Goal: Task Accomplishment & Management: Manage account settings

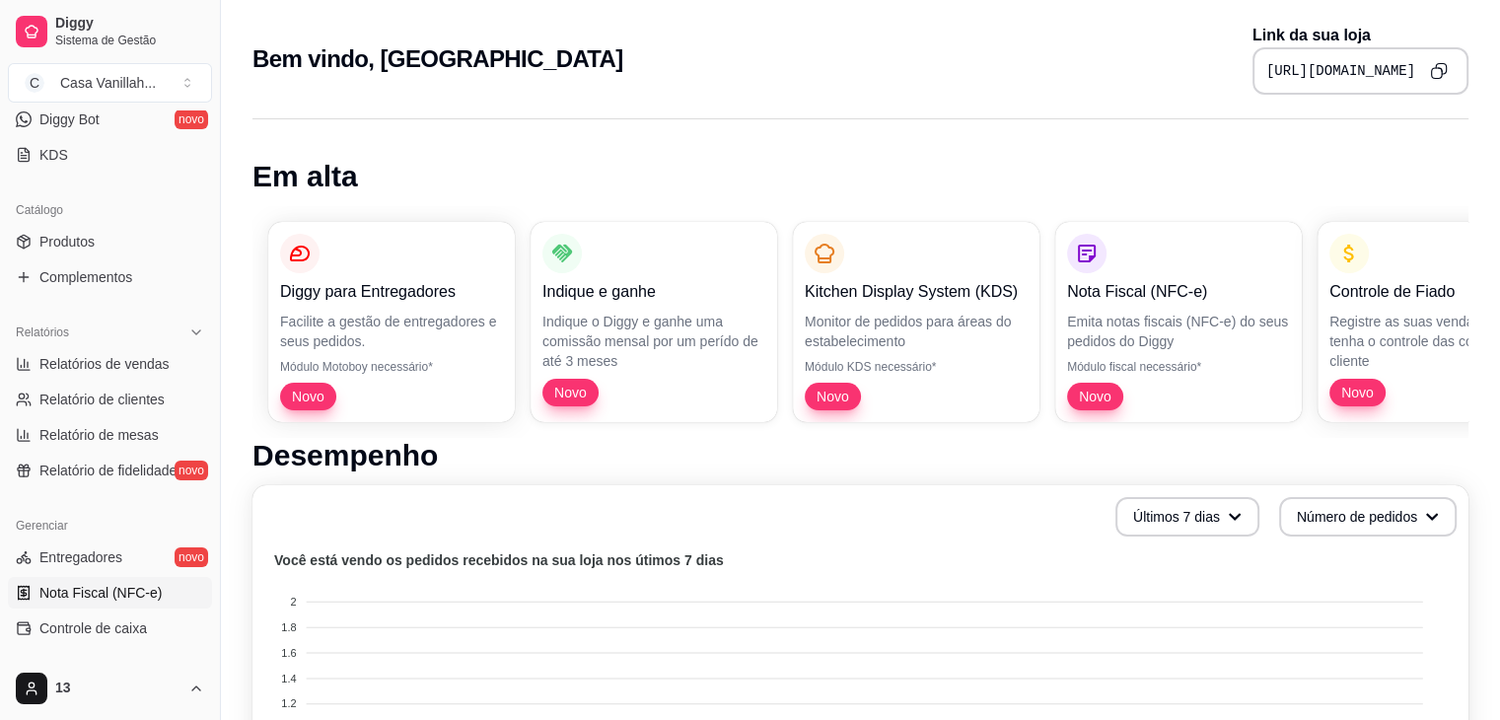
scroll to position [402, 0]
click at [93, 250] on span "Produtos" at bounding box center [66, 244] width 55 height 20
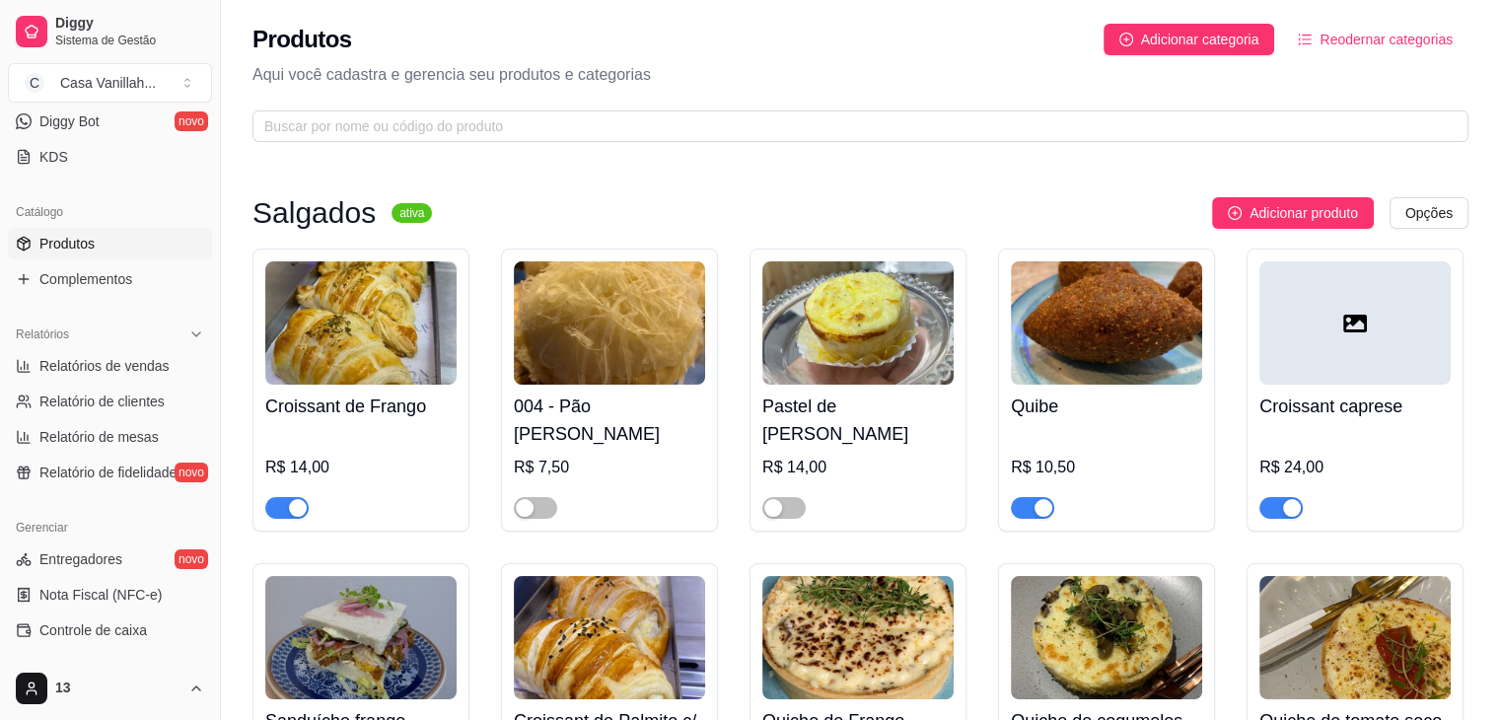
click at [290, 510] on div "button" at bounding box center [298, 508] width 18 height 18
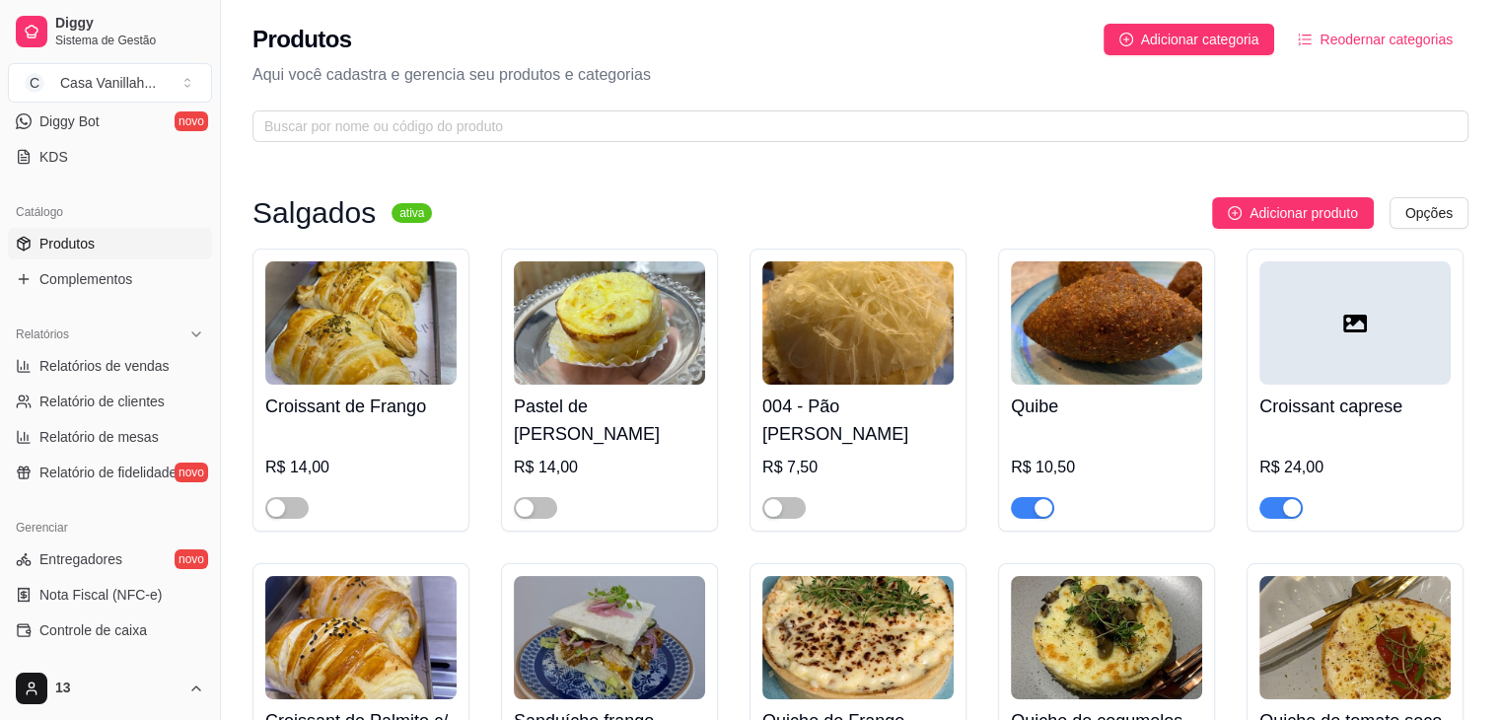
click at [778, 204] on div "Adicionar produto Opções" at bounding box center [958, 213] width 1020 height 32
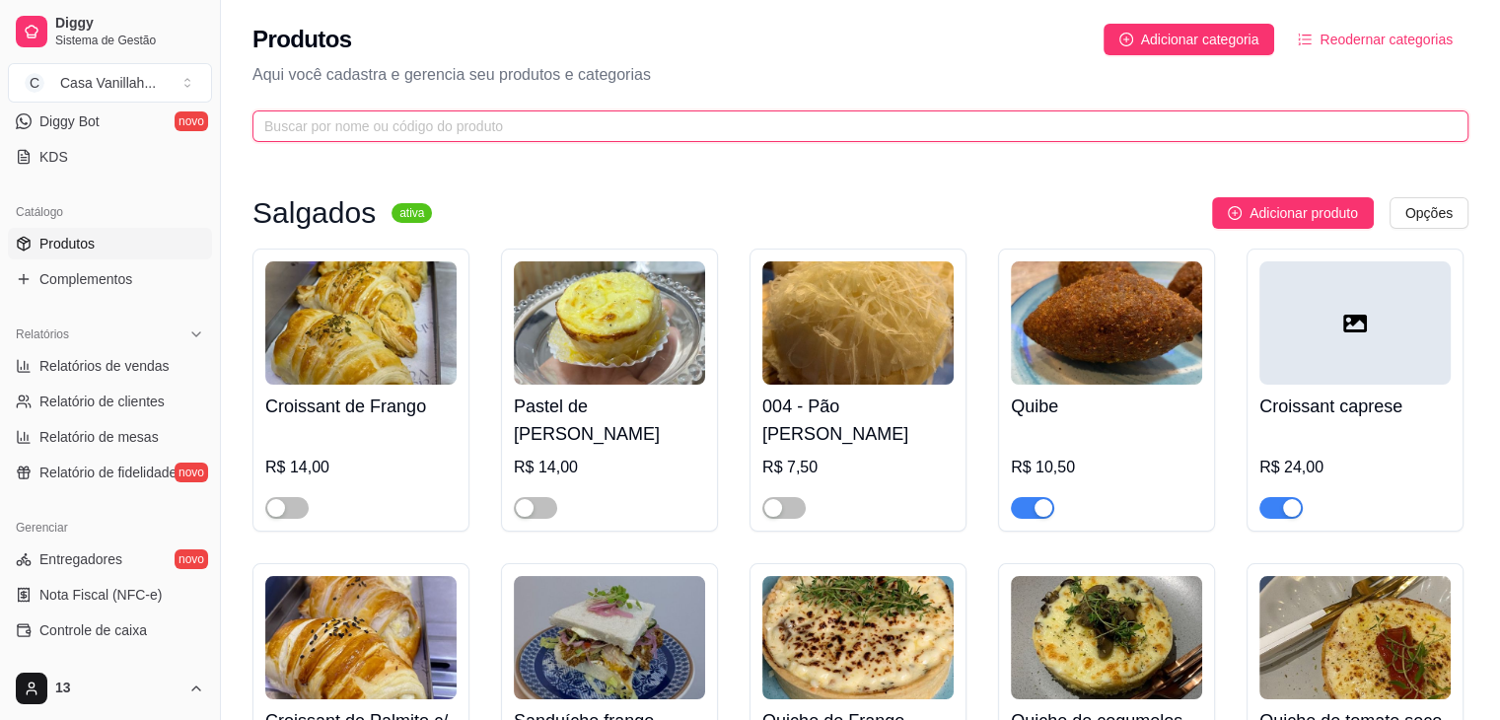
click at [914, 128] on input "text" at bounding box center [852, 126] width 1176 height 22
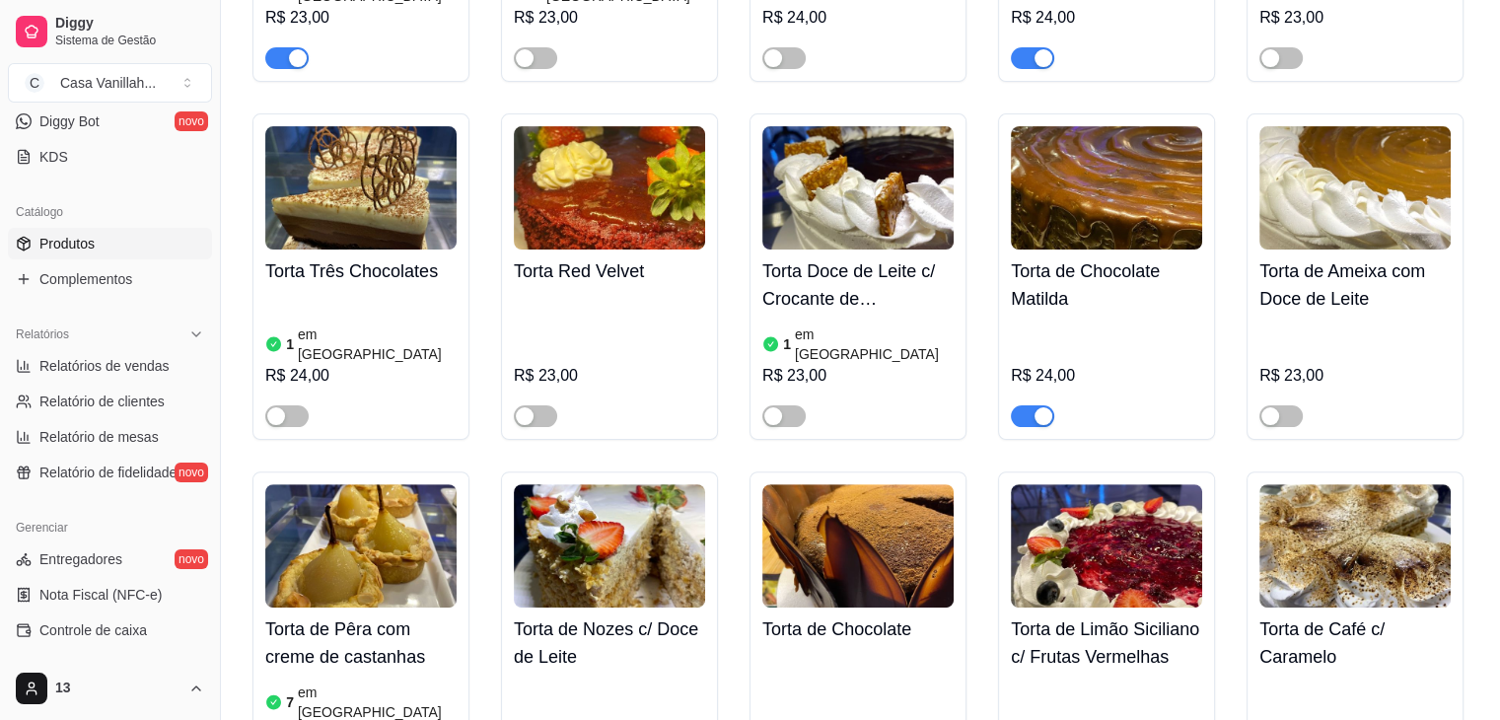
scroll to position [592, 0]
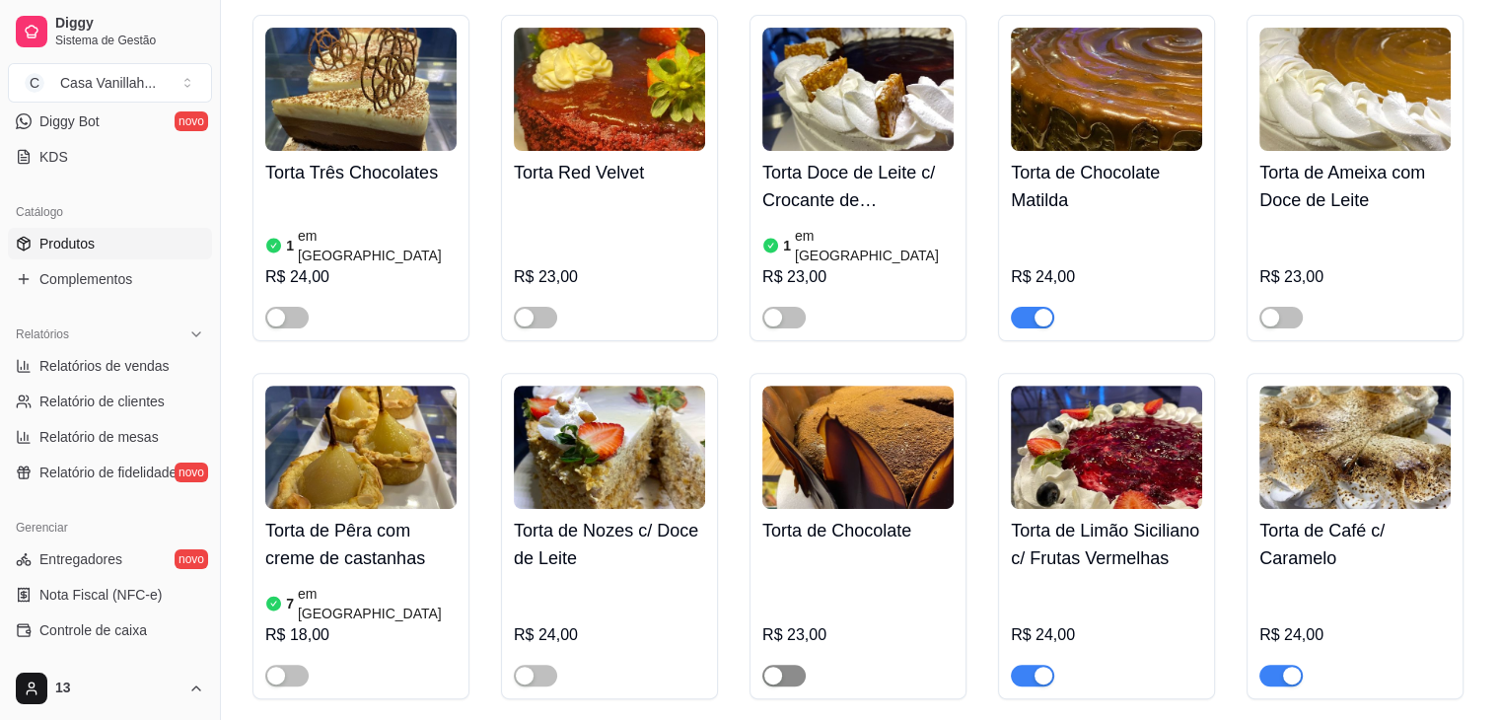
click at [778, 666] on div "button" at bounding box center [773, 675] width 18 height 18
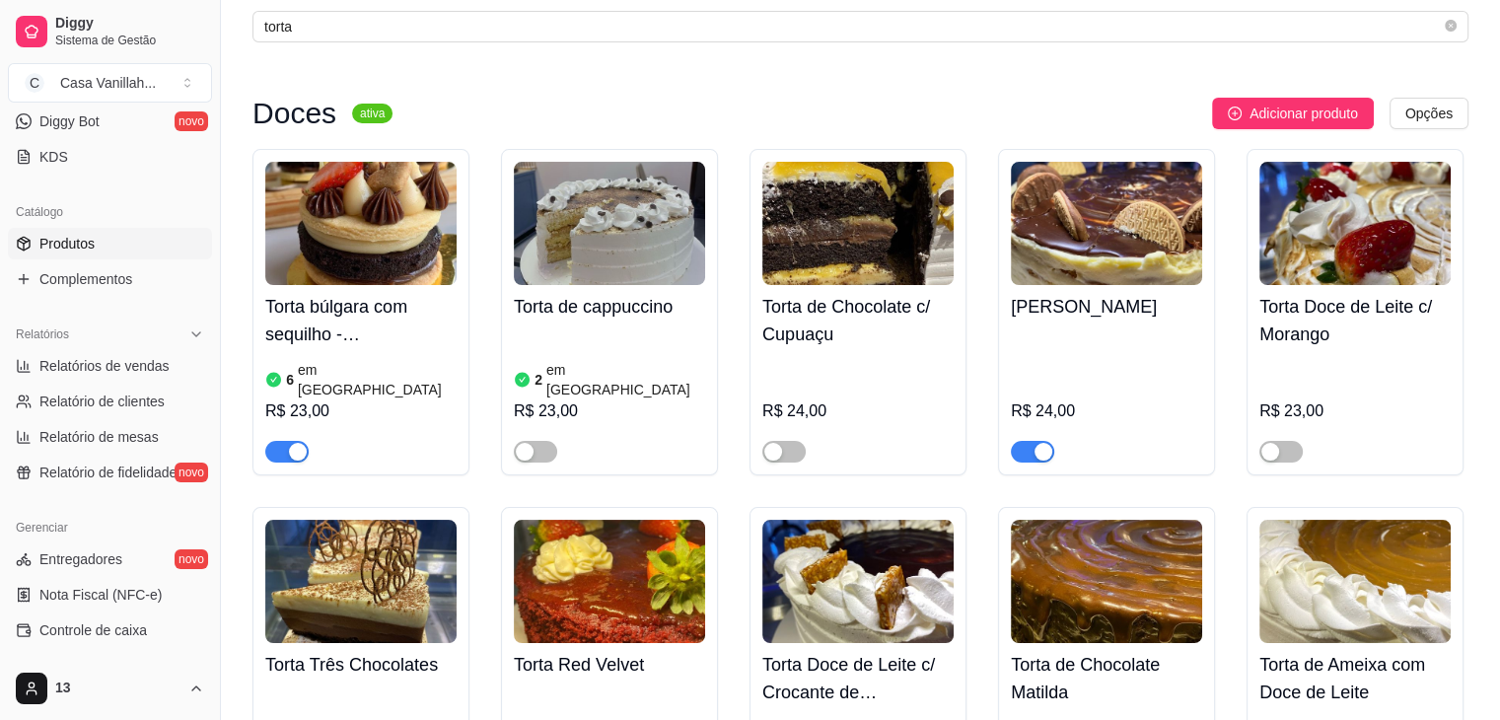
scroll to position [99, 0]
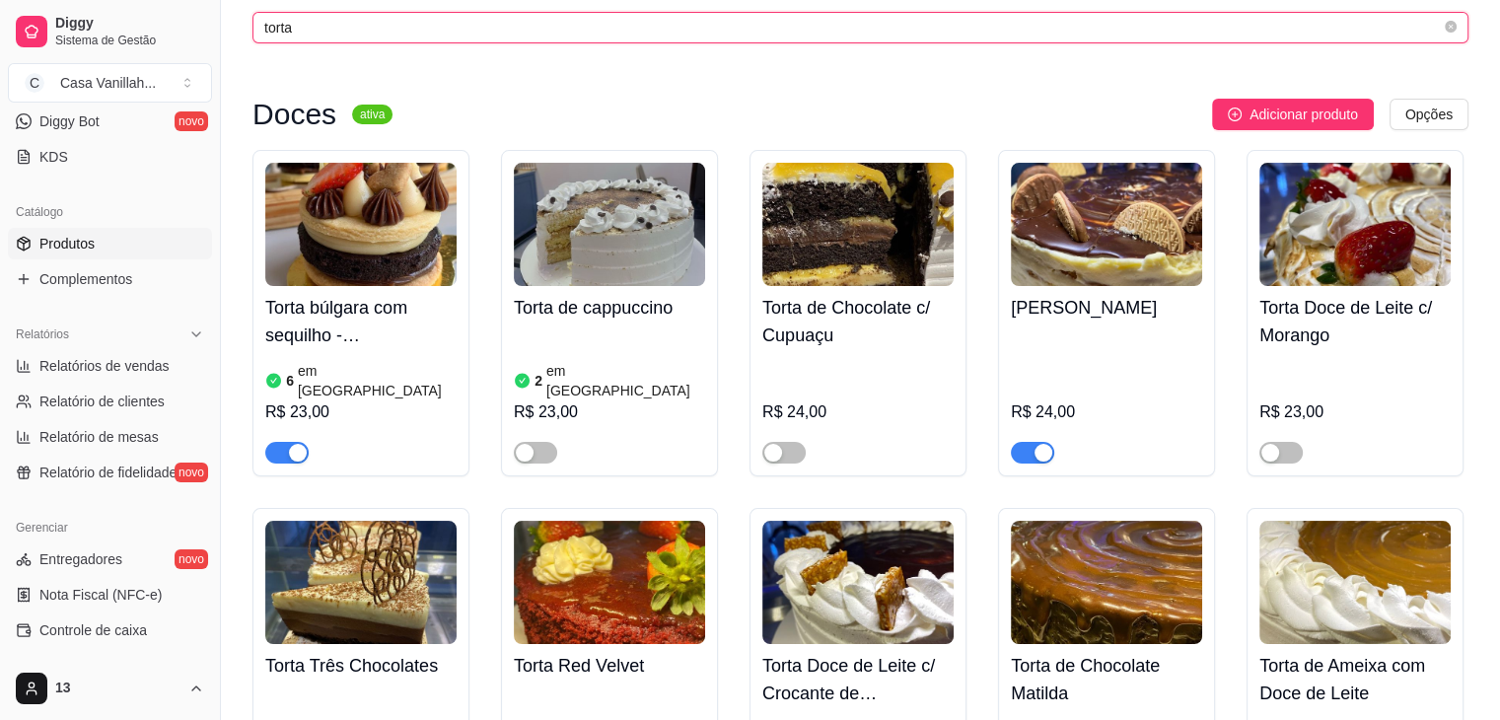
click at [485, 20] on input "torta" at bounding box center [852, 28] width 1176 height 22
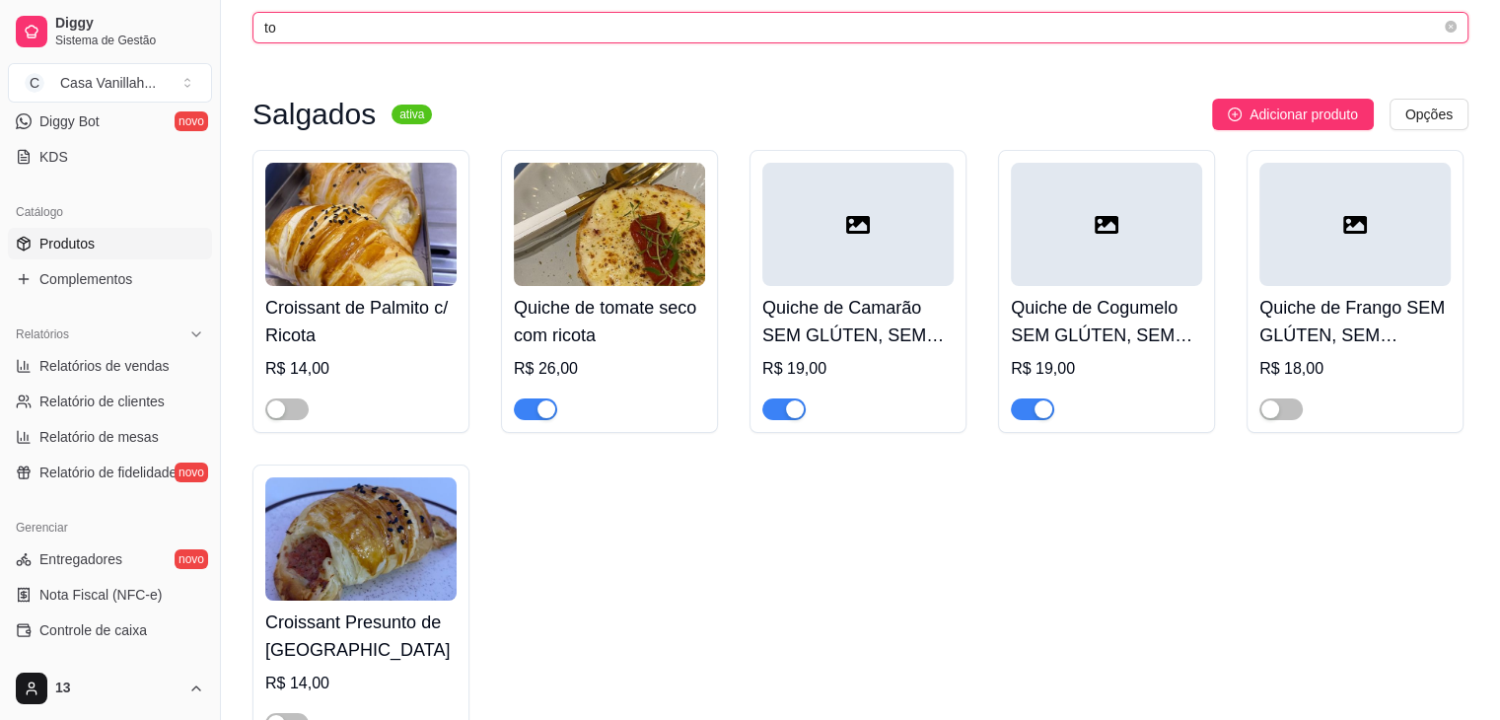
type input "t"
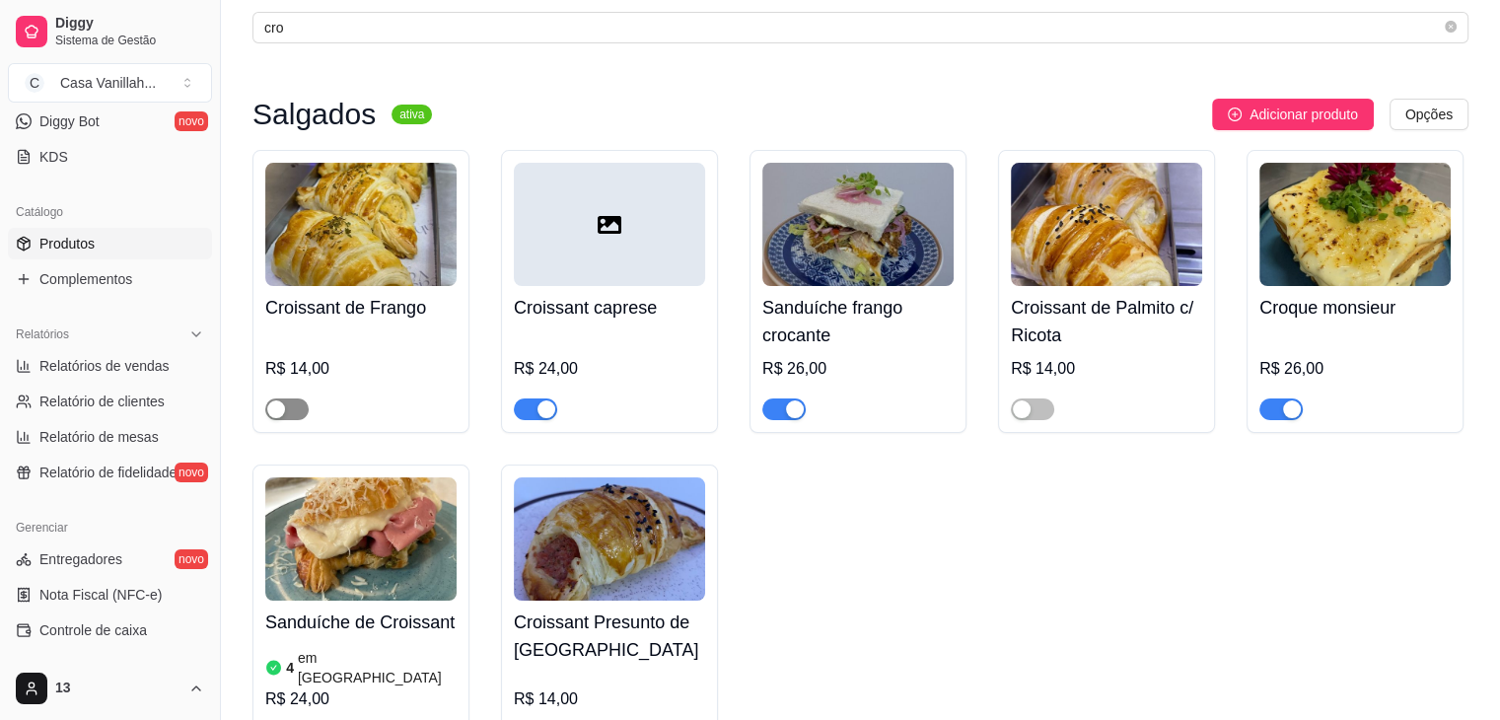
click at [281, 419] on span "button" at bounding box center [286, 409] width 43 height 22
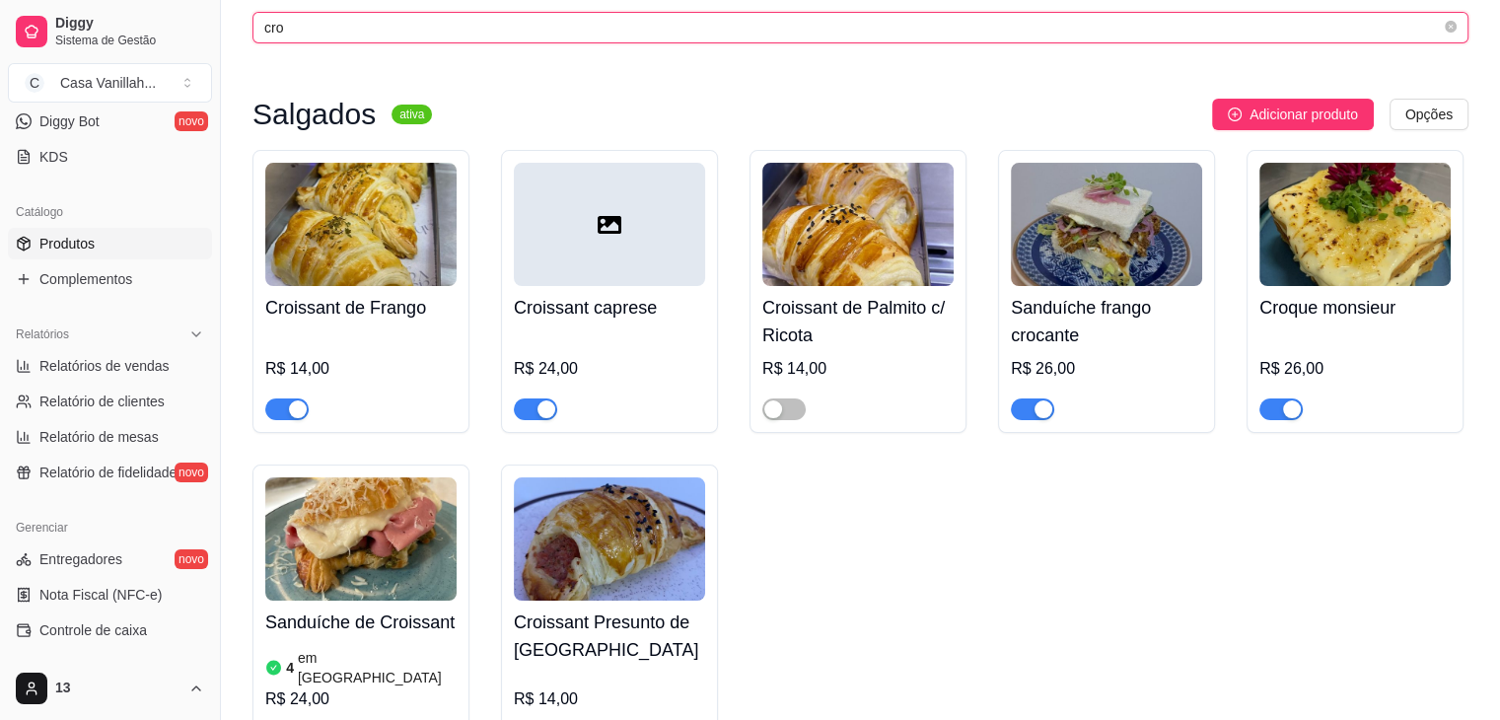
click at [371, 32] on input "cro" at bounding box center [852, 28] width 1176 height 22
type input "c"
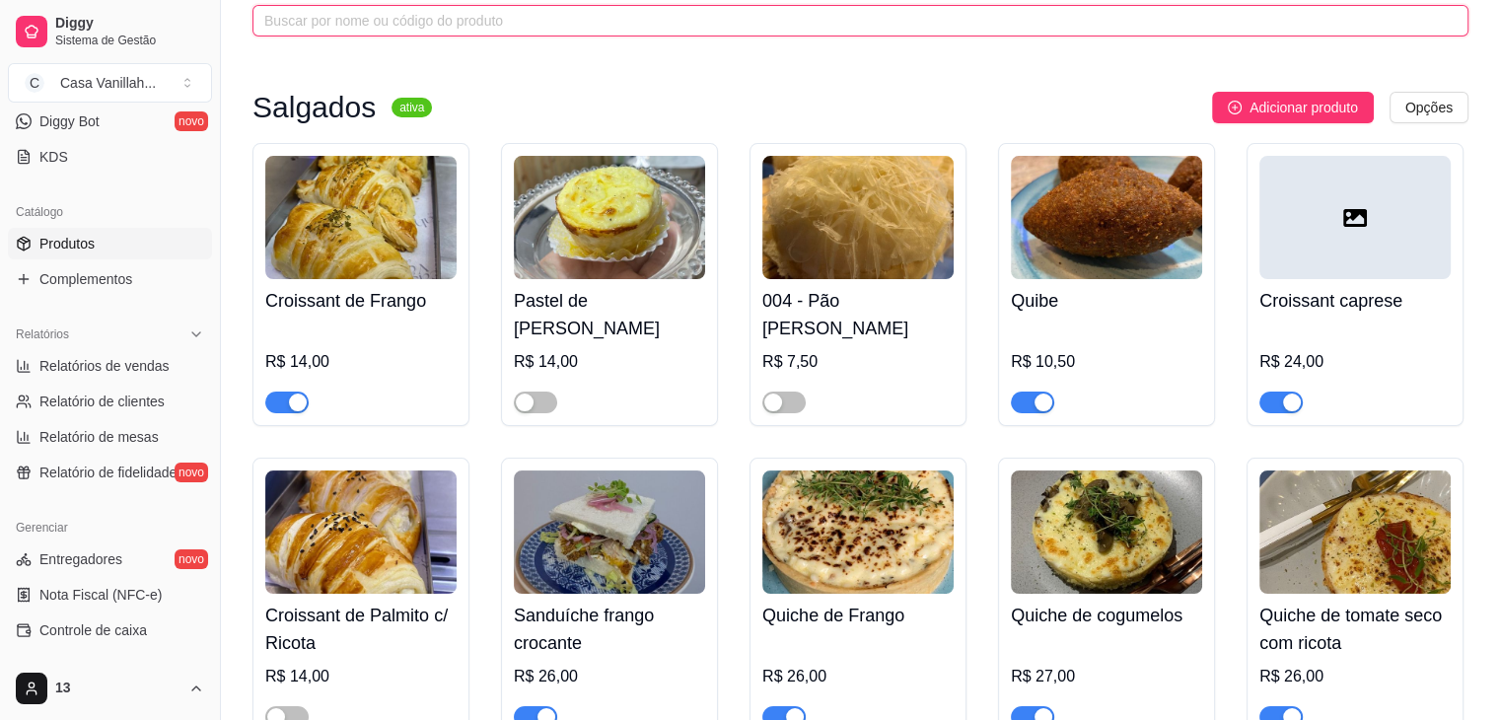
scroll to position [0, 0]
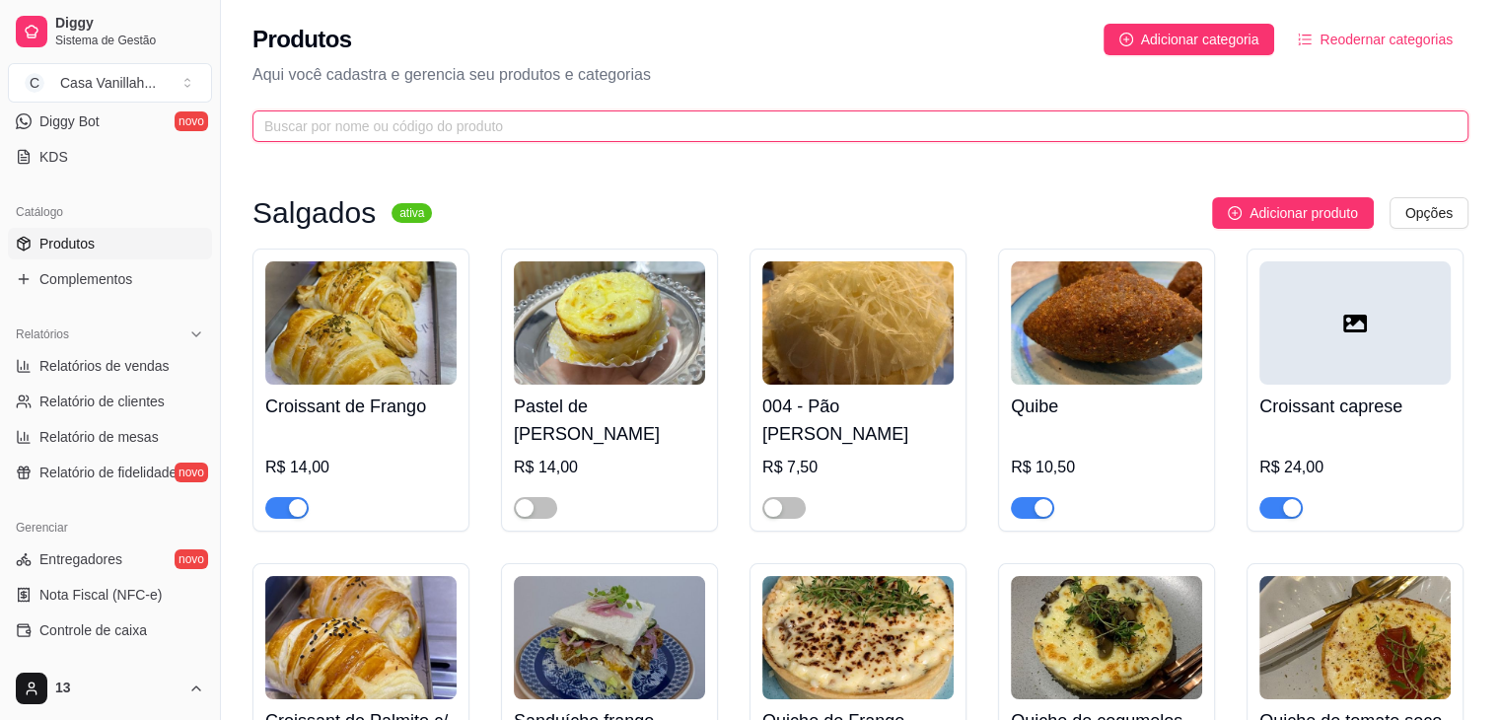
click at [424, 123] on input "text" at bounding box center [852, 126] width 1176 height 22
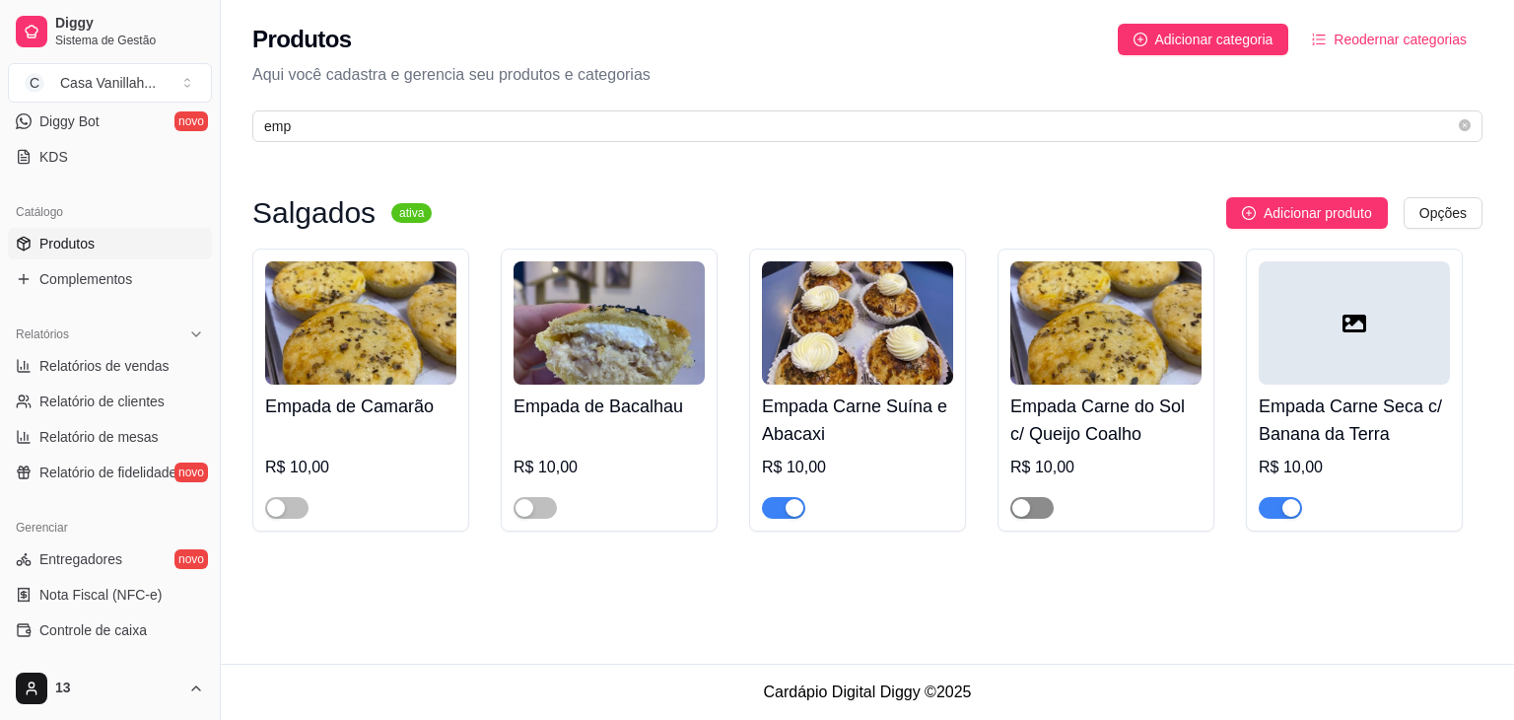
click at [1037, 518] on span "button" at bounding box center [1032, 508] width 43 height 22
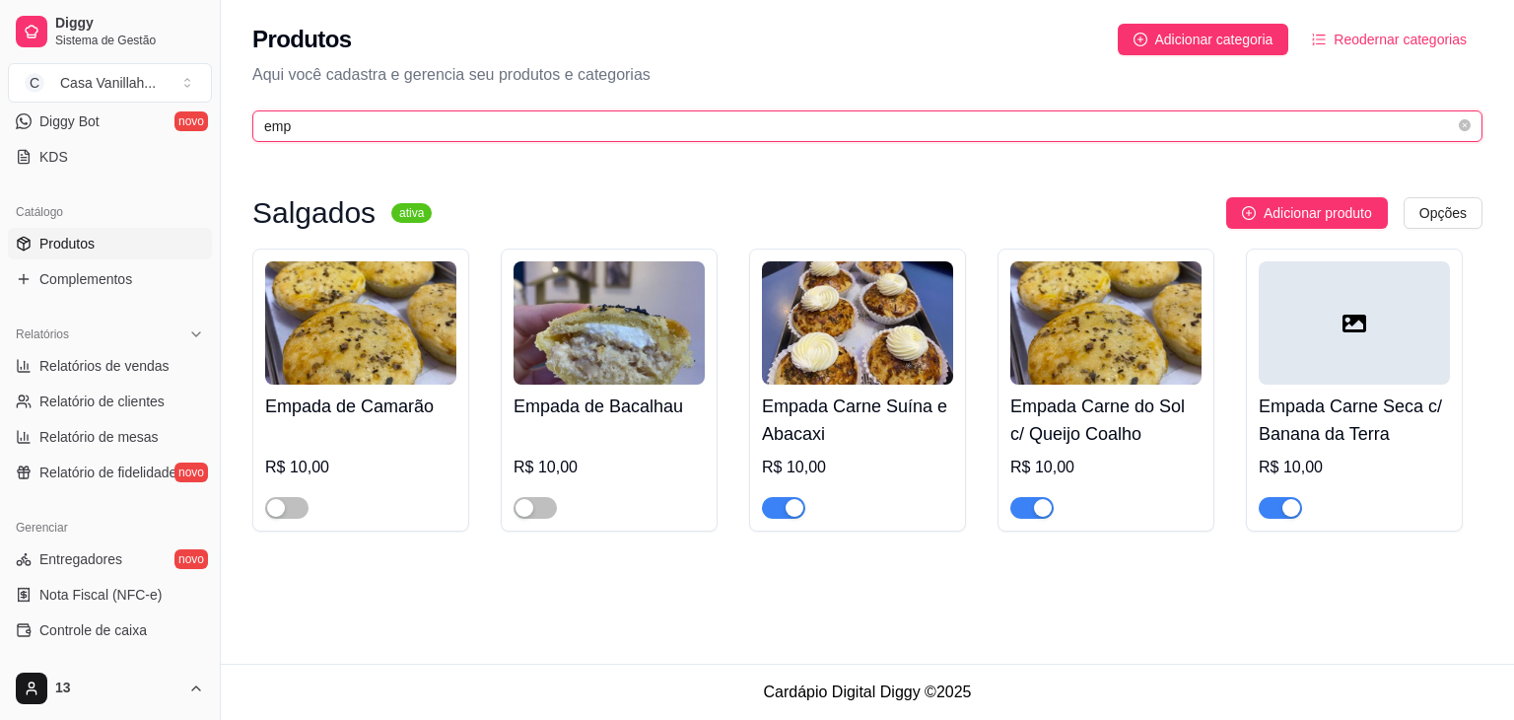
click at [327, 131] on input "emp" at bounding box center [859, 126] width 1191 height 22
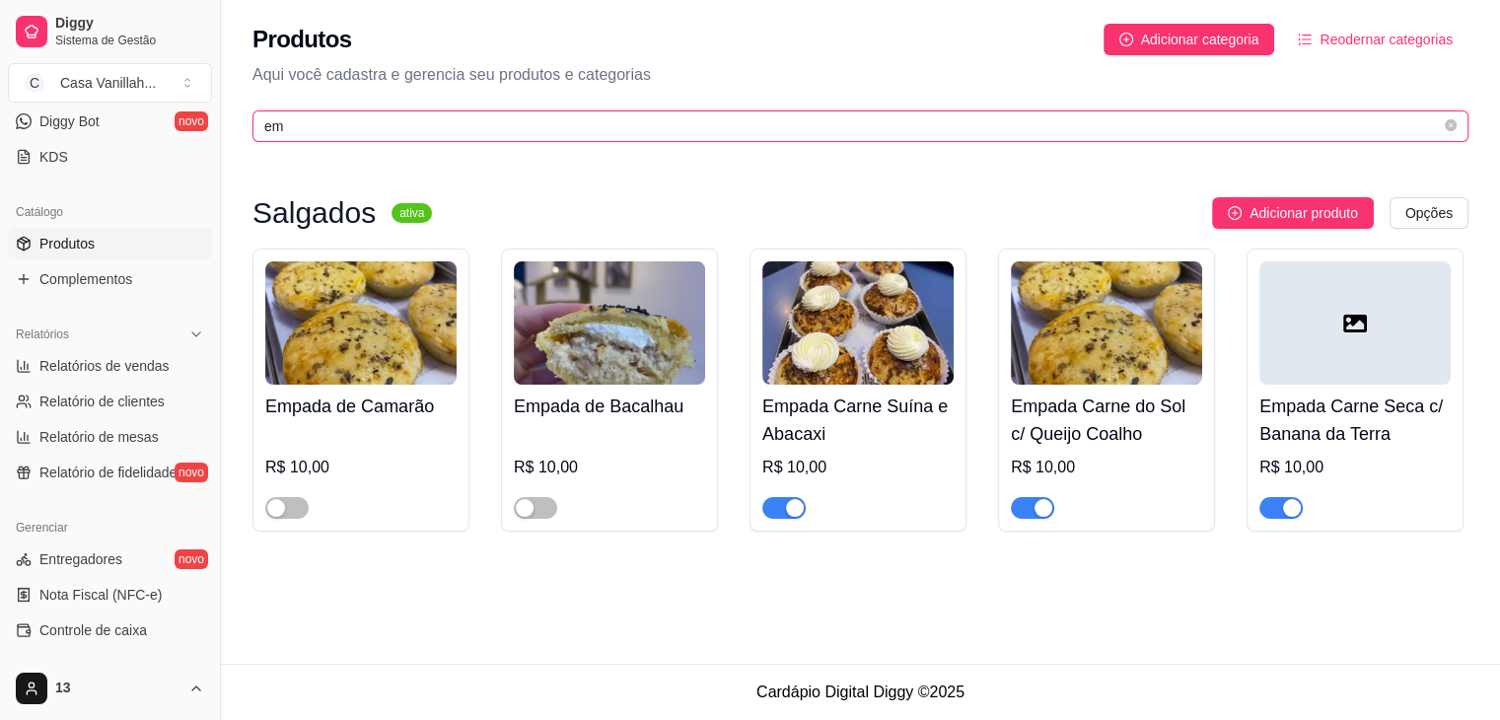
type input "e"
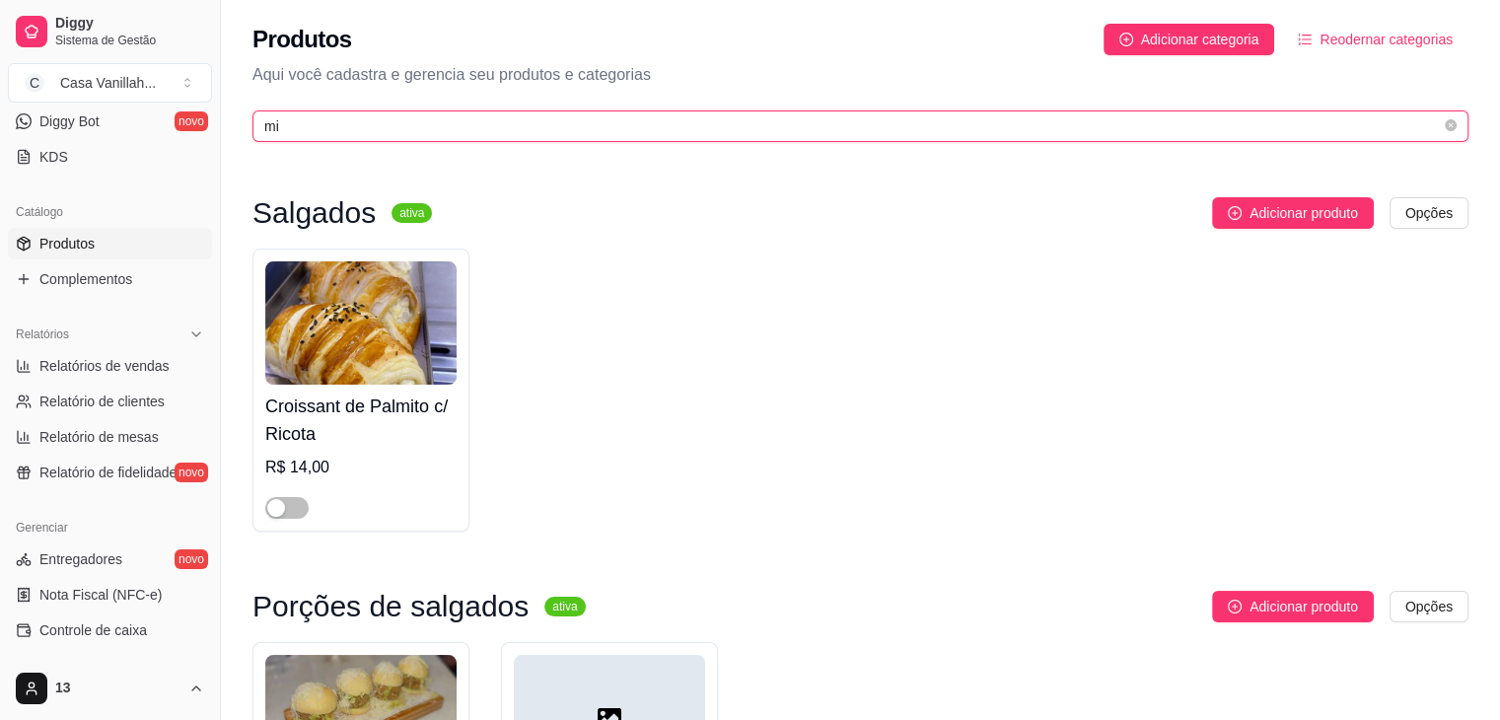
type input "m"
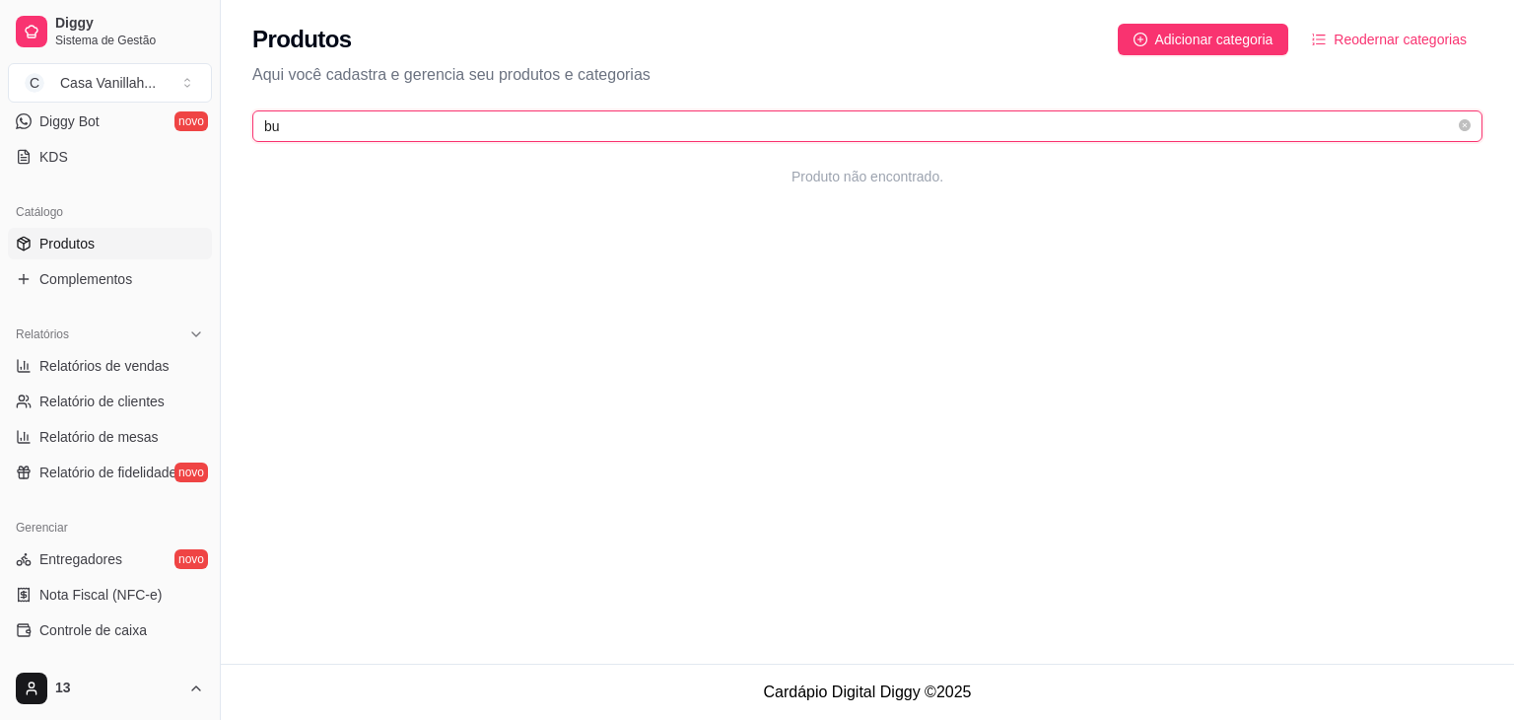
type input "b"
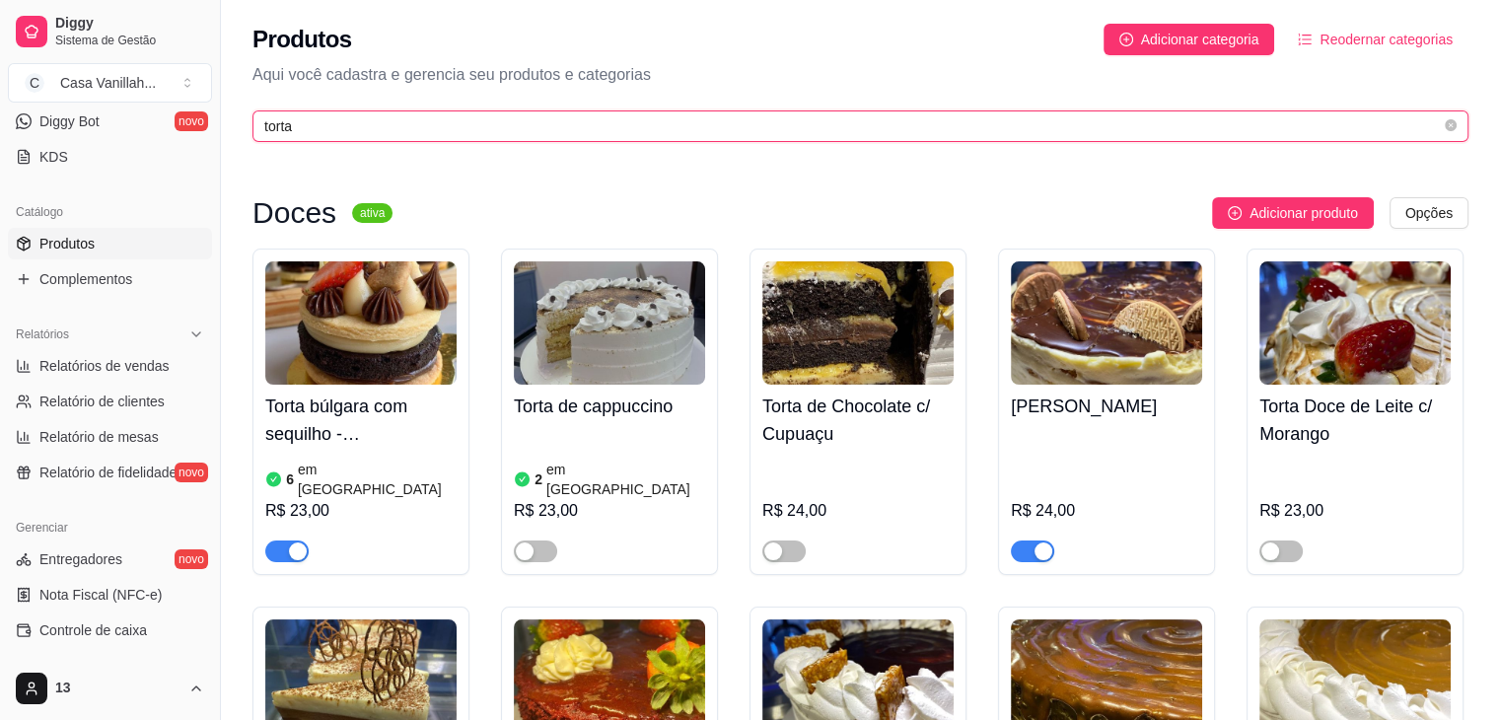
click at [469, 133] on input "torta" at bounding box center [852, 126] width 1176 height 22
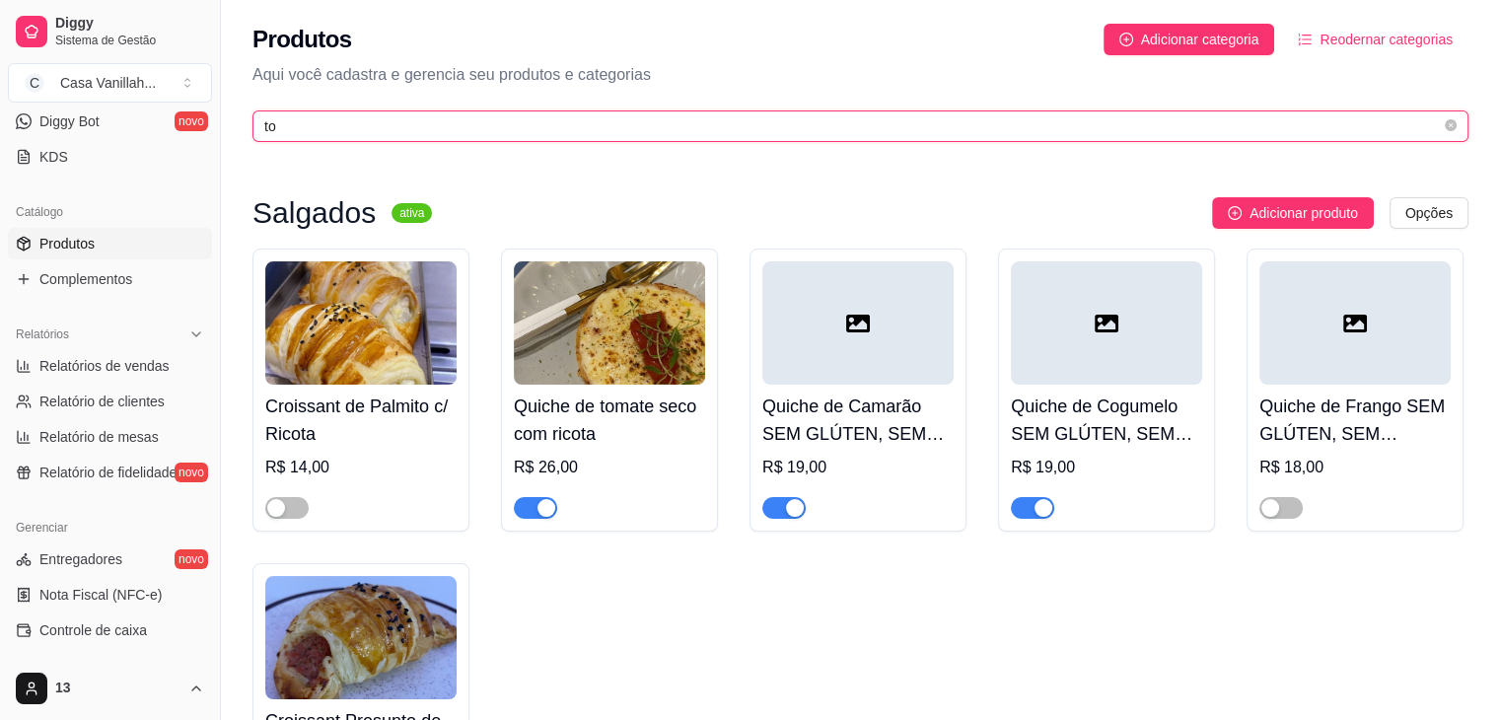
type input "t"
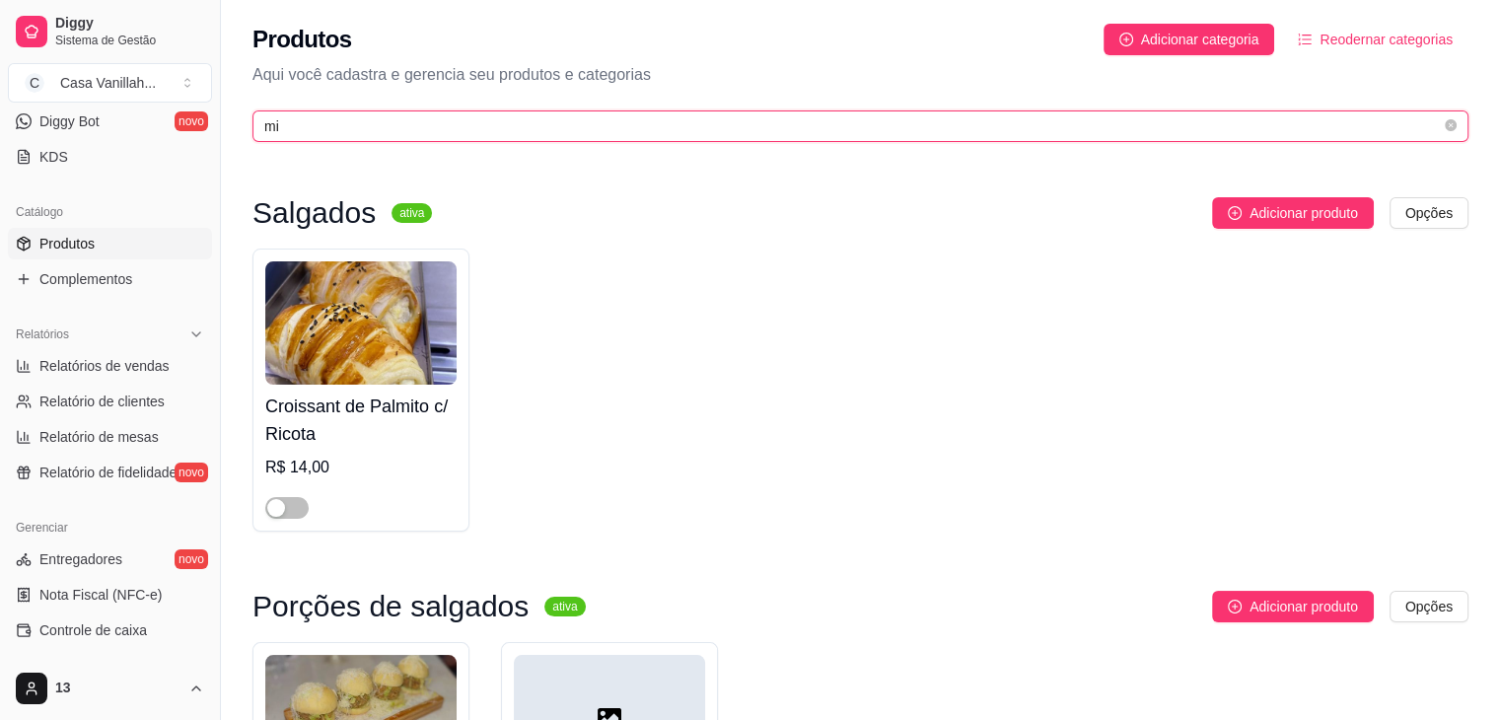
type input "m"
click at [521, 131] on input "mi" at bounding box center [852, 126] width 1176 height 22
type input "m"
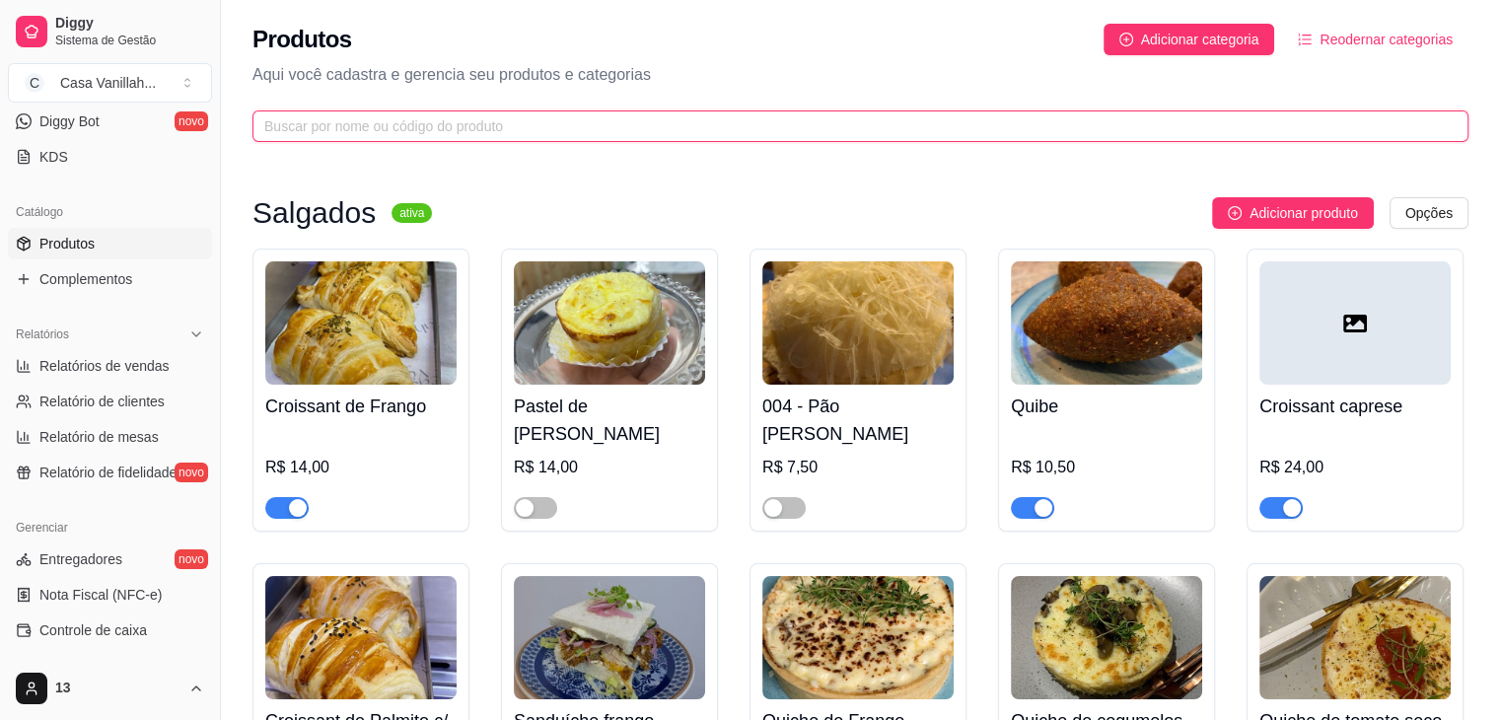
click at [718, 116] on input "text" at bounding box center [852, 126] width 1176 height 22
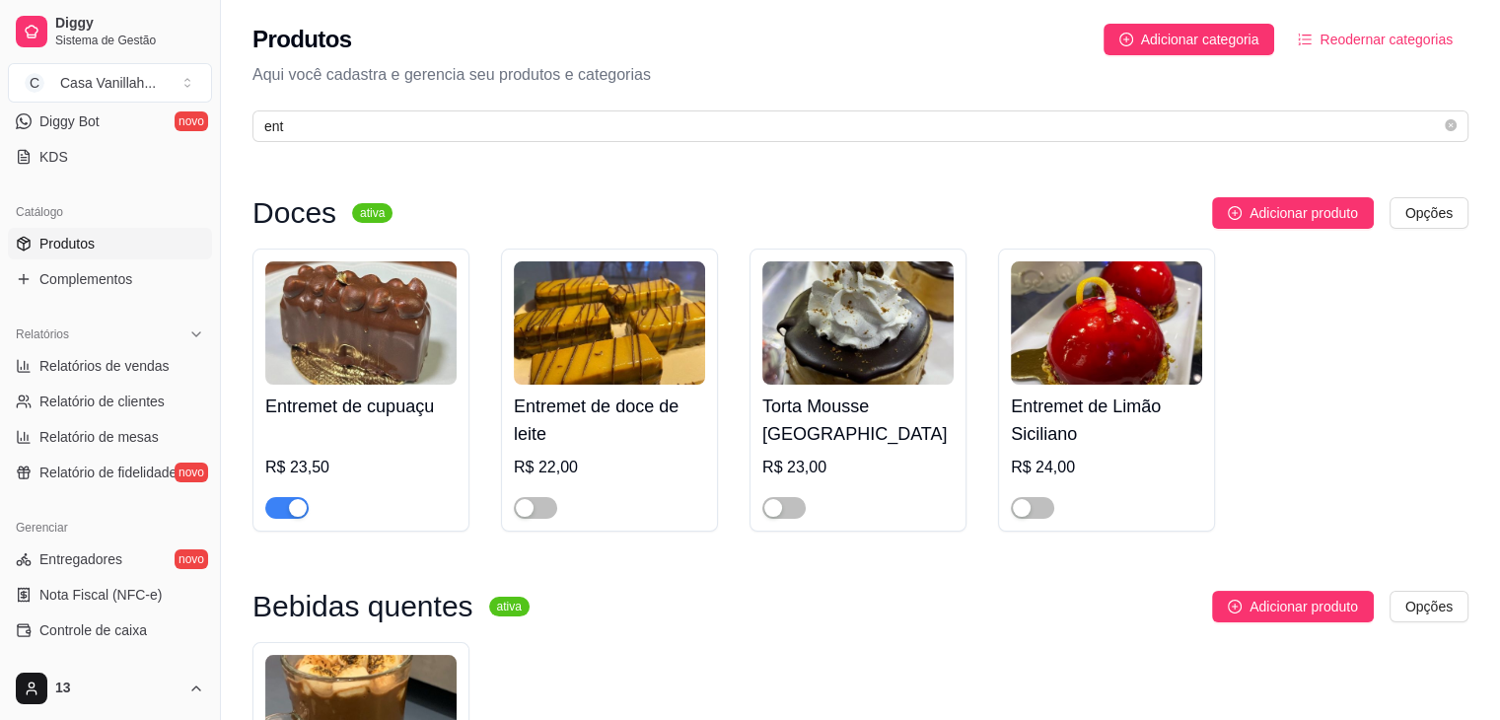
click at [273, 506] on span "button" at bounding box center [286, 508] width 43 height 22
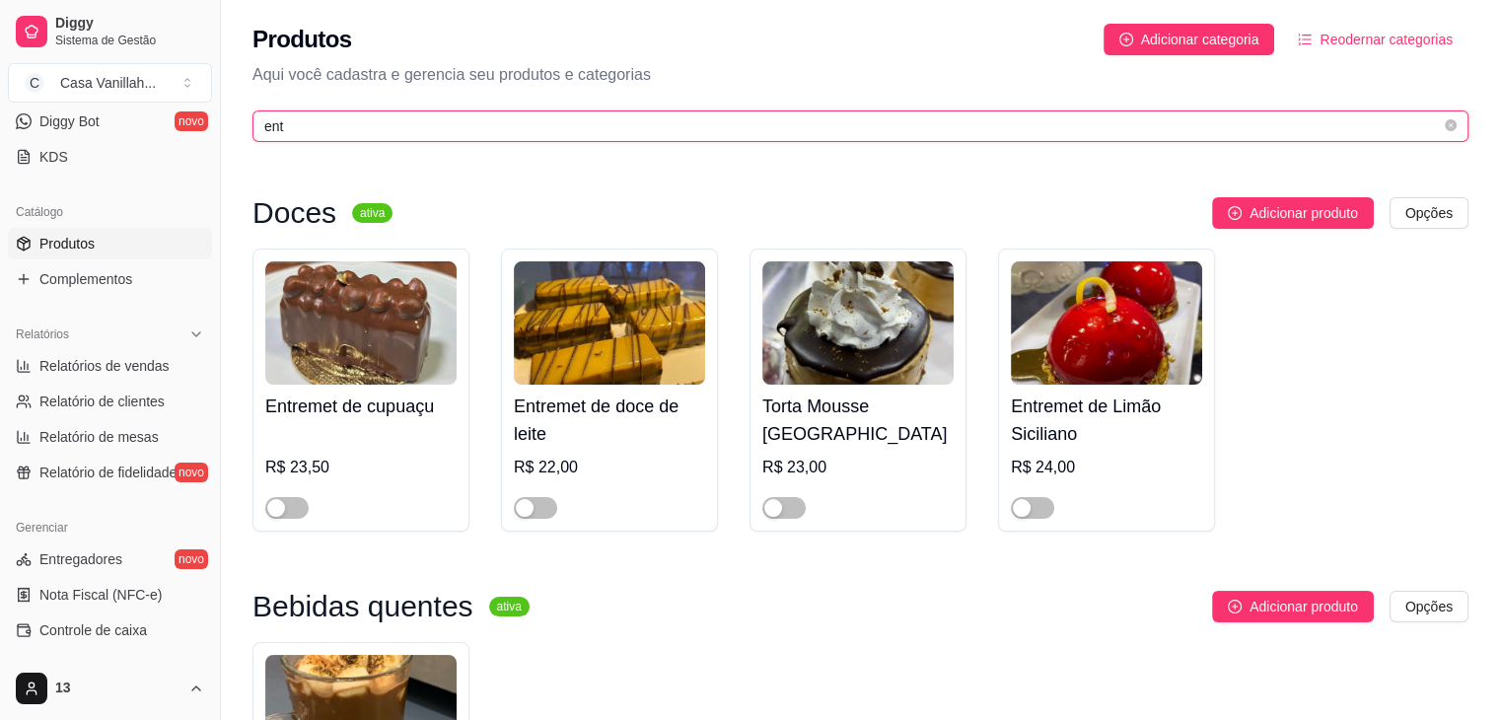
click at [523, 118] on input "ent" at bounding box center [852, 126] width 1176 height 22
type input "e"
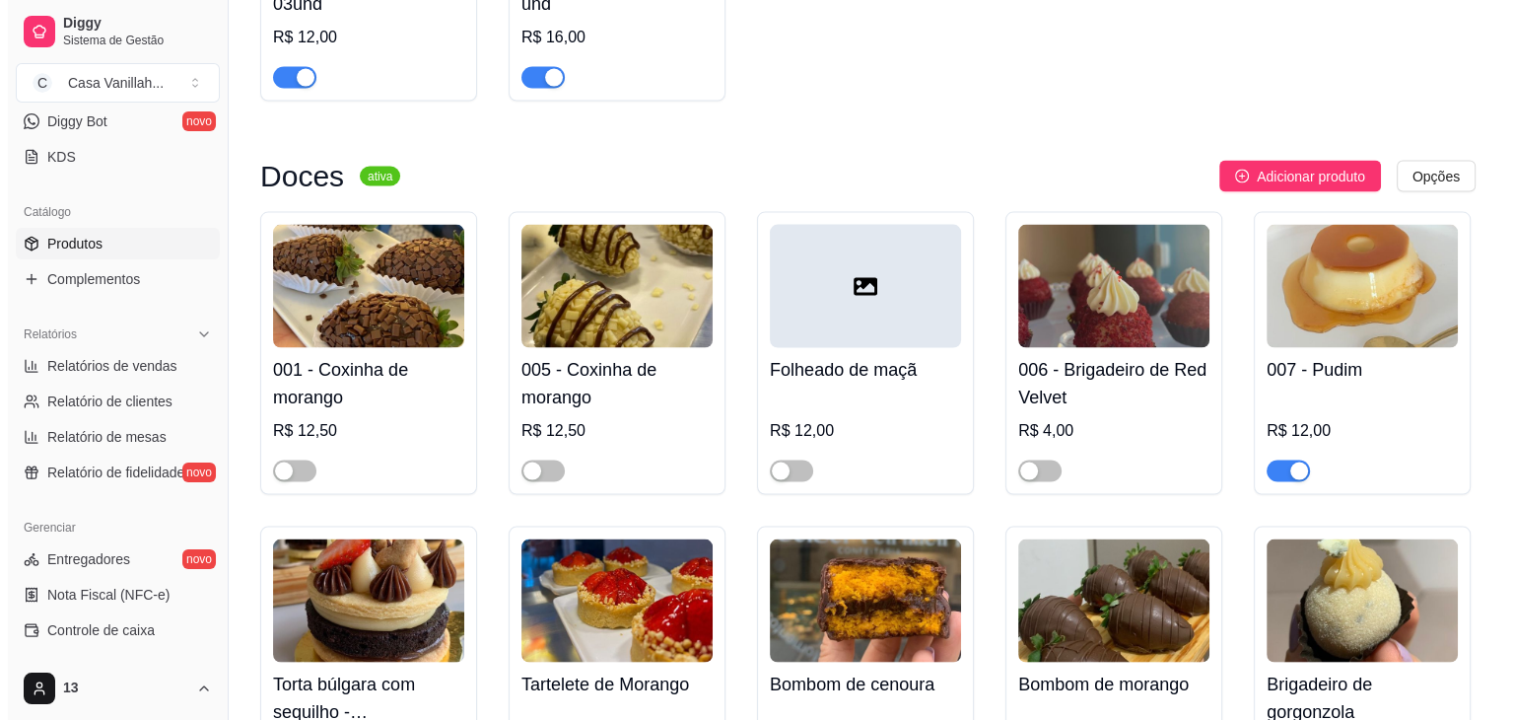
scroll to position [3845, 0]
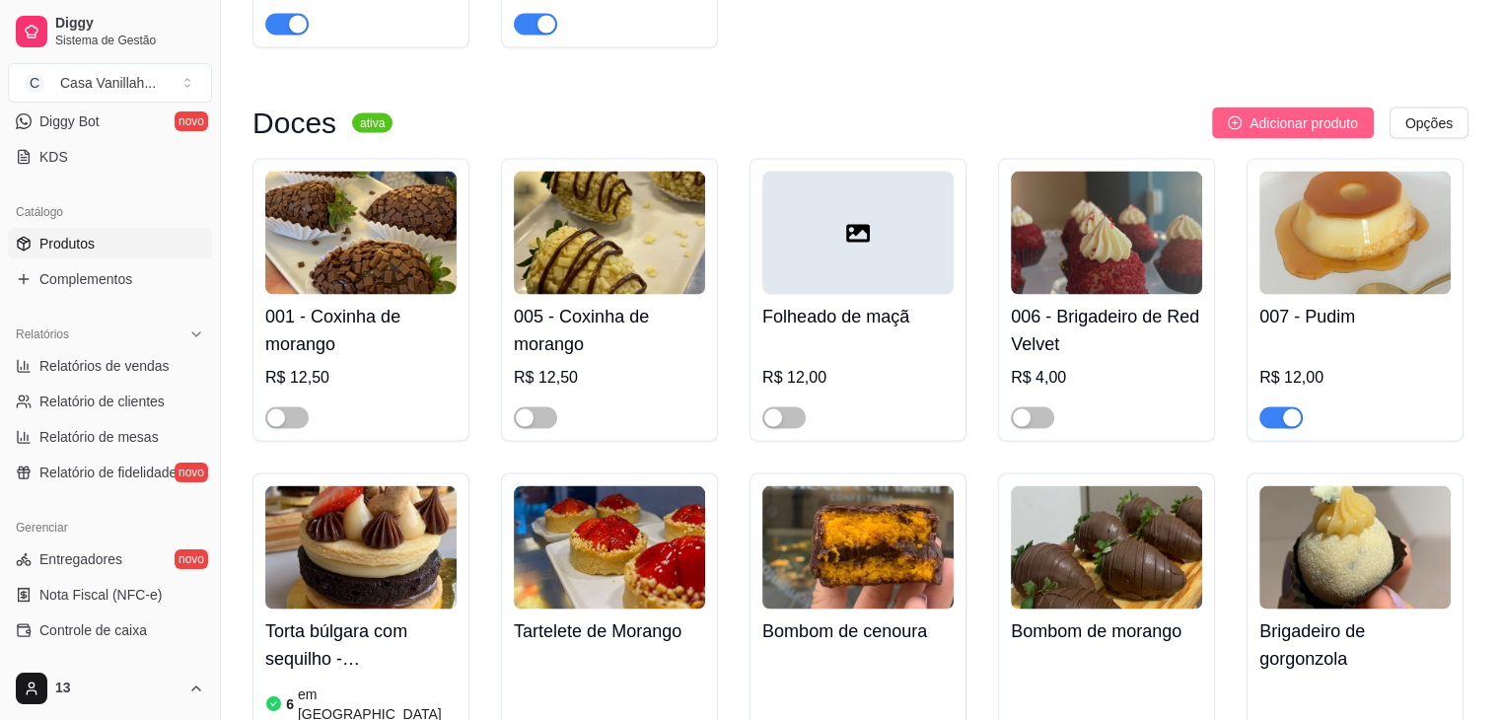
click at [1313, 112] on span "Adicionar produto" at bounding box center [1303, 123] width 108 height 22
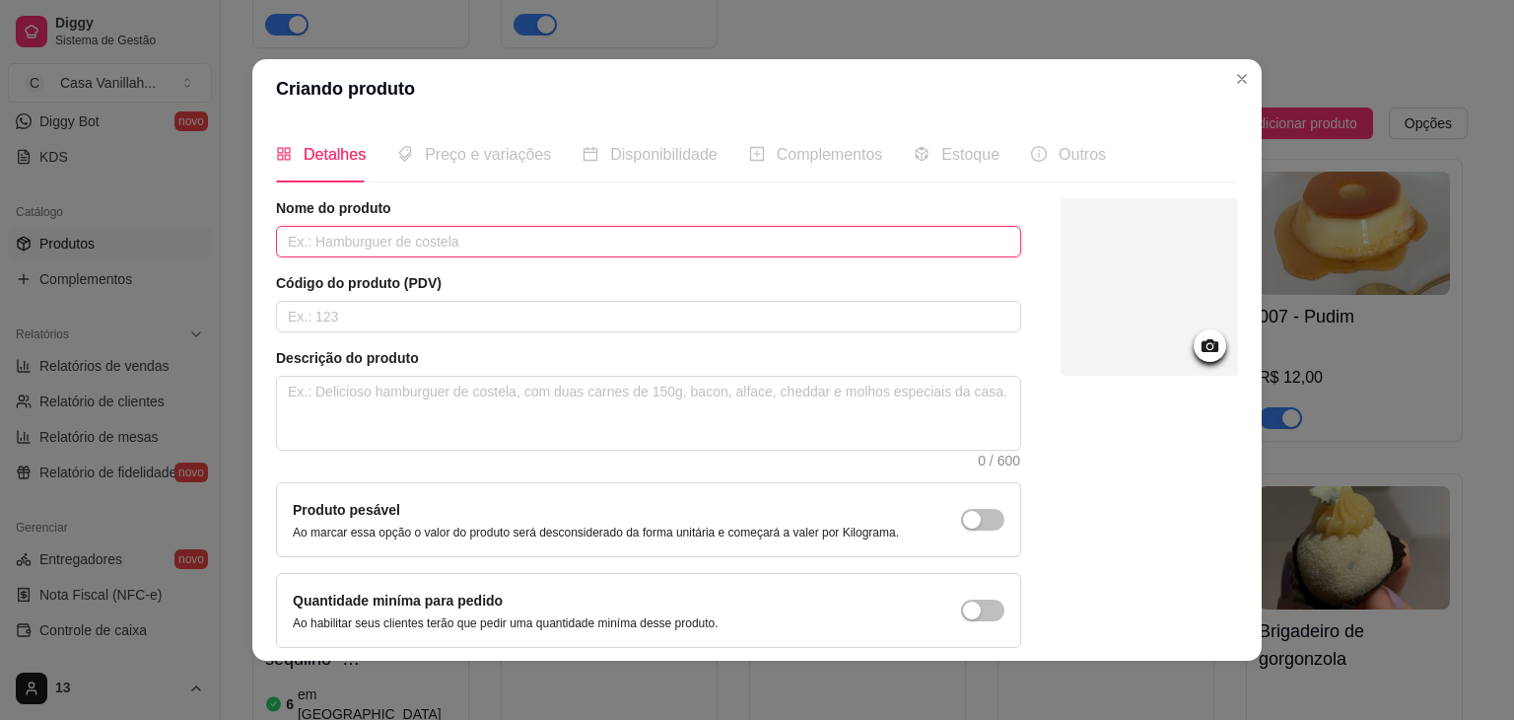
click at [510, 239] on input "text" at bounding box center [648, 242] width 745 height 32
click at [367, 238] on input "Torta alpes suiços" at bounding box center [648, 242] width 745 height 32
type input "Torta alpes suíços"
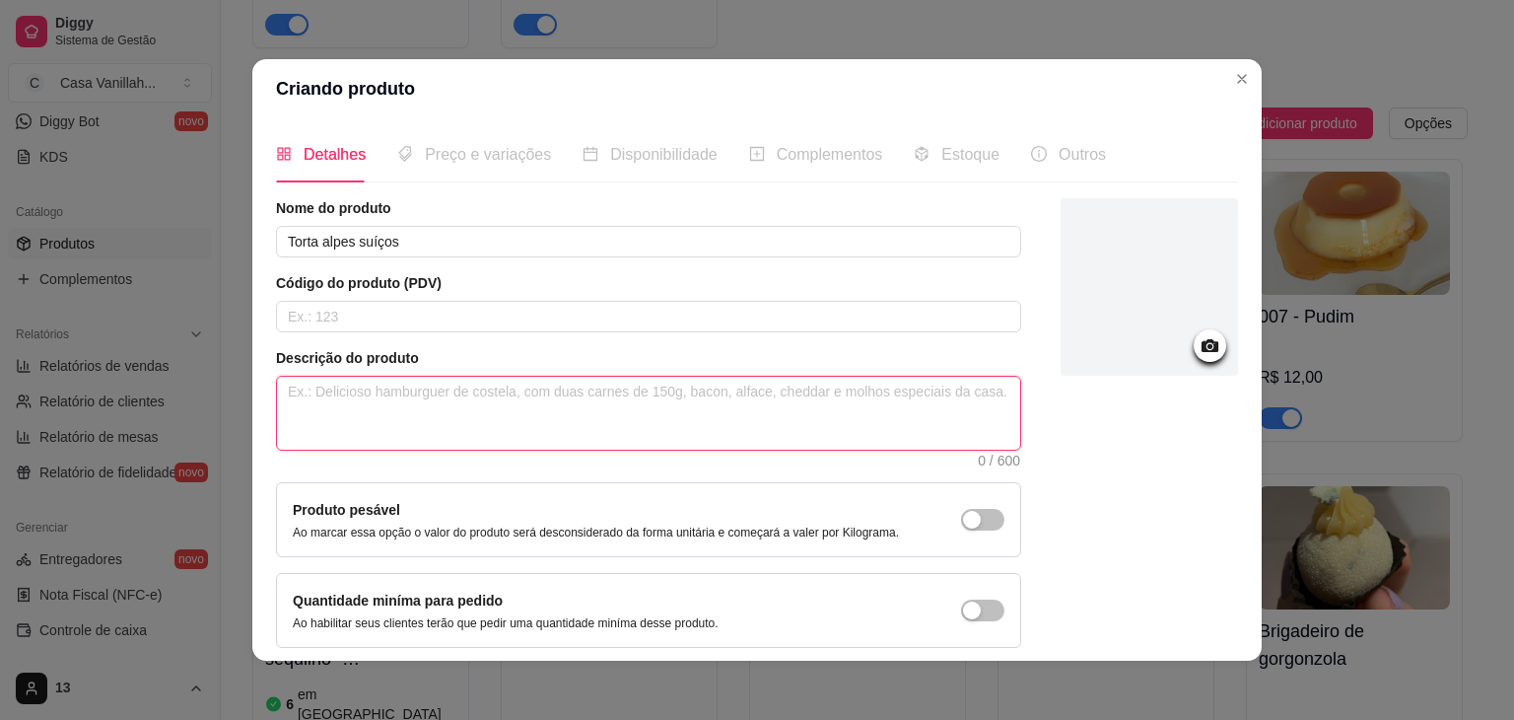
click at [473, 417] on textarea at bounding box center [648, 413] width 743 height 73
type textarea "M"
type textarea "Ma"
type textarea "Mas"
type textarea "Mass"
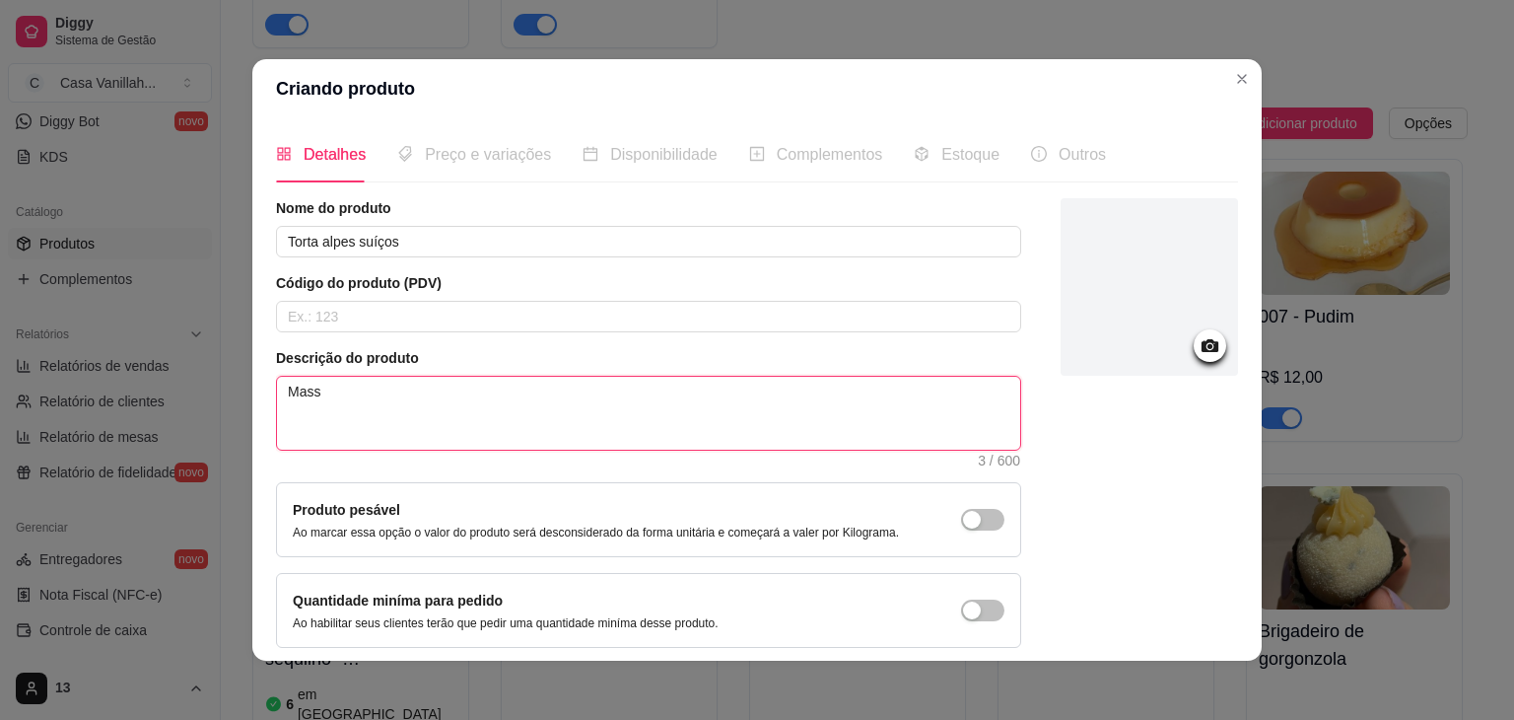
type textarea "Massa"
type textarea "Massa b"
type textarea "Massa br"
type textarea "Massa bra"
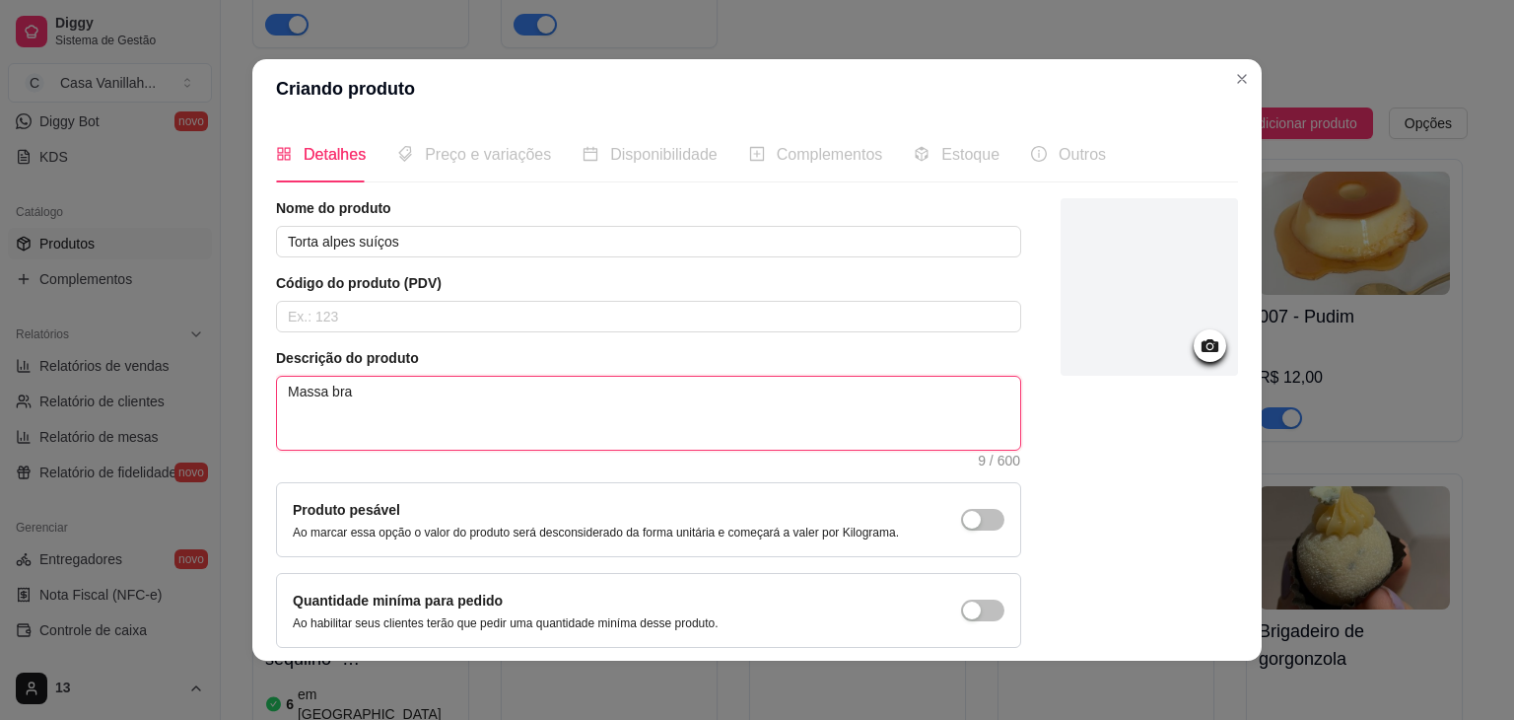
type textarea "Massa bran"
type textarea "Massa branc"
type textarea "Massa branca"
type textarea "Massa branca c"
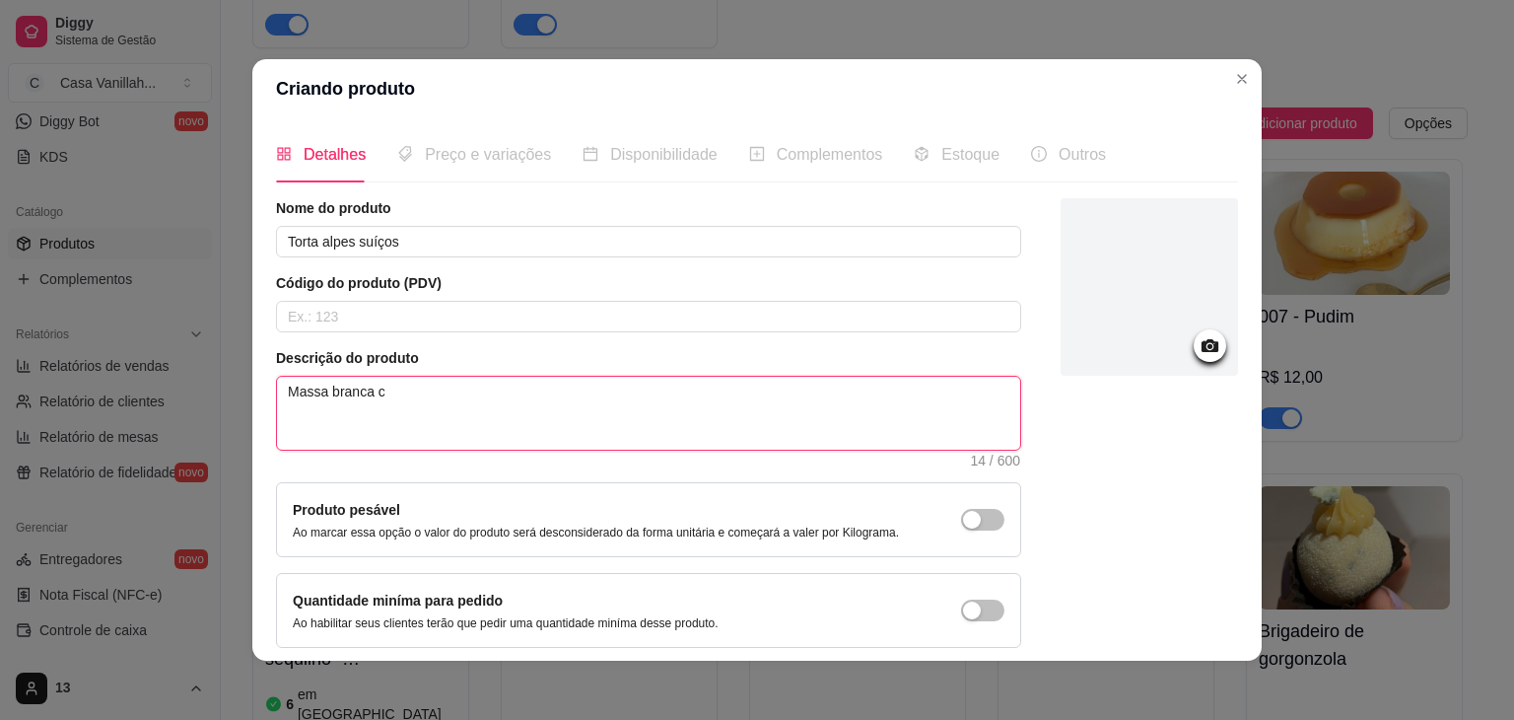
type textarea "Massa branca co"
type textarea "Massa branca com"
type textarea "Massa branca com c"
type textarea "Massa branca com"
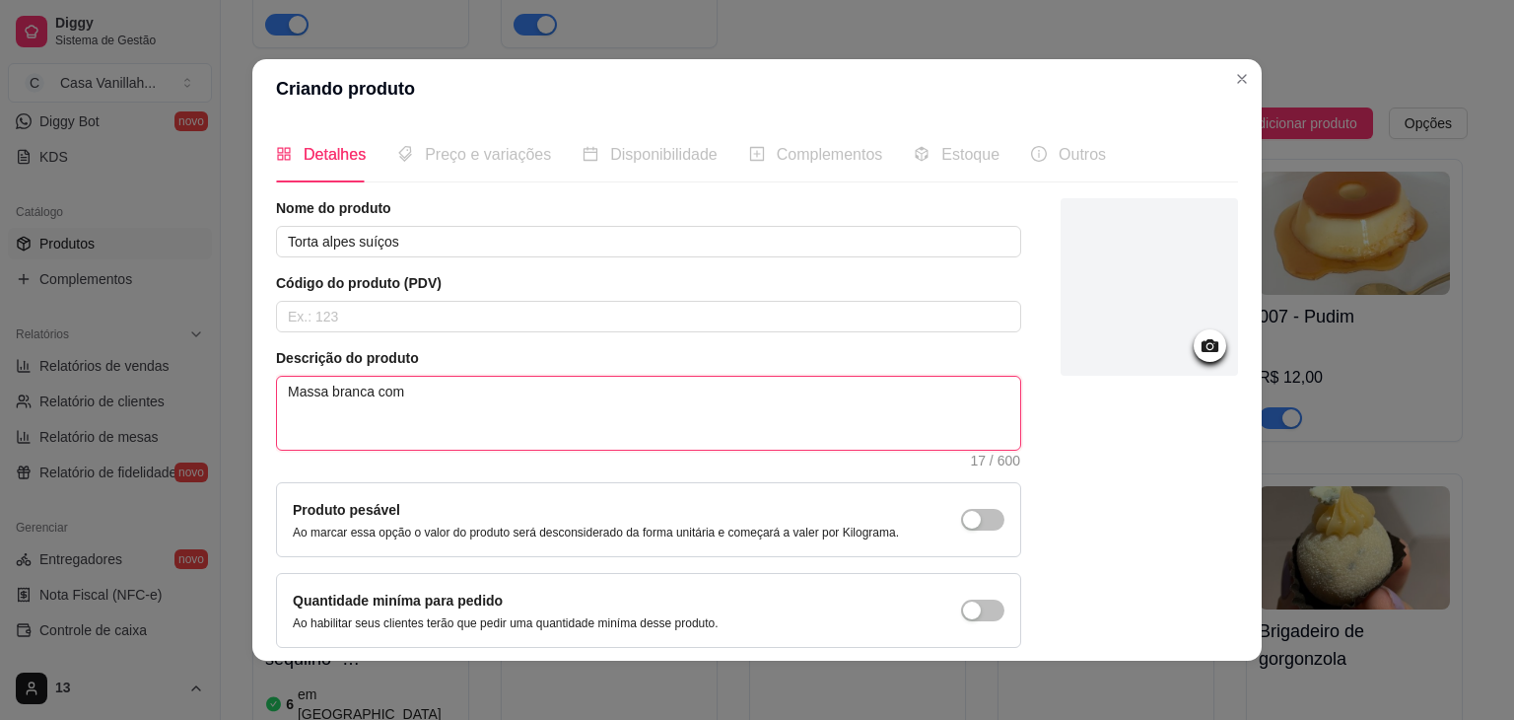
type textarea "Massa branca com m"
type textarea "Massa branca com mo"
type textarea "Massa branca com mor"
type textarea "Massa branca com mora"
type textarea "Massa branca com [PERSON_NAME]"
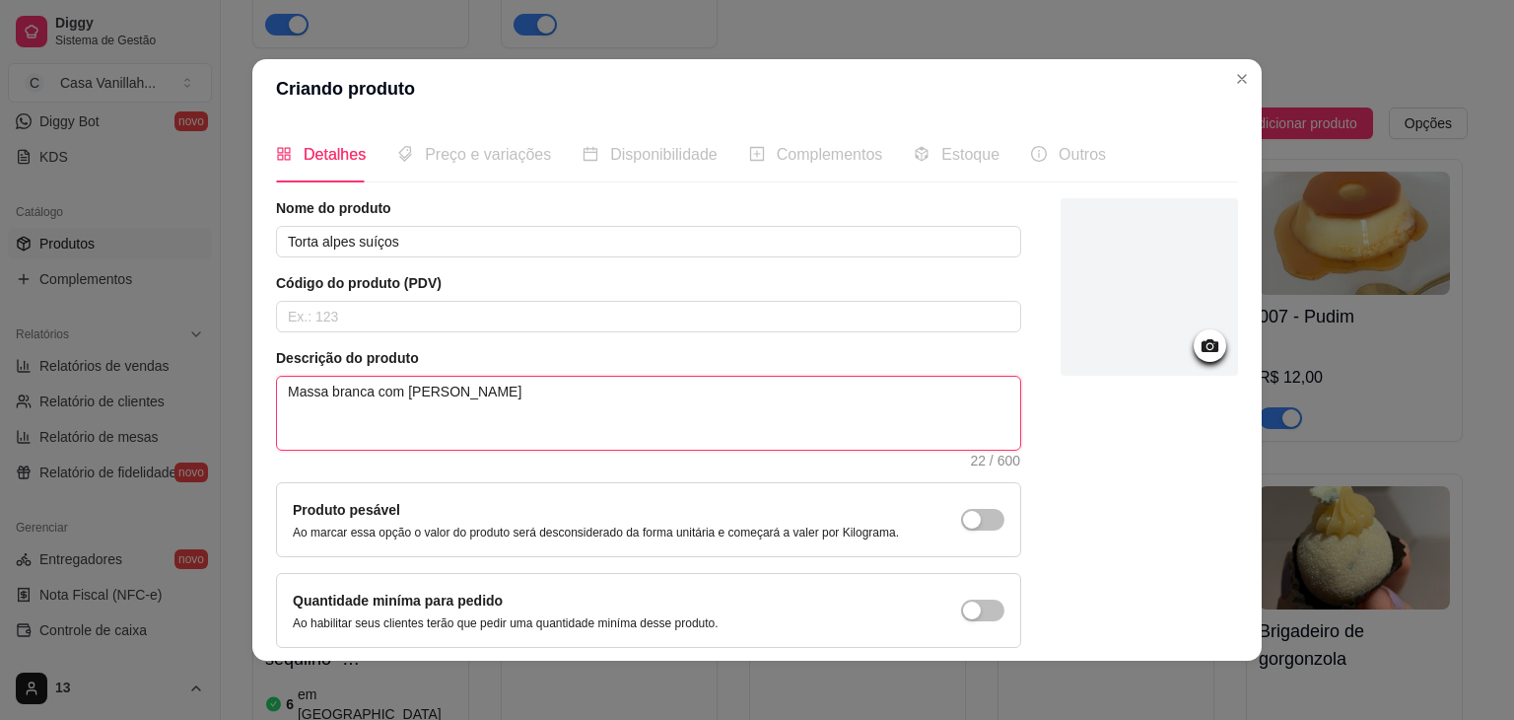
type textarea "Massa branca com morang"
type textarea "Massa branca com morango"
type textarea "Massa branca com morangos"
type textarea "Massa branca com morangos e"
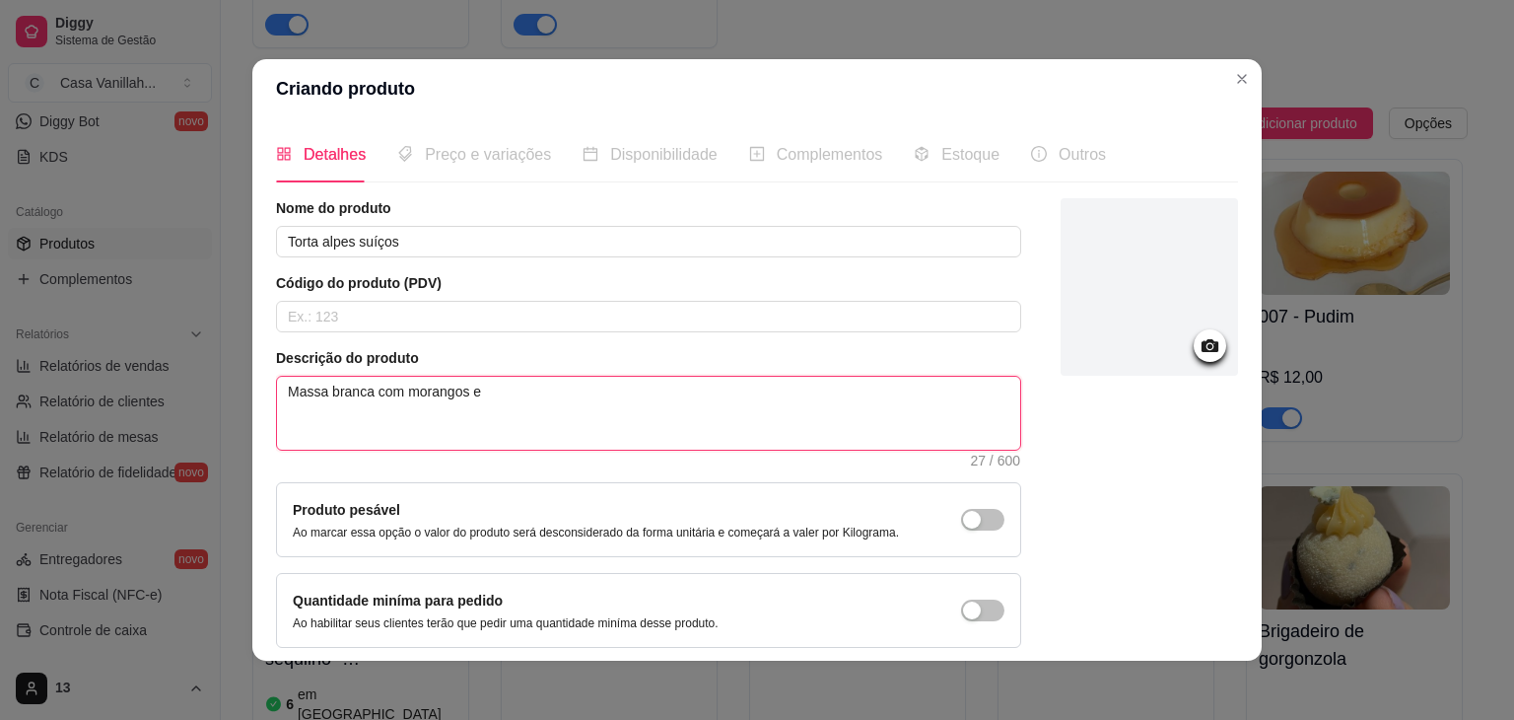
type textarea "Massa branca com morangos e"
type textarea "Massa branca com morangos e s"
type textarea "Massa branca com morangos e su"
type textarea "Massa branca com morangos e sus"
type textarea "Massa branca com morangos e susp"
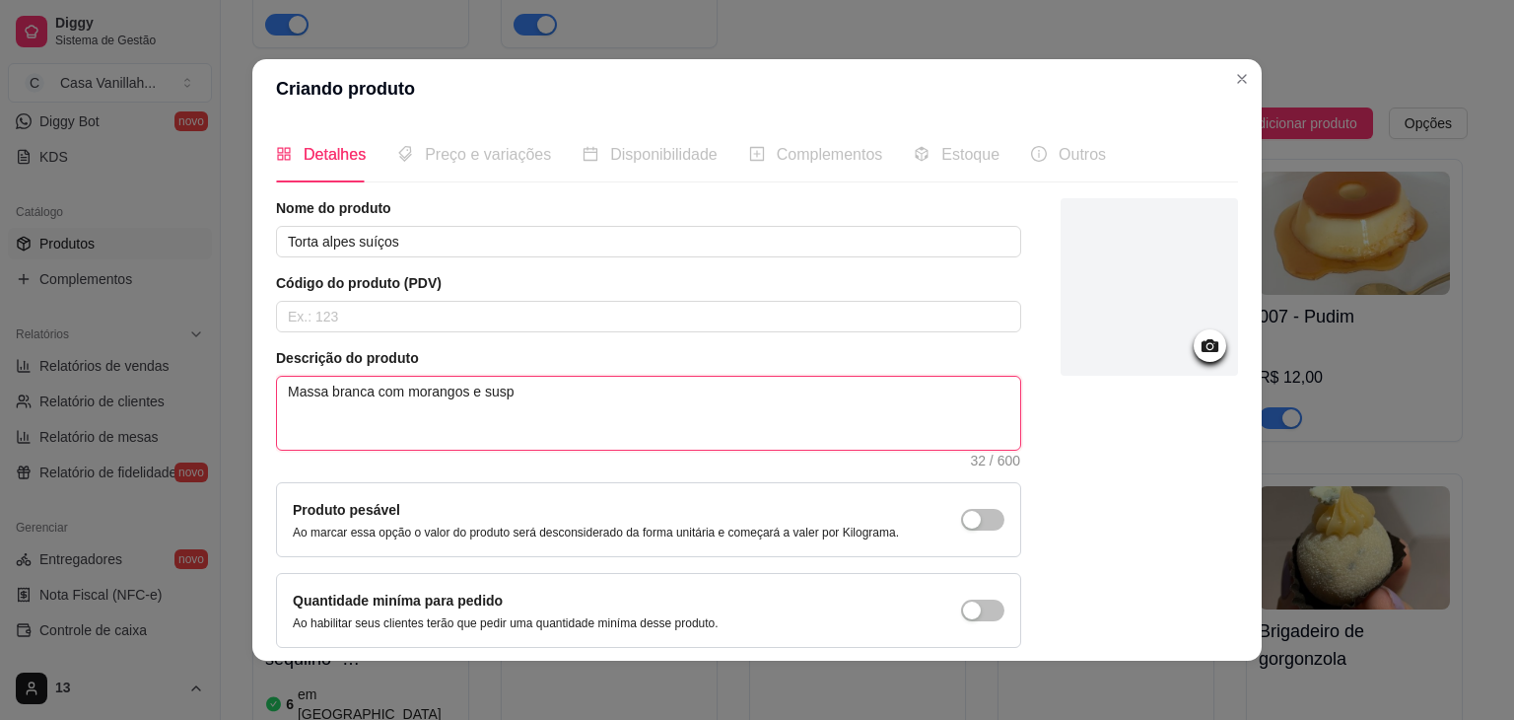
type textarea "Massa branca com morangos e suspi"
type textarea "Massa branca com morangos e suspir"
type textarea "Massa branca com [PERSON_NAME] e suspiro"
type textarea "Massa branca com morangos e suspiros"
type textarea "Massa branca com morangos e suspiros."
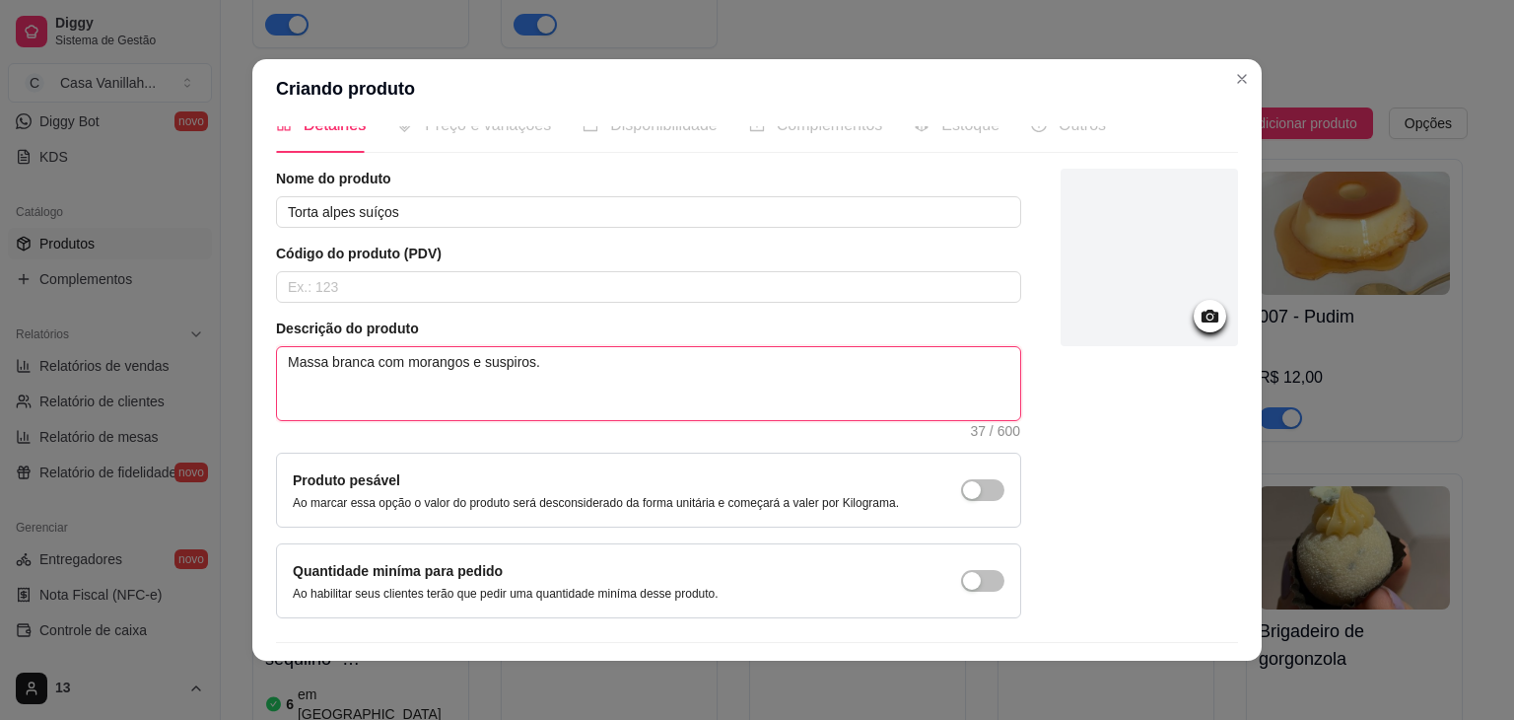
scroll to position [81, 0]
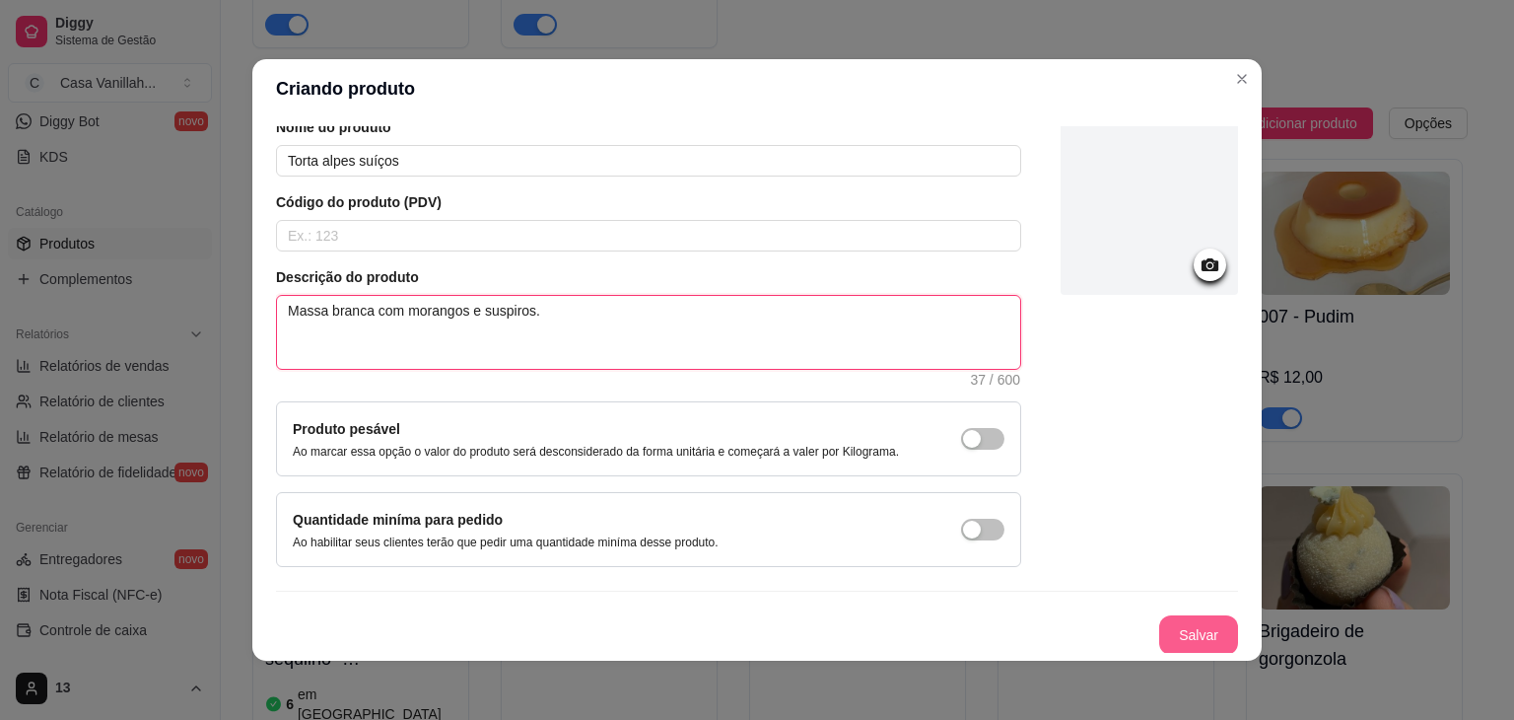
type textarea "Massa branca com morangos e suspiros."
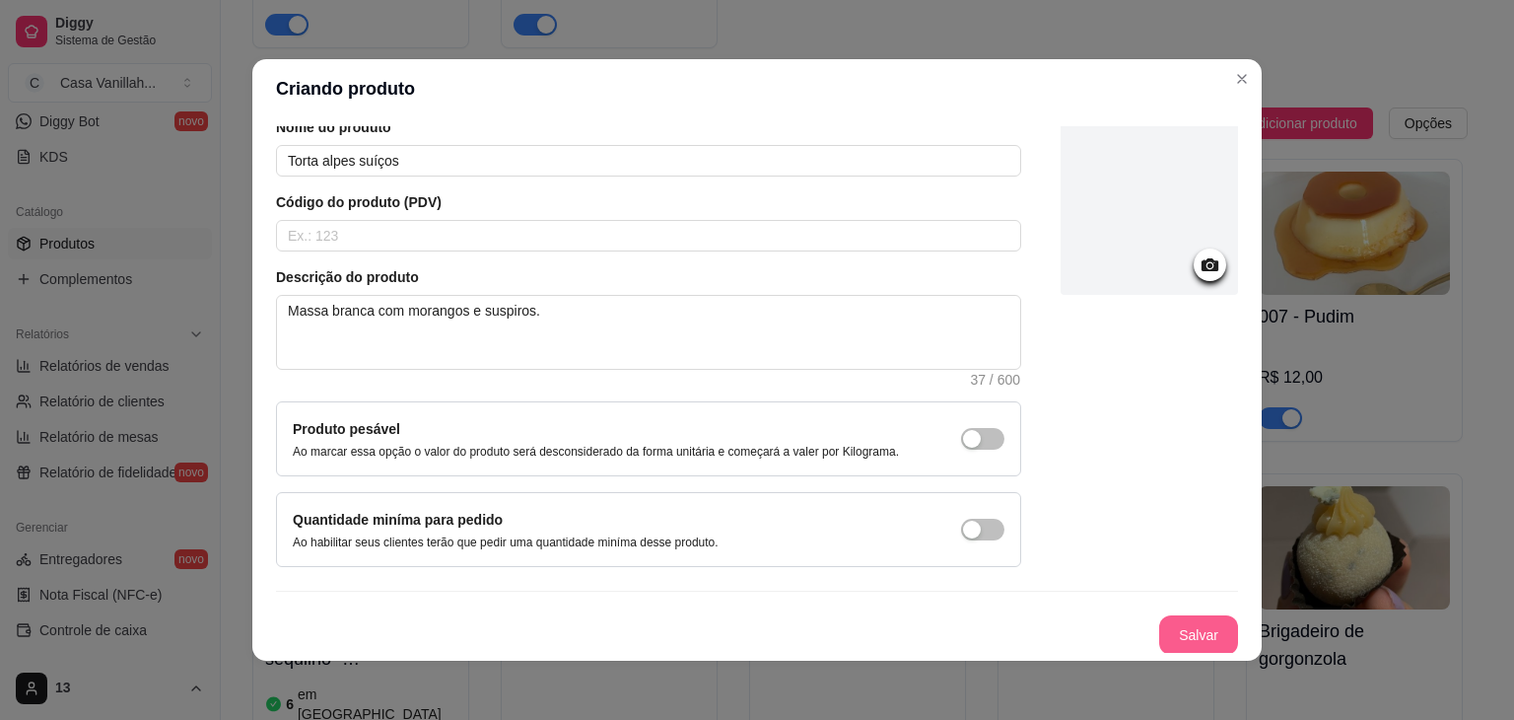
click at [1178, 624] on button "Salvar" at bounding box center [1198, 634] width 79 height 39
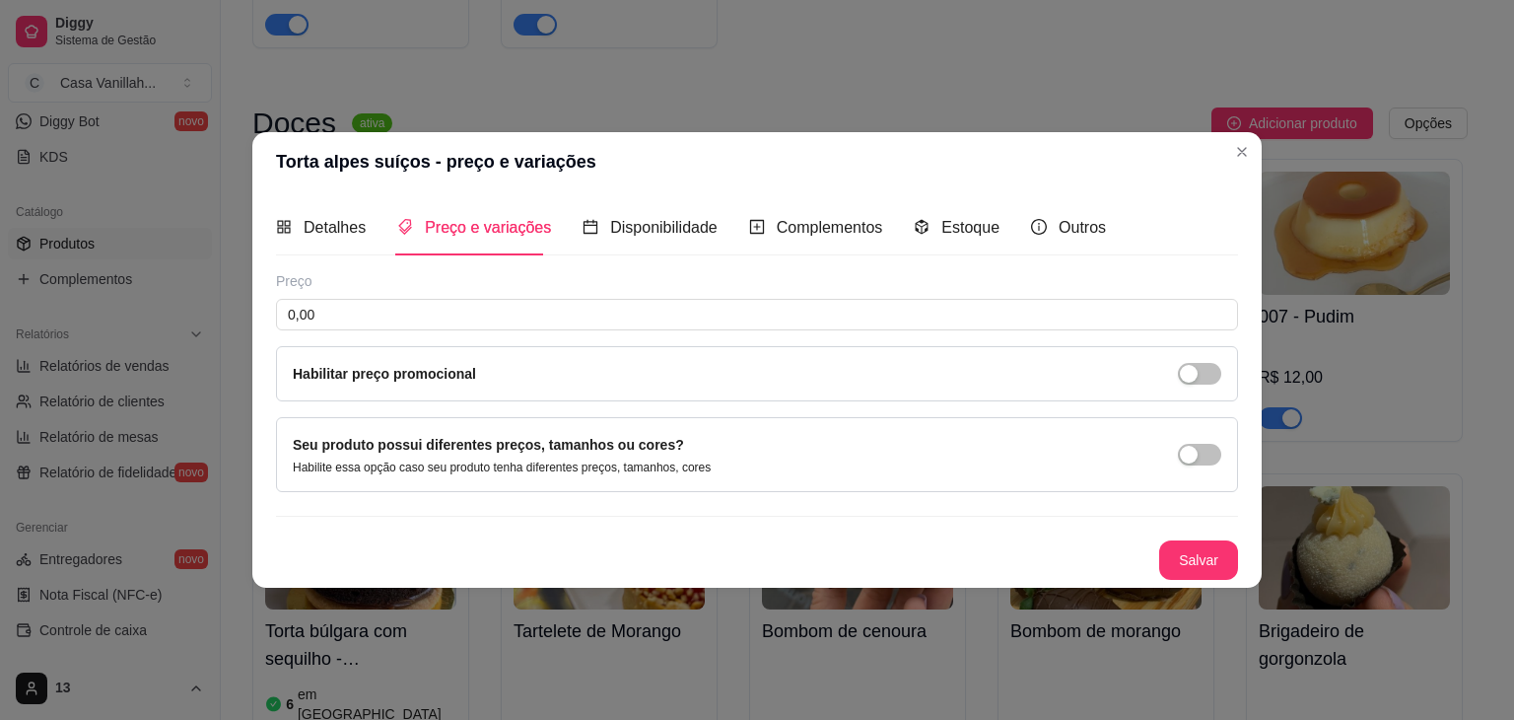
scroll to position [0, 0]
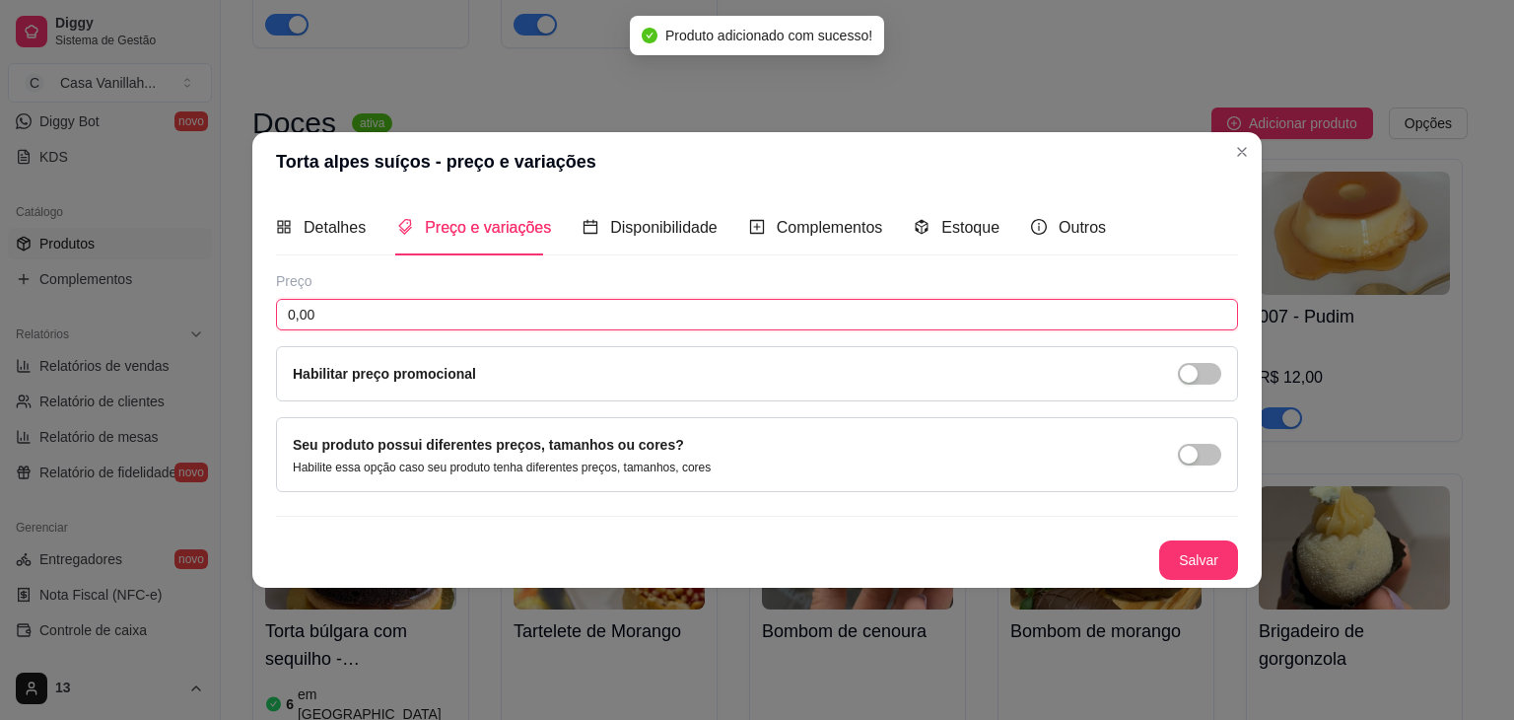
drag, startPoint x: 321, startPoint y: 309, endPoint x: 247, endPoint y: 310, distance: 73.9
click at [247, 310] on div "Torta alpes suíços - preço e variações Detalhes Preço e variações Disponibilida…" at bounding box center [757, 360] width 1514 height 720
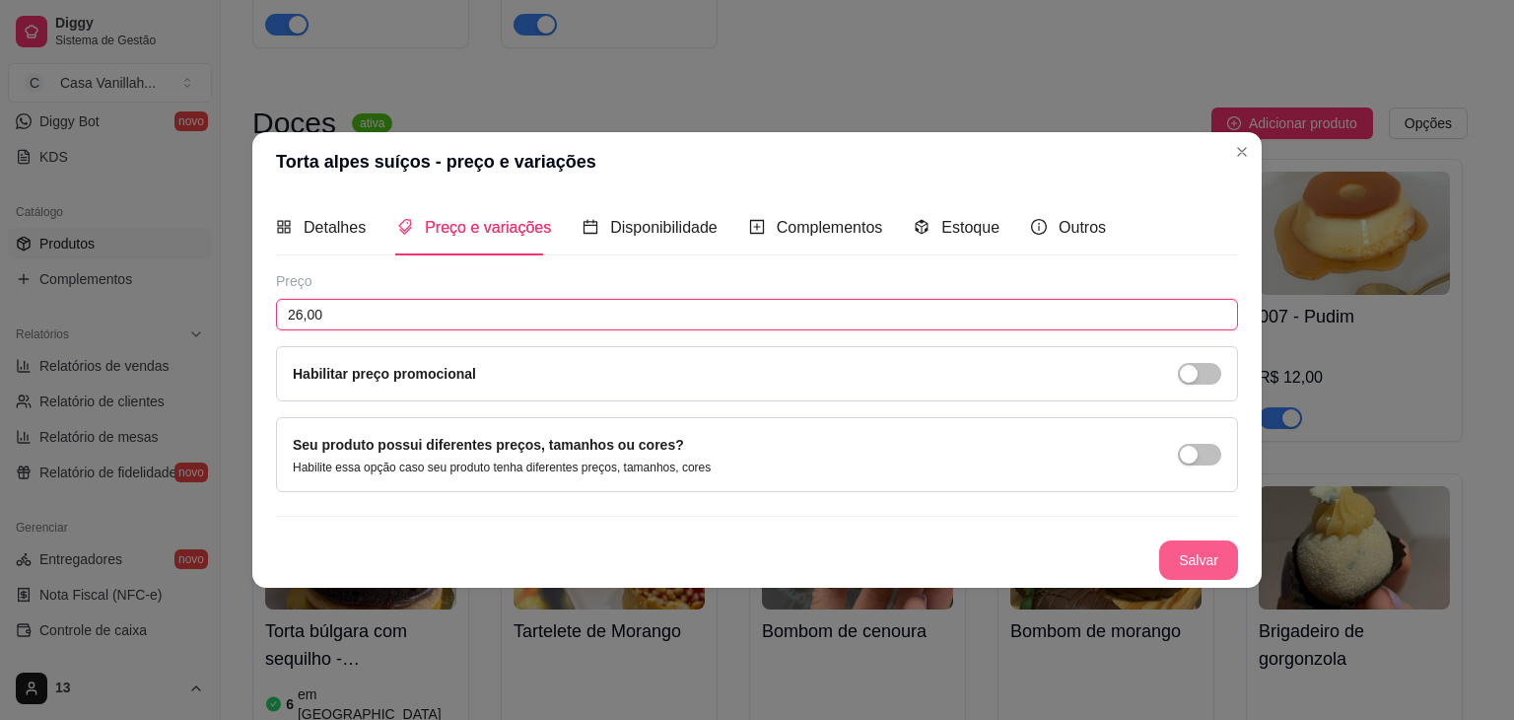
type input "26,00"
click at [1215, 551] on button "Salvar" at bounding box center [1198, 559] width 79 height 39
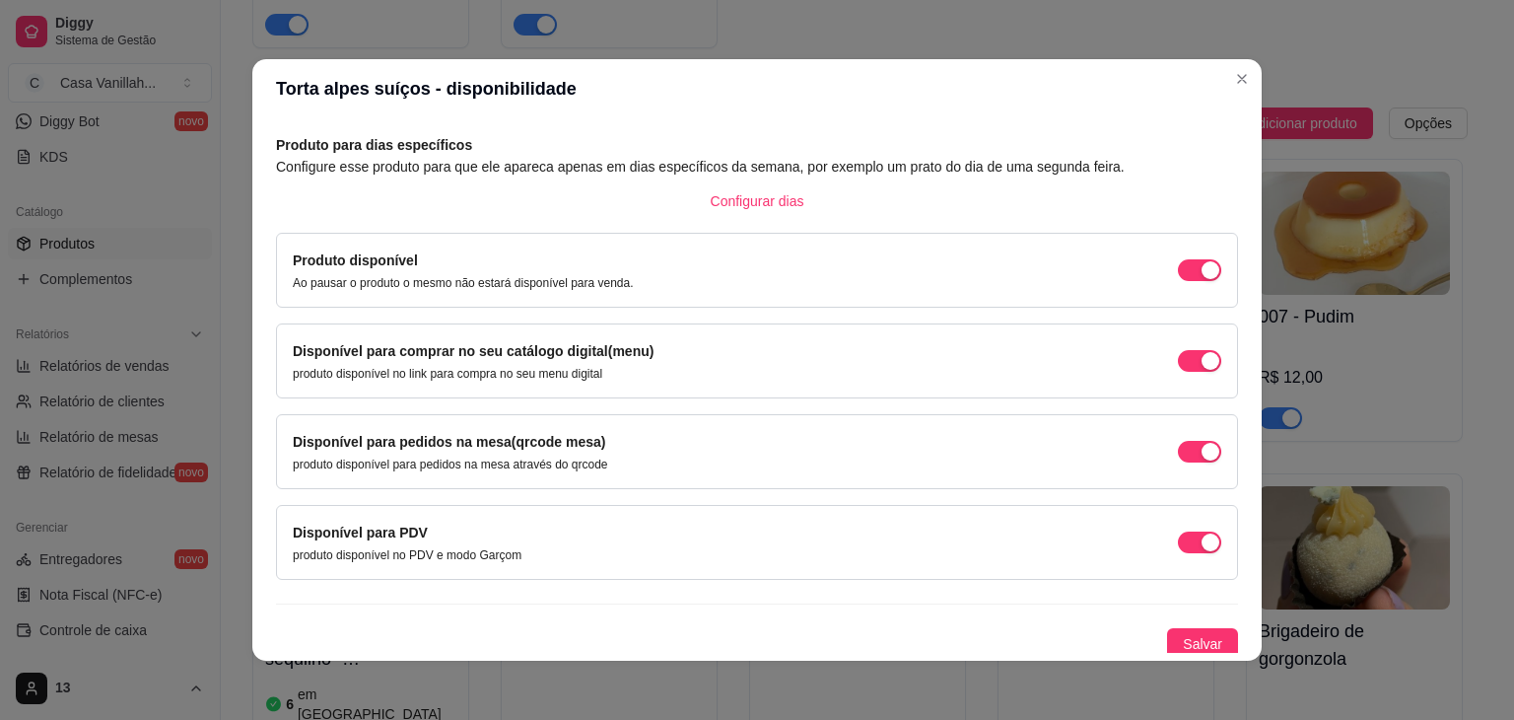
scroll to position [89, 0]
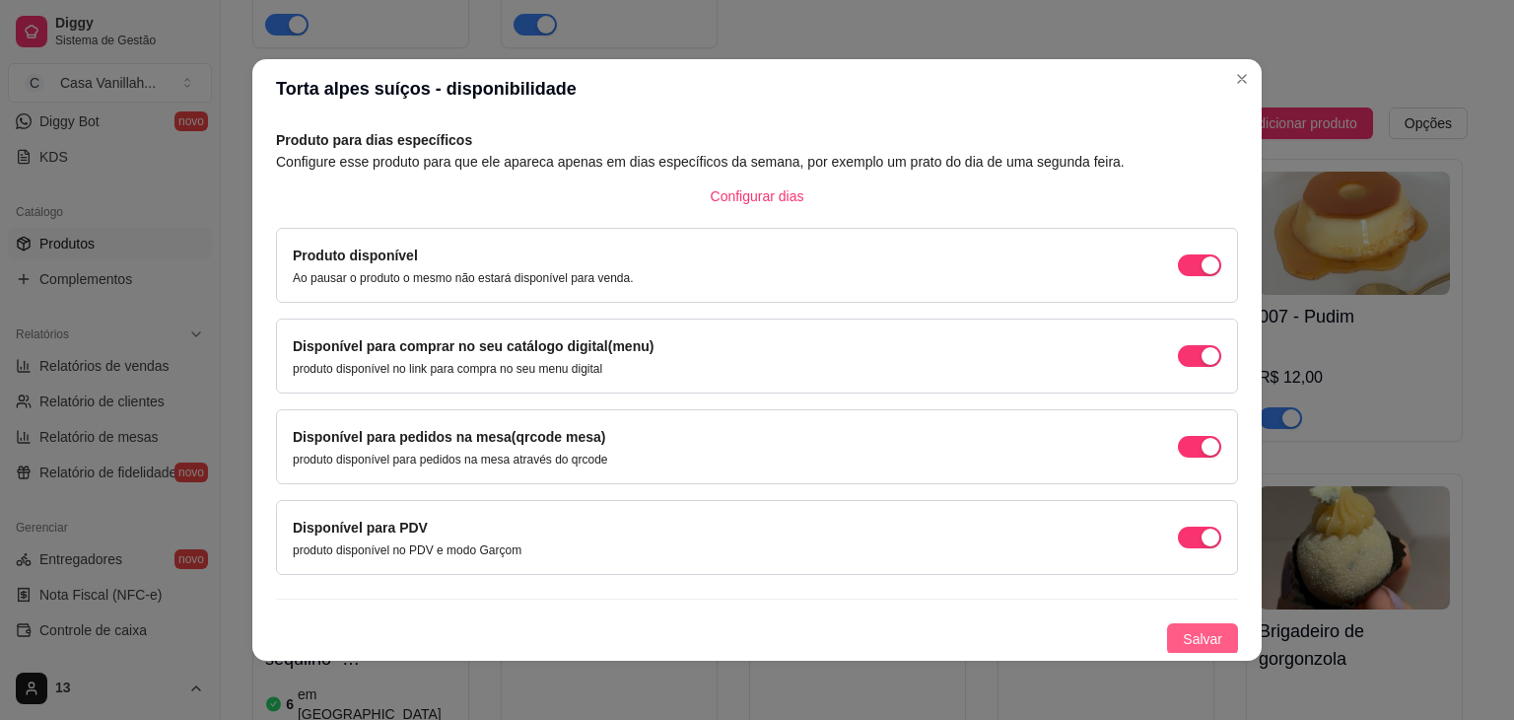
click at [1183, 632] on span "Salvar" at bounding box center [1202, 639] width 39 height 22
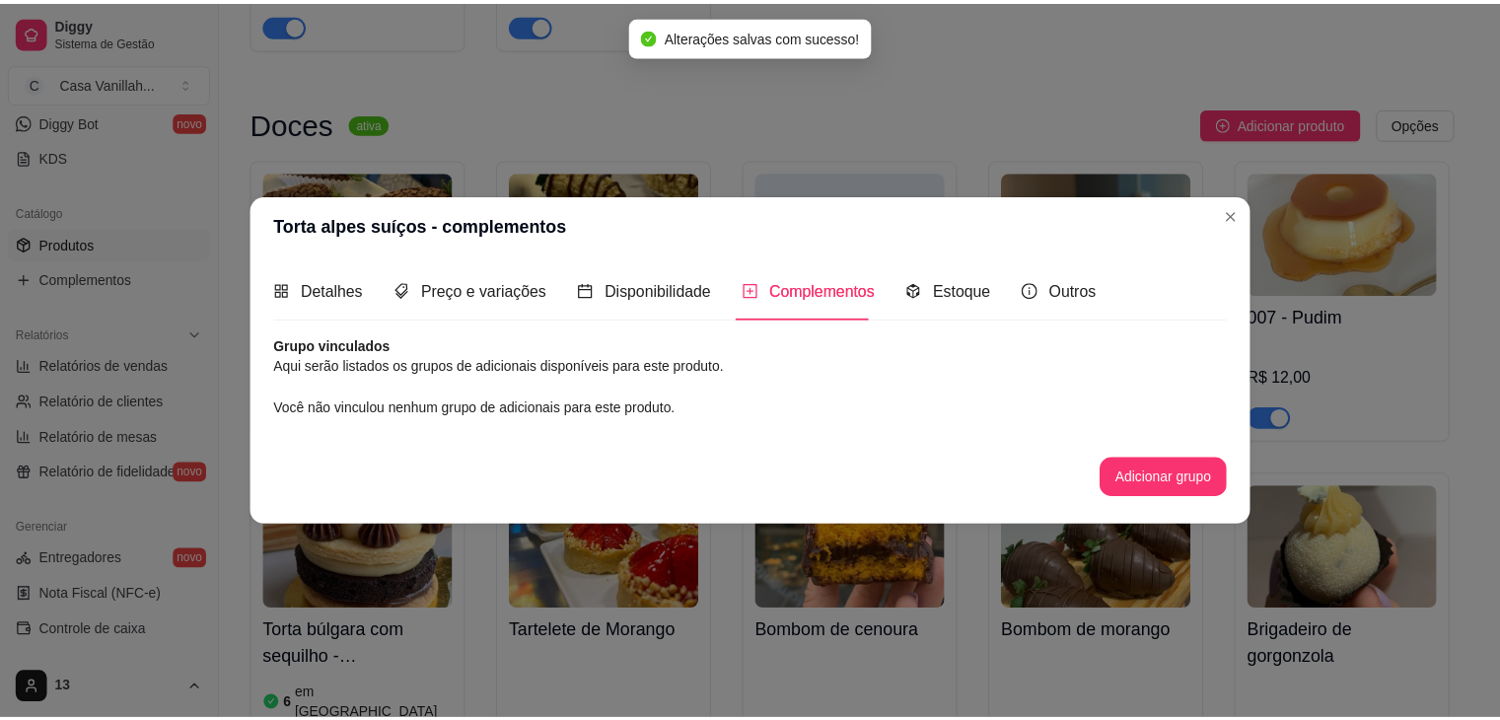
scroll to position [0, 0]
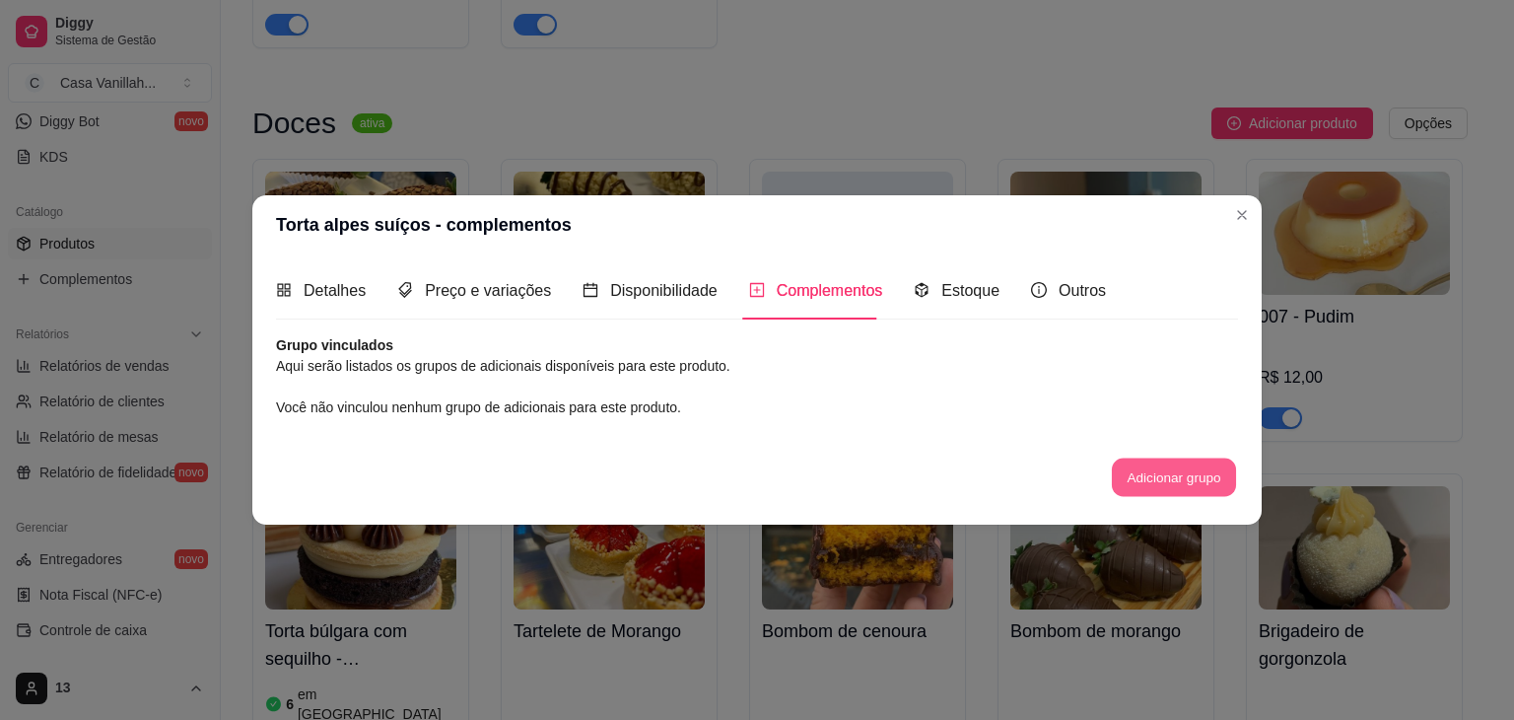
click at [1194, 483] on button "Adicionar grupo" at bounding box center [1174, 476] width 124 height 38
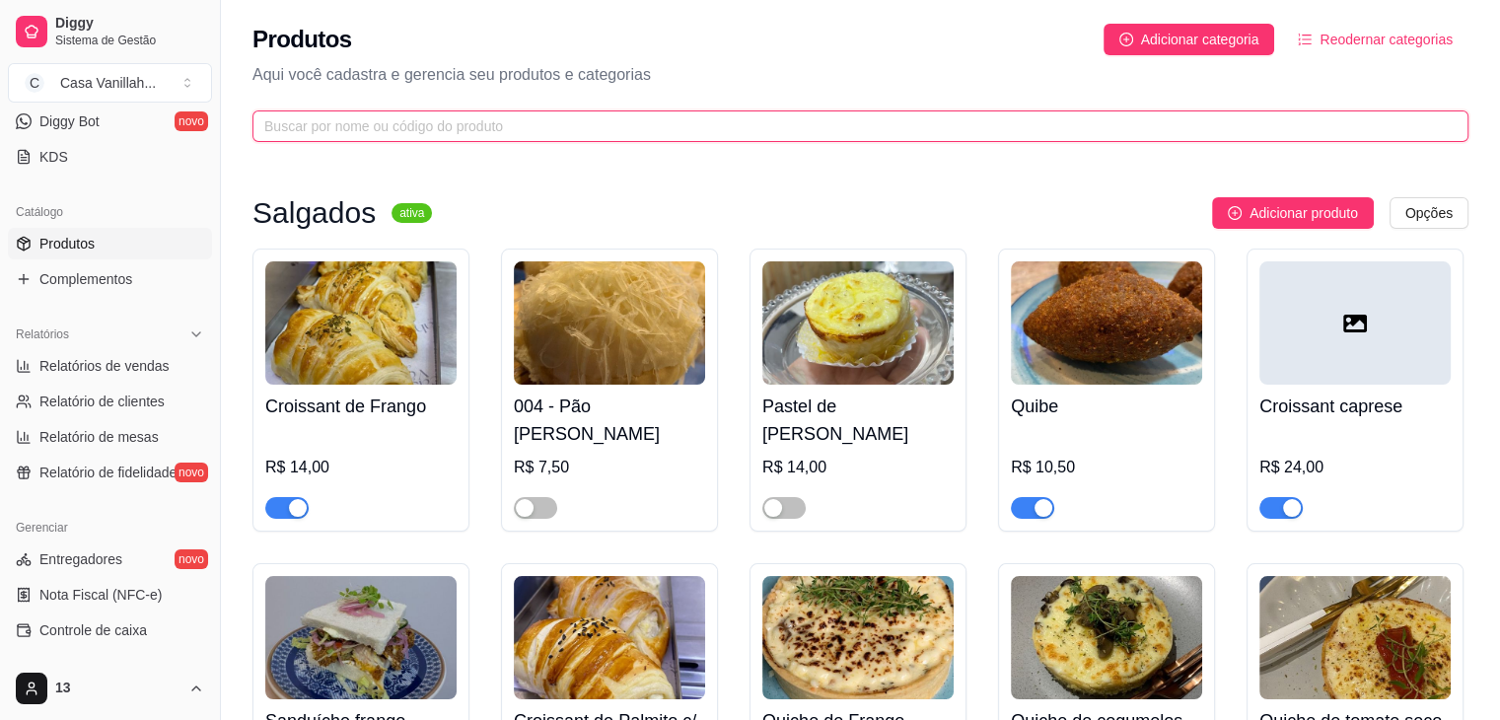
click at [588, 127] on input "text" at bounding box center [852, 126] width 1176 height 22
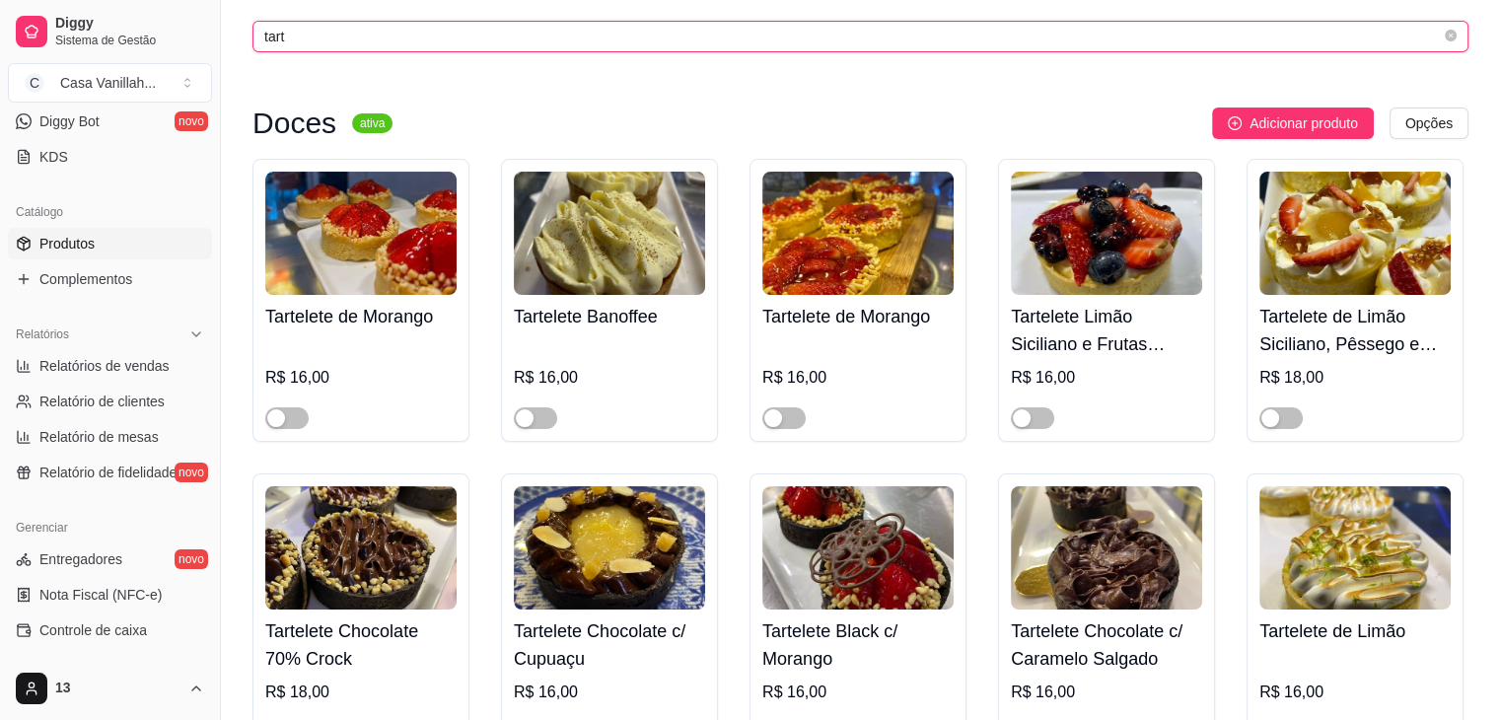
scroll to position [197, 0]
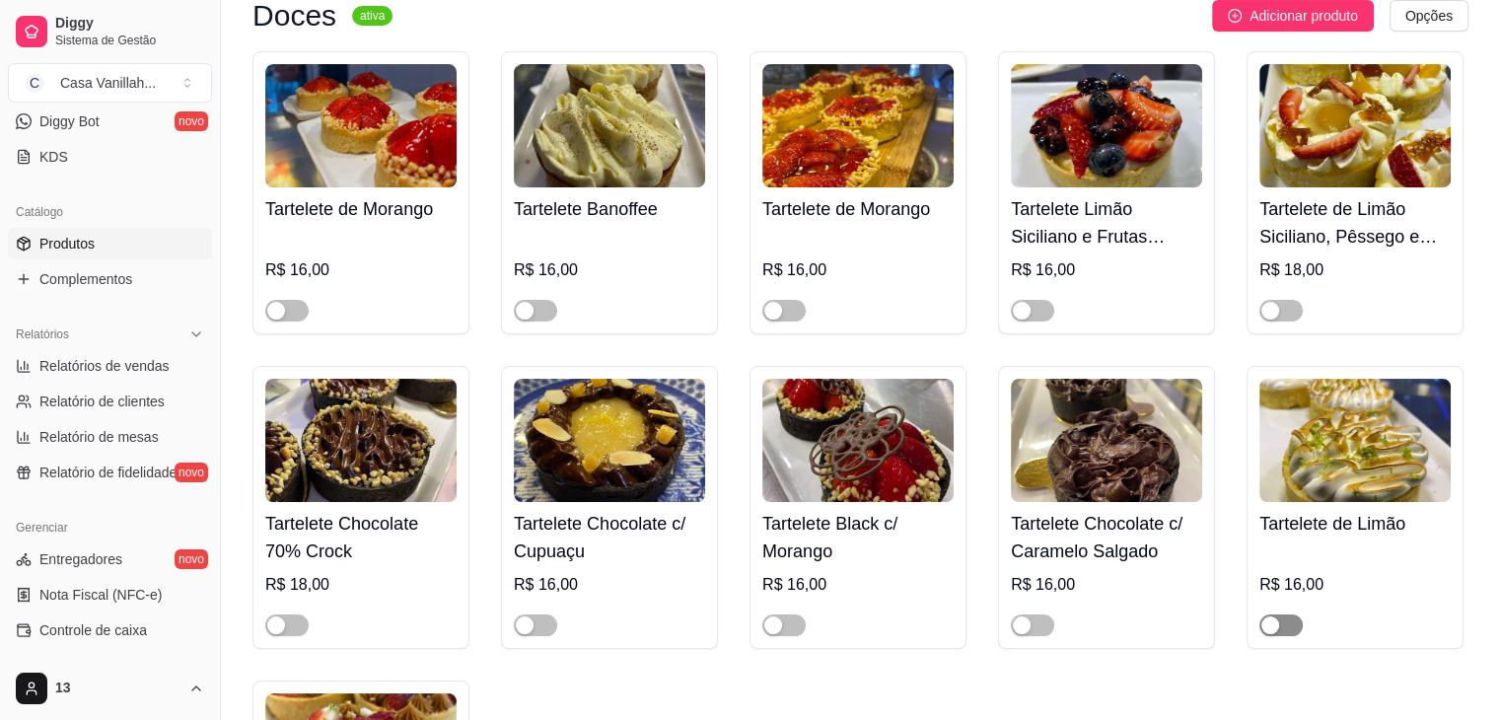
type input "tart"
click at [1280, 627] on span "button" at bounding box center [1280, 625] width 43 height 22
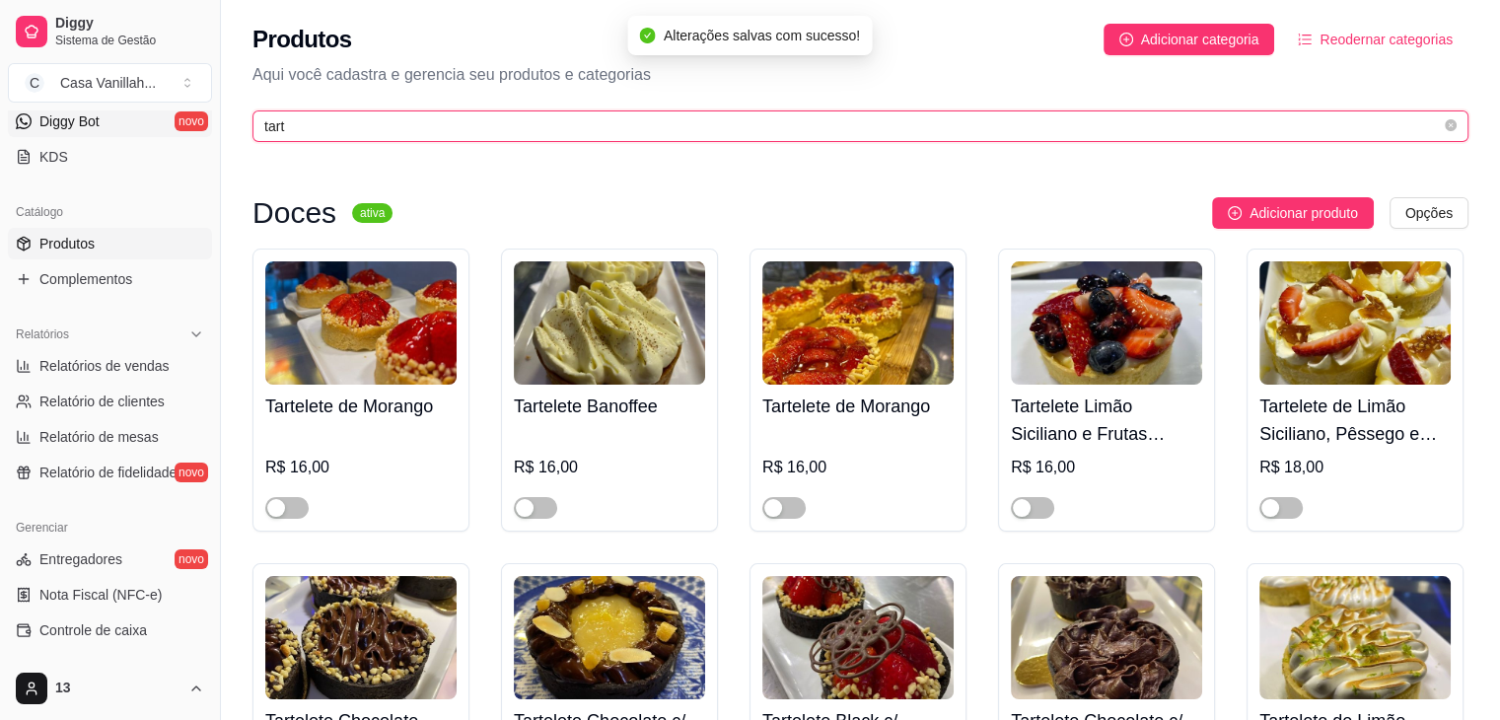
drag, startPoint x: 347, startPoint y: 122, endPoint x: 177, endPoint y: 132, distance: 169.9
click at [177, 132] on div "Diggy Sistema de Gestão C Casa Vanillah ... Loja aberta Diggy Pro até 17/09 Ace…" at bounding box center [750, 630] width 1500 height 1260
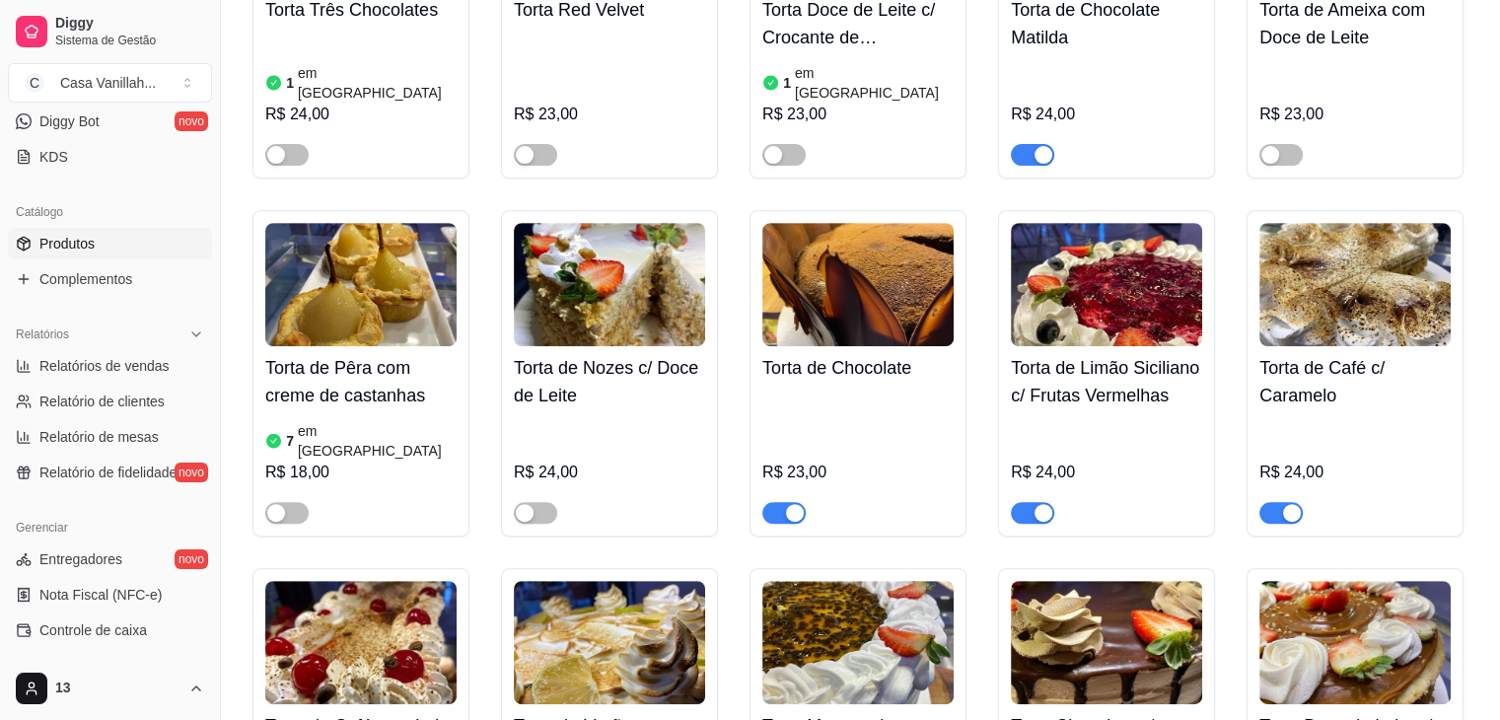
scroll to position [887, 0]
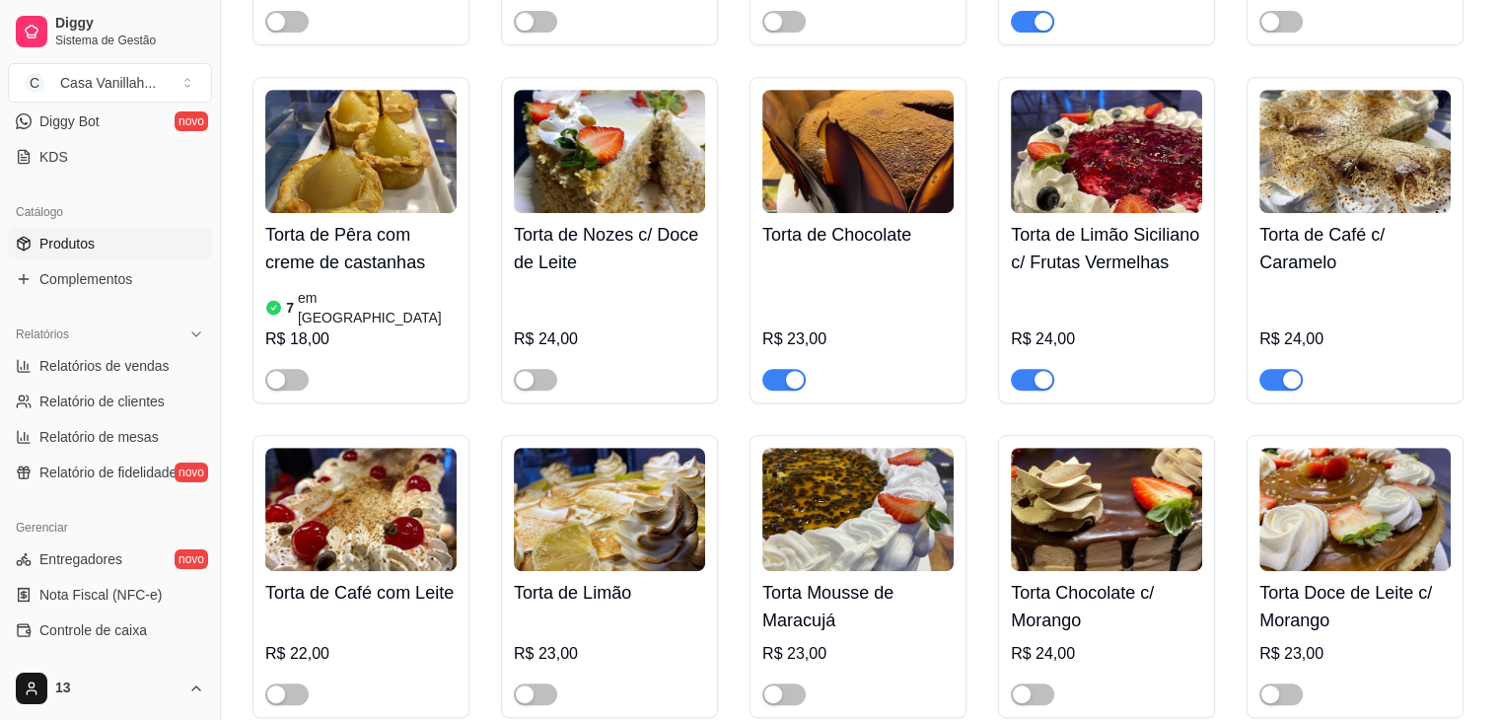
type input "torta"
click at [1024, 369] on span "button" at bounding box center [1032, 380] width 43 height 22
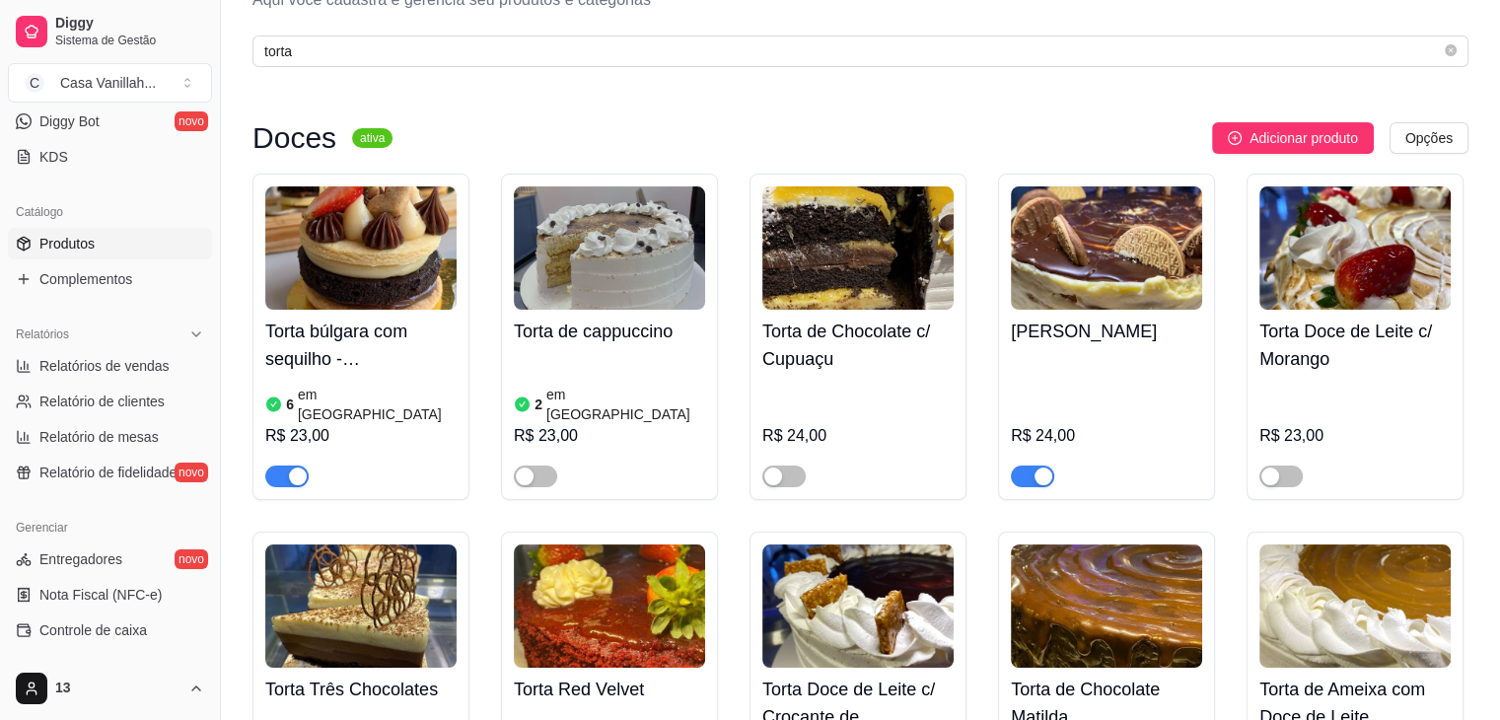
scroll to position [0, 0]
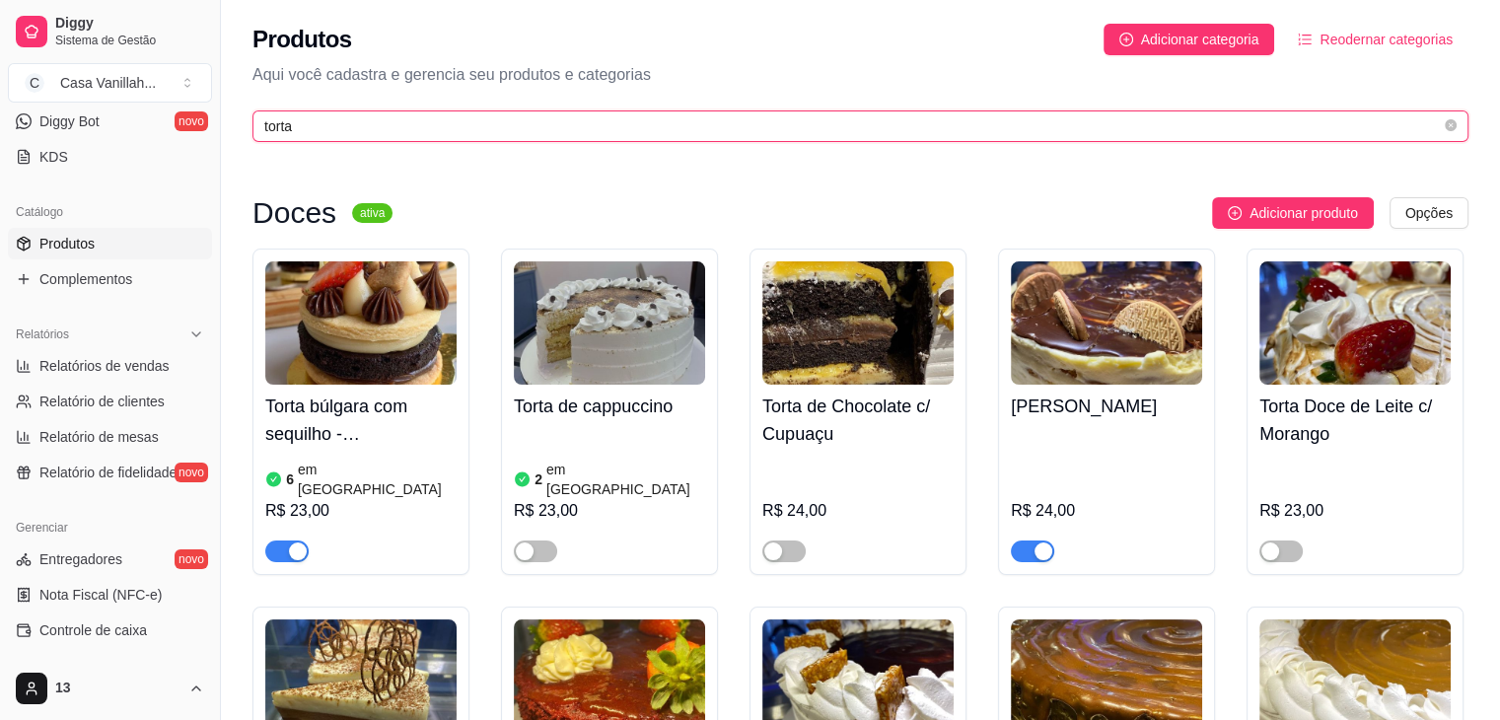
drag, startPoint x: 312, startPoint y: 122, endPoint x: 210, endPoint y: 122, distance: 101.5
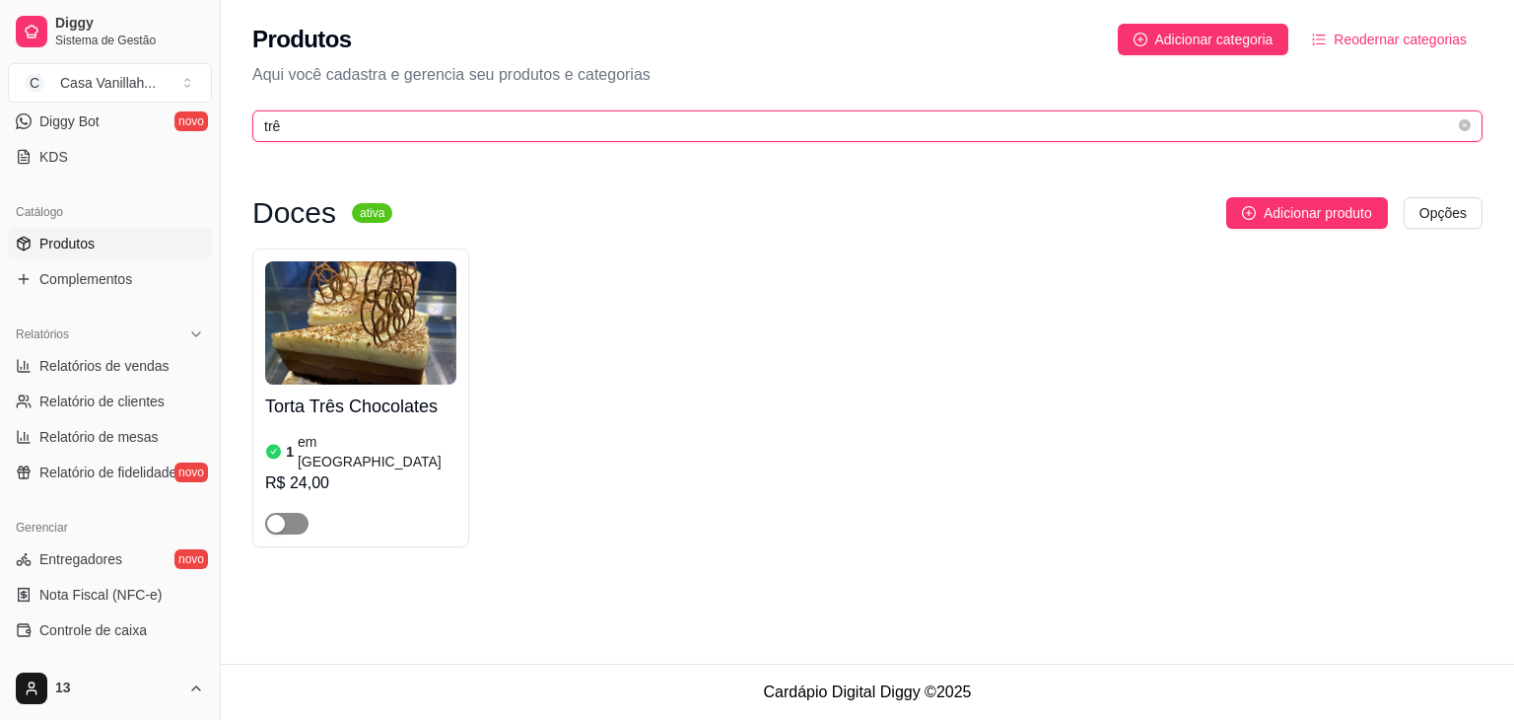
type input "trê"
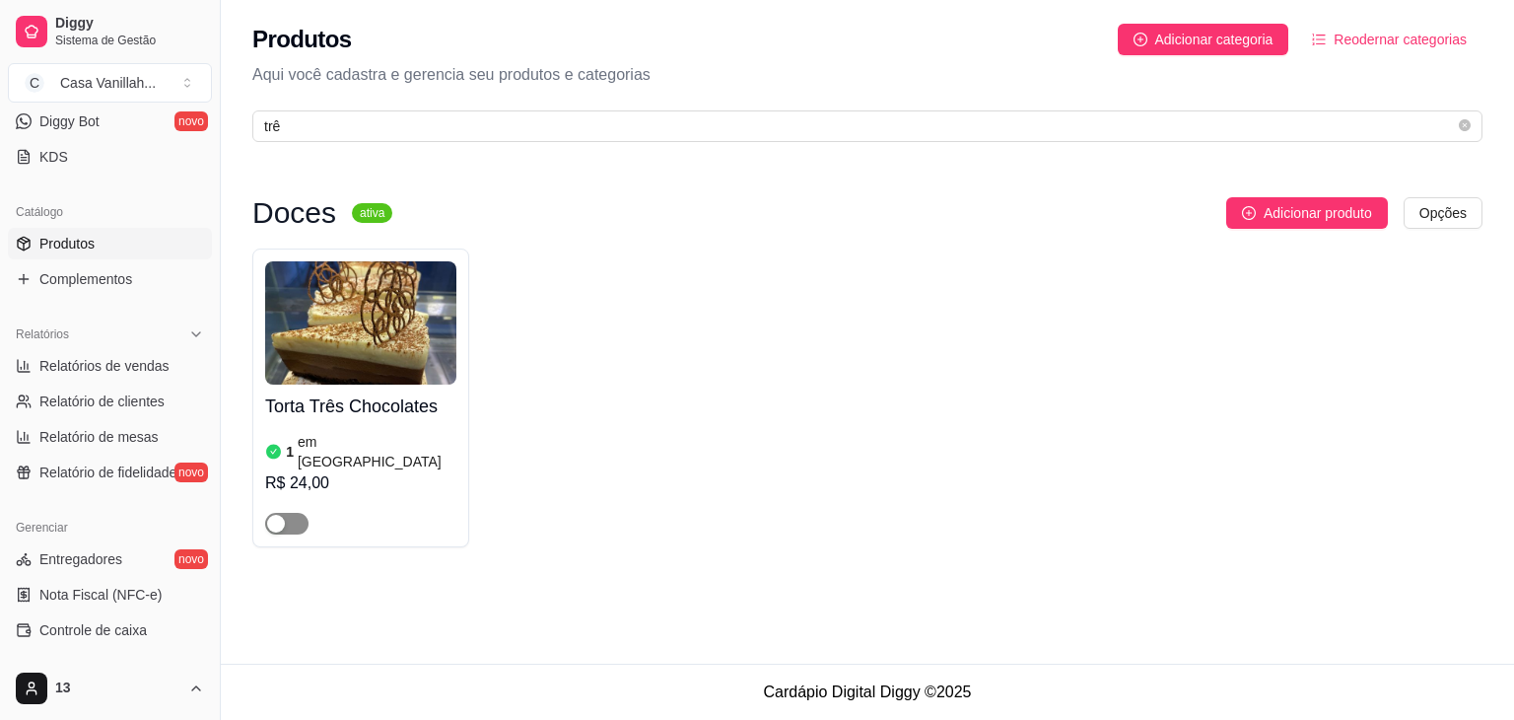
click at [290, 513] on span "button" at bounding box center [286, 524] width 43 height 22
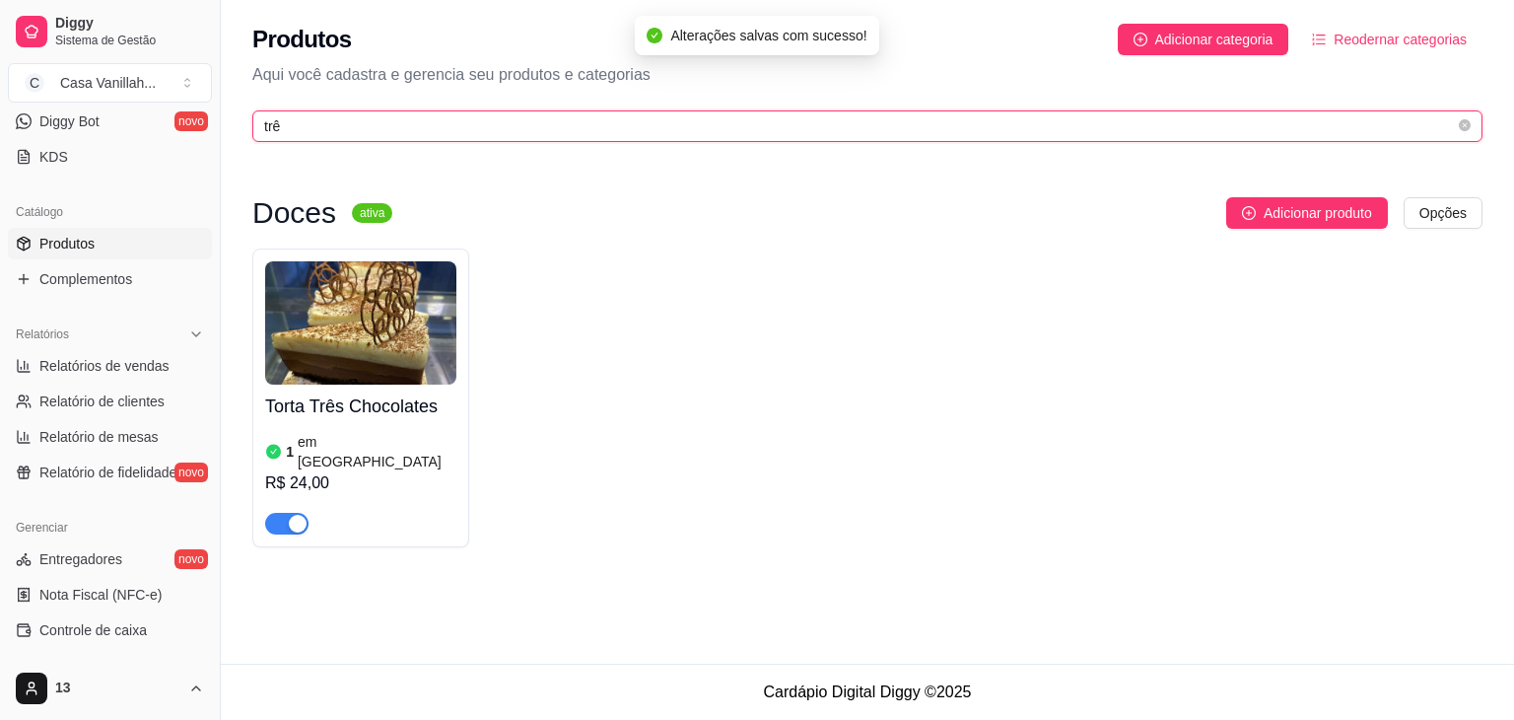
click at [343, 120] on input "trê" at bounding box center [859, 126] width 1191 height 22
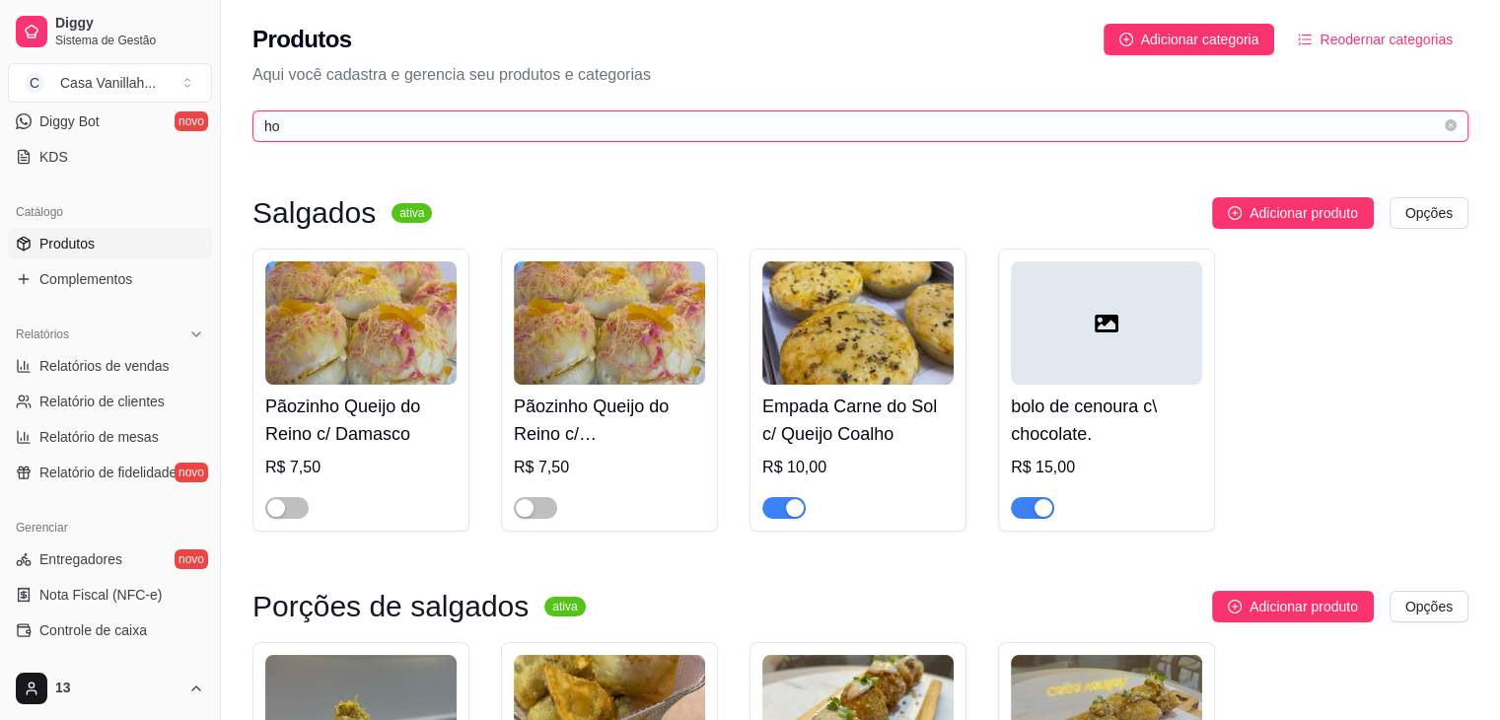
type input "h"
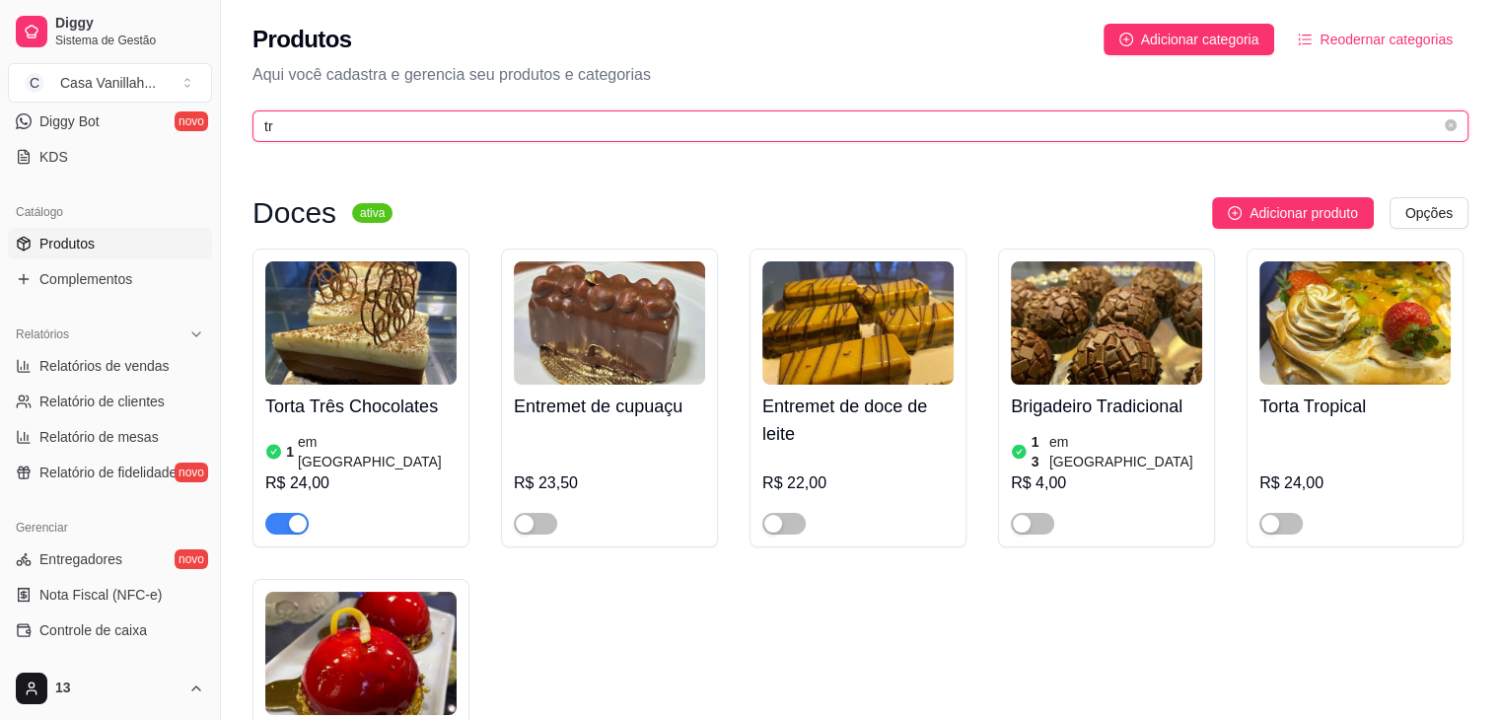
type input "trê"
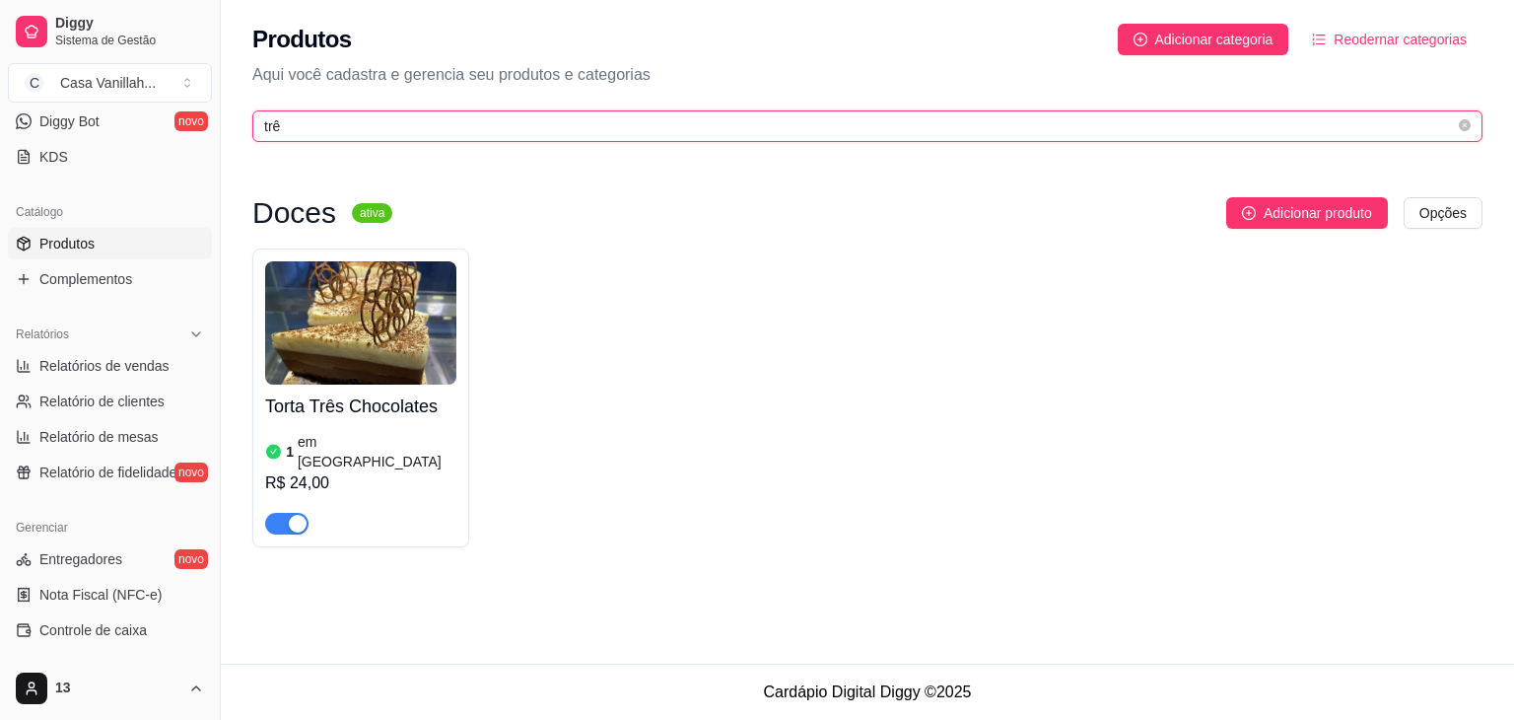
click at [392, 131] on input "trê" at bounding box center [859, 126] width 1191 height 22
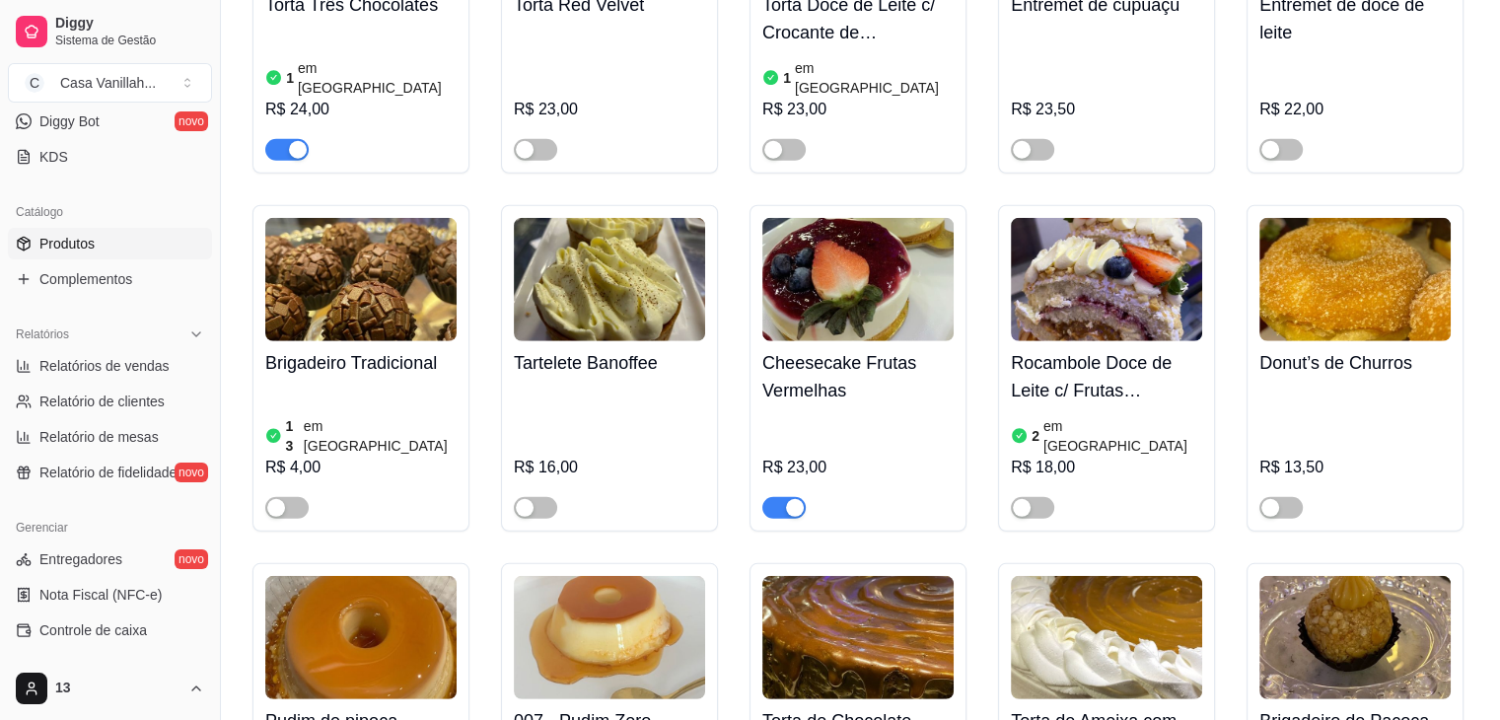
scroll to position [5521, 0]
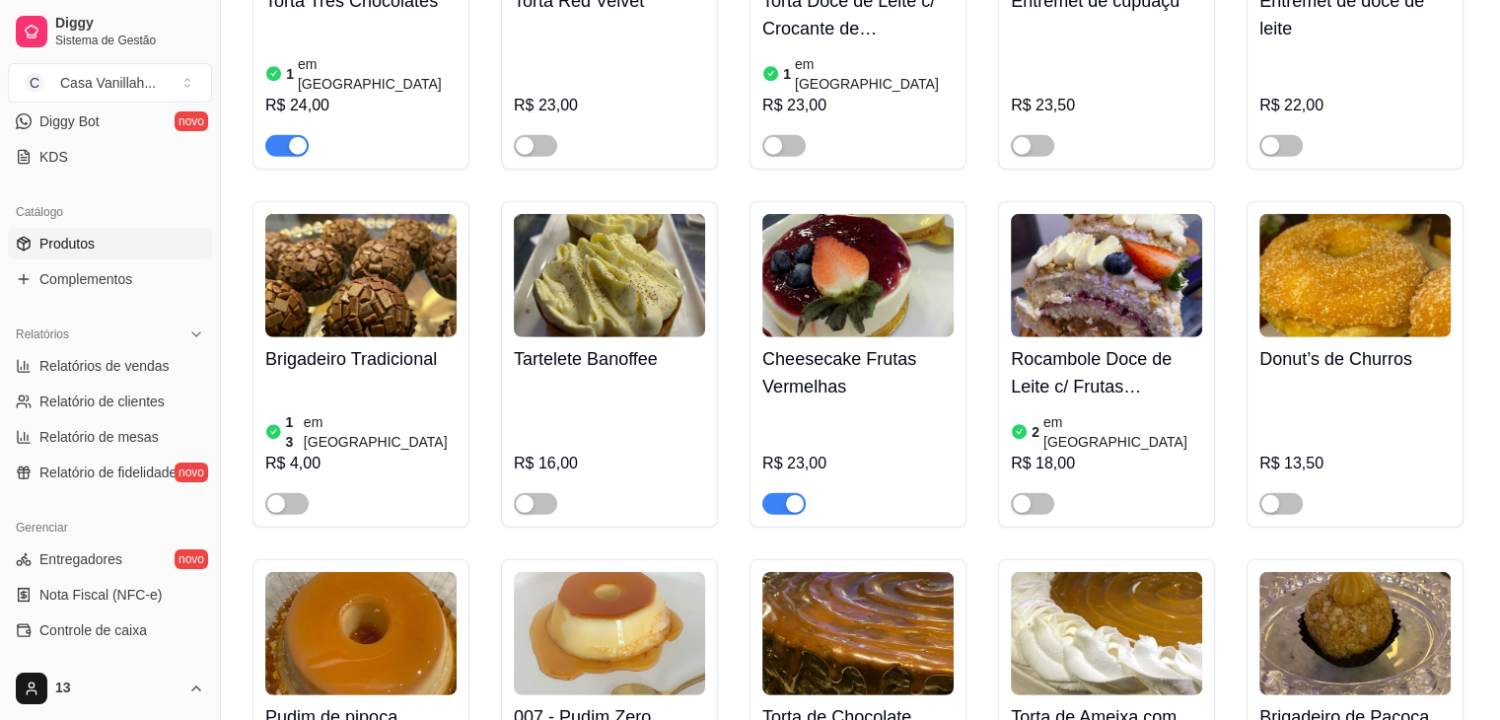
click at [793, 495] on div "button" at bounding box center [795, 504] width 18 height 18
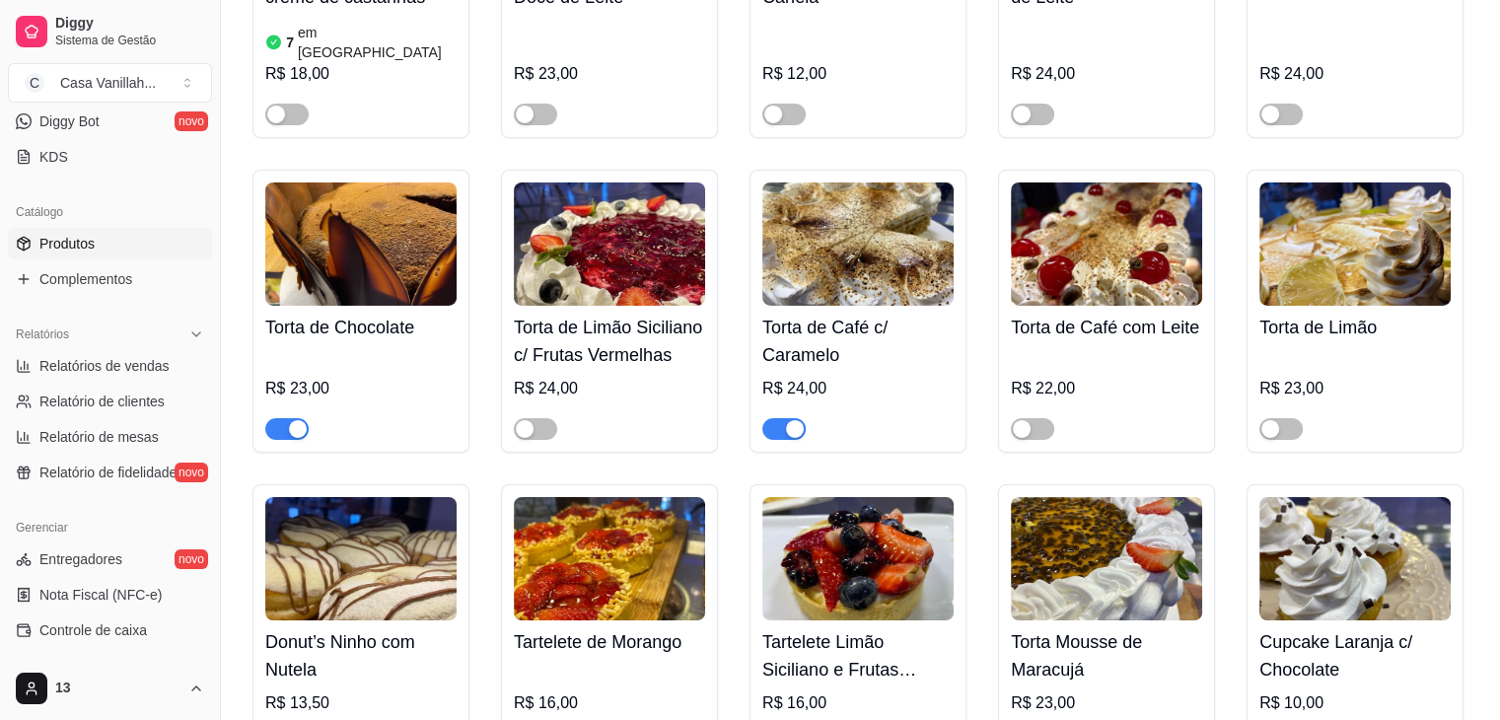
scroll to position [6901, 0]
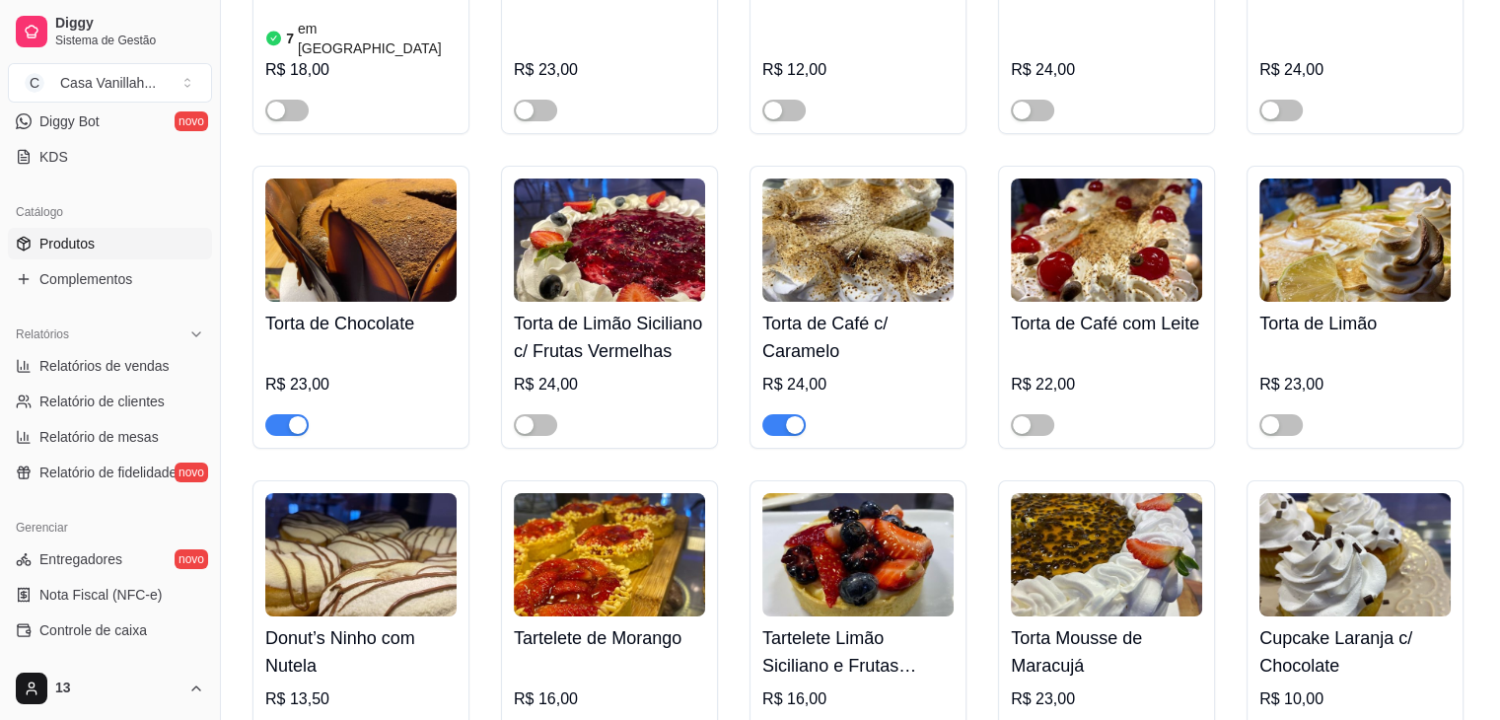
click at [797, 416] on div "button" at bounding box center [795, 425] width 18 height 18
click at [291, 178] on img at bounding box center [360, 239] width 191 height 123
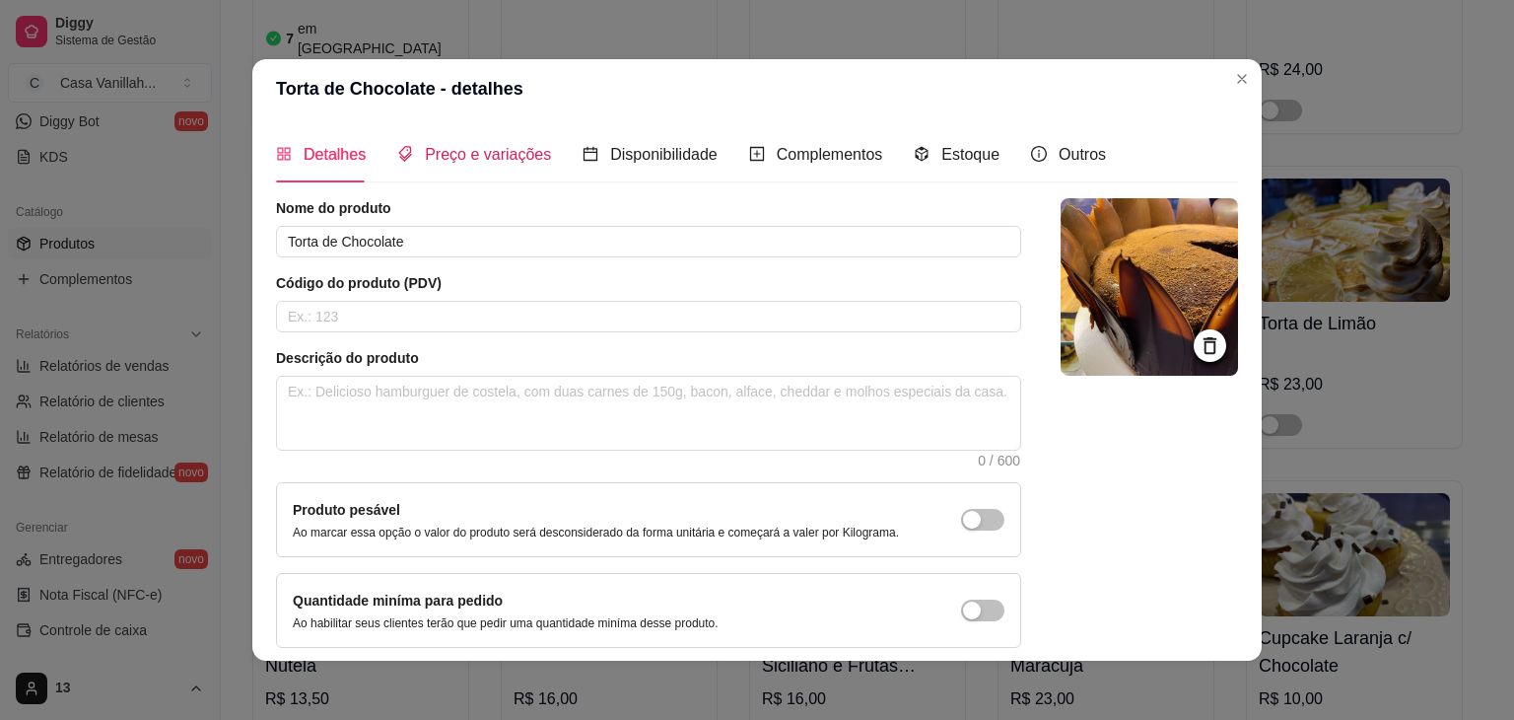
click at [447, 146] on span "Preço e variações" at bounding box center [488, 154] width 126 height 17
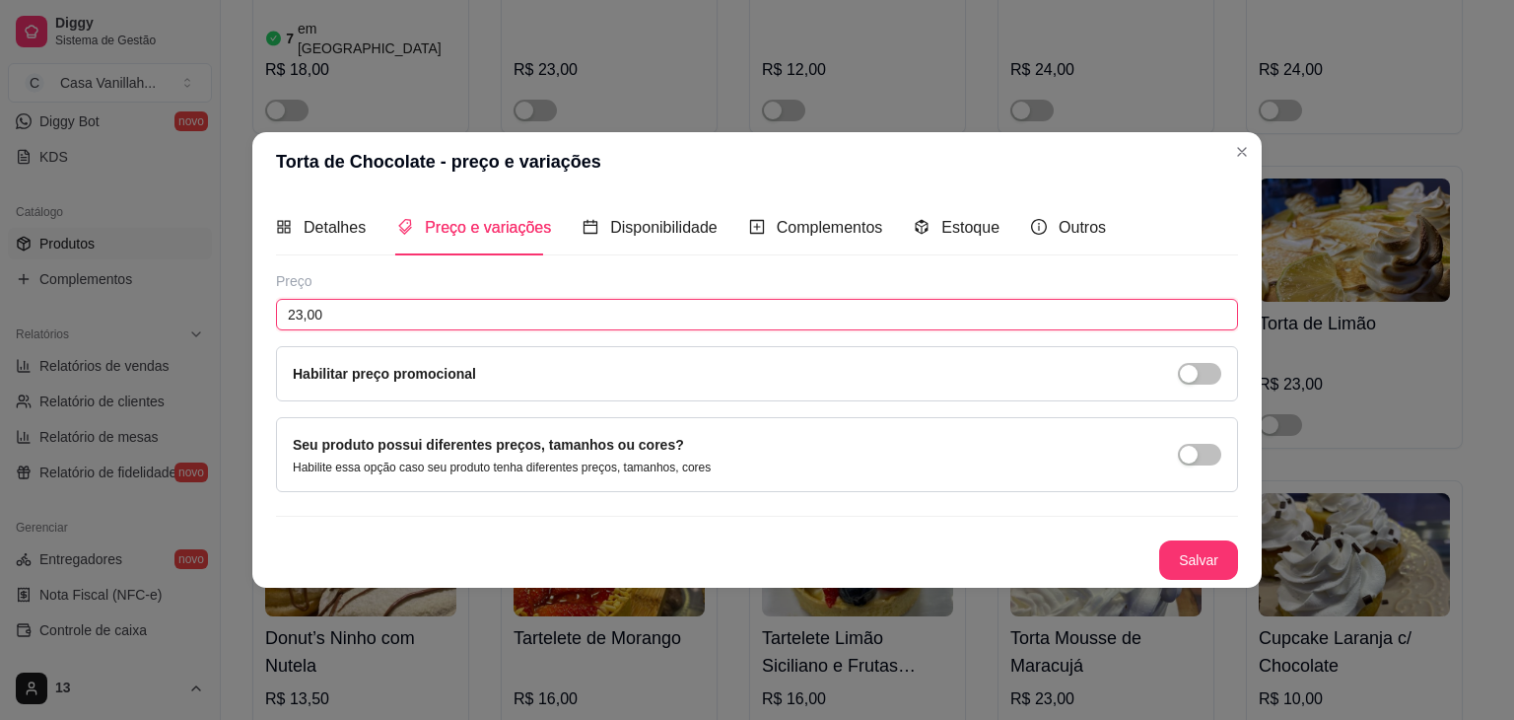
drag, startPoint x: 379, startPoint y: 313, endPoint x: 142, endPoint y: 266, distance: 241.1
click at [142, 266] on div "Torta de Chocolate - preço e variações Detalhes Preço e variações Disponibilida…" at bounding box center [757, 360] width 1514 height 720
type input "24,00"
click at [1185, 554] on button "Salvar" at bounding box center [1198, 560] width 77 height 38
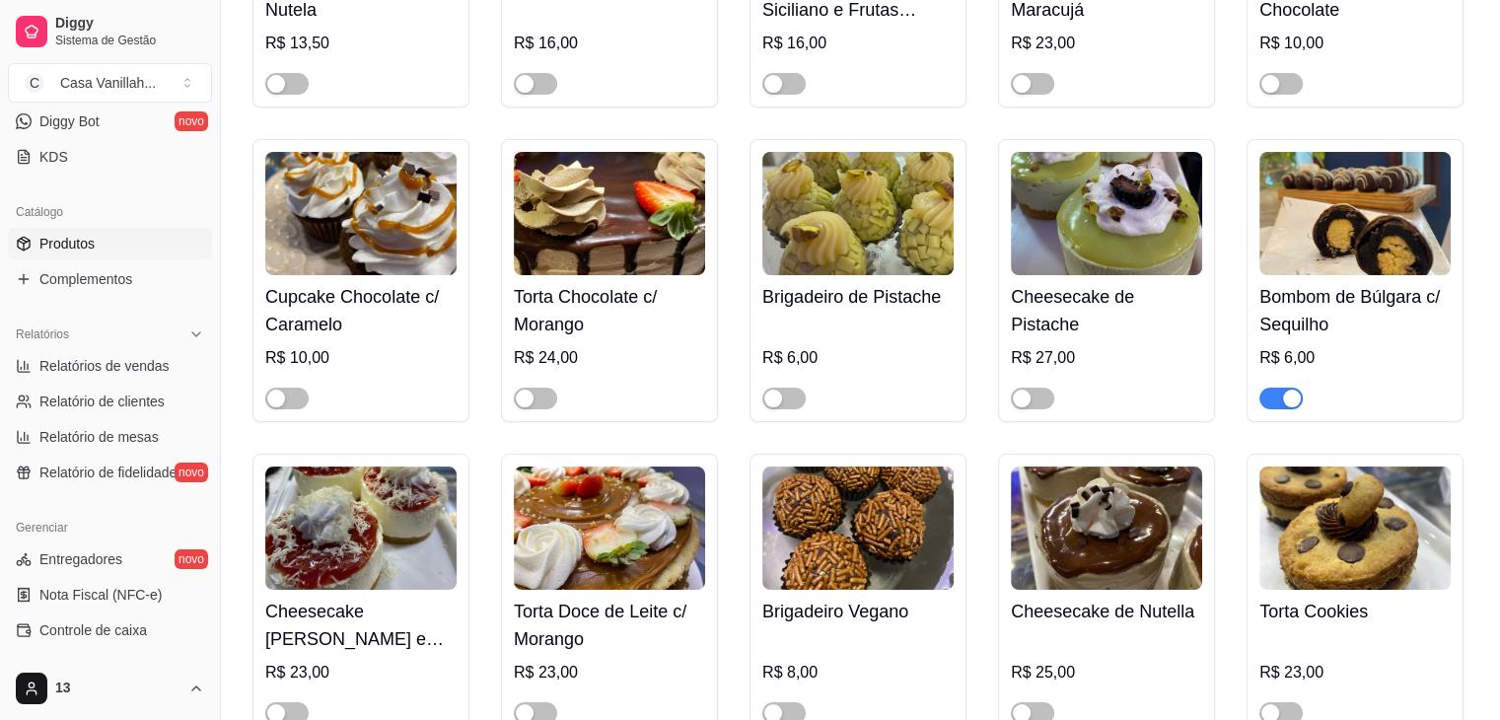
scroll to position [7591, 0]
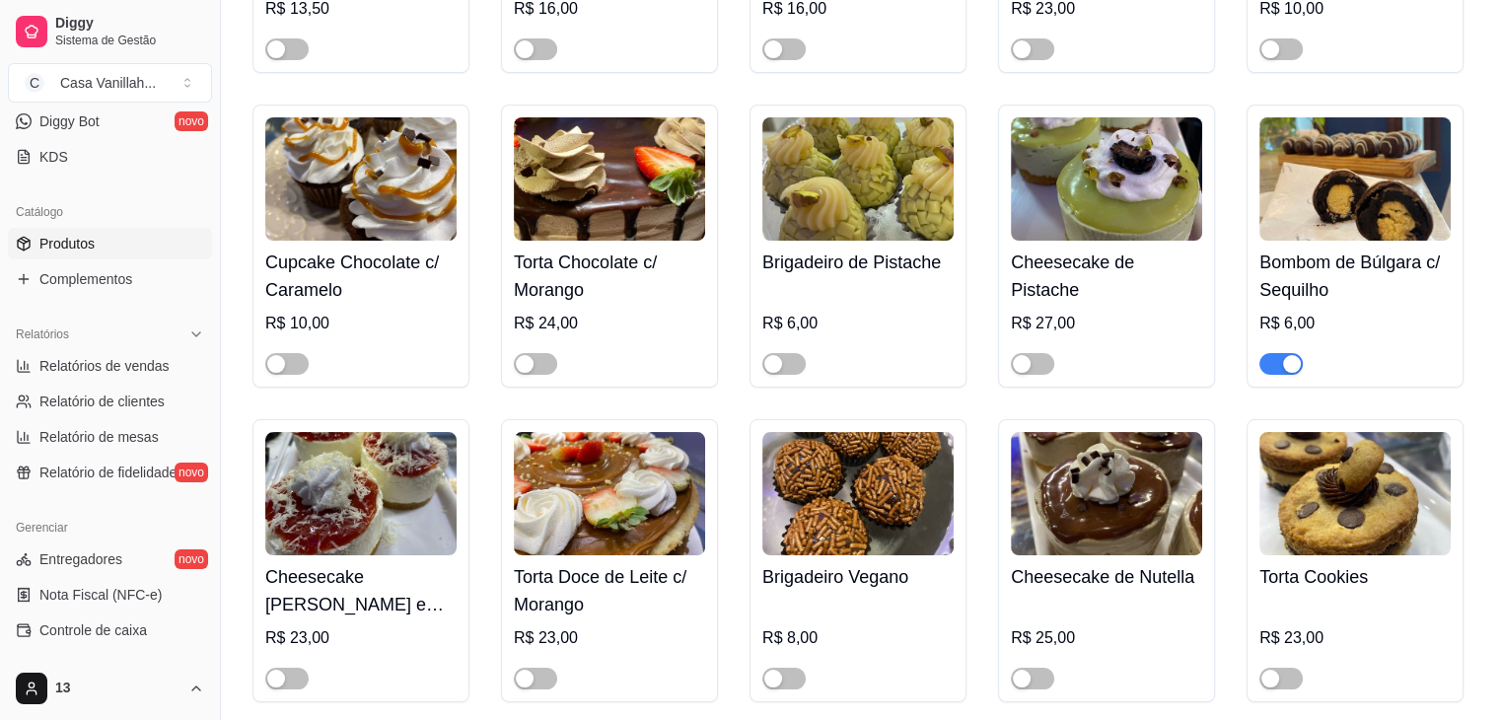
click at [1286, 355] on div "button" at bounding box center [1292, 364] width 18 height 18
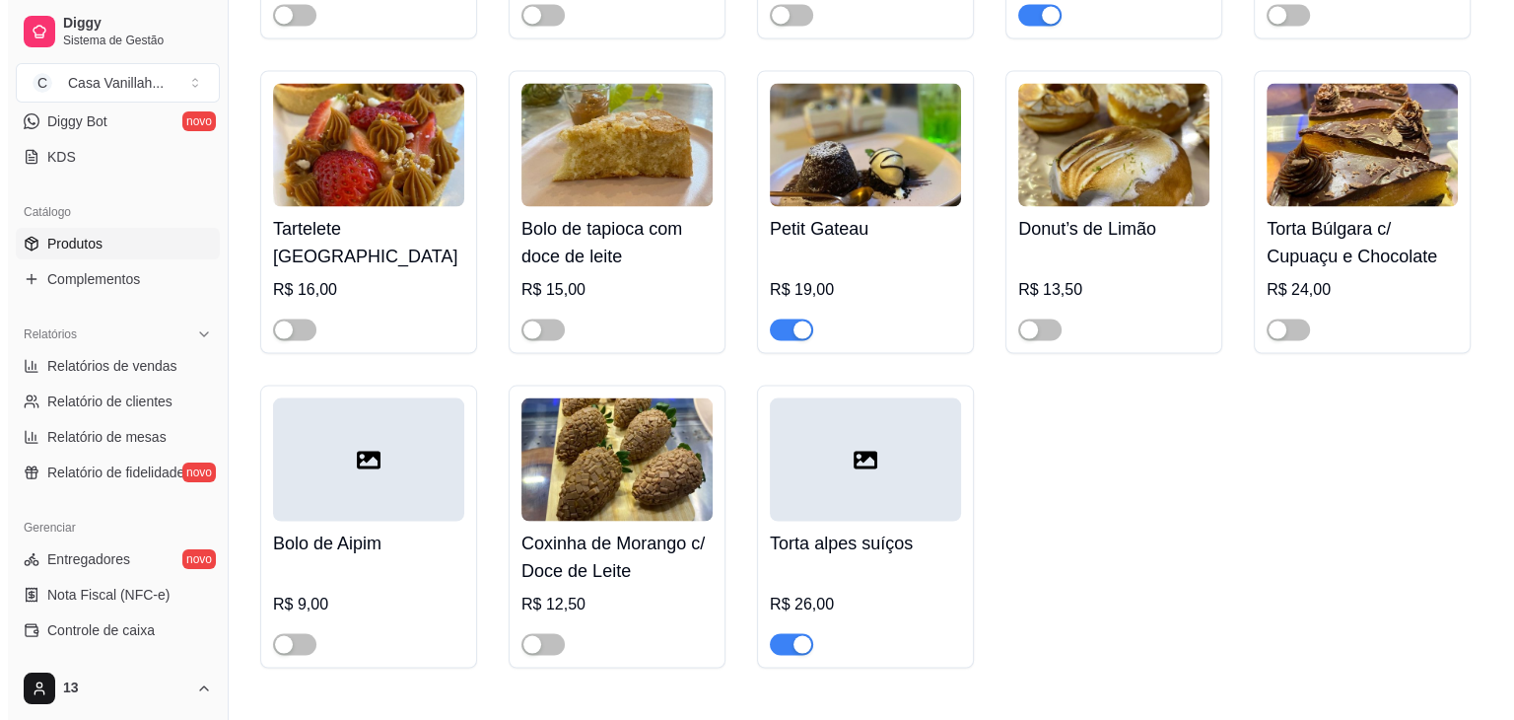
scroll to position [11239, 0]
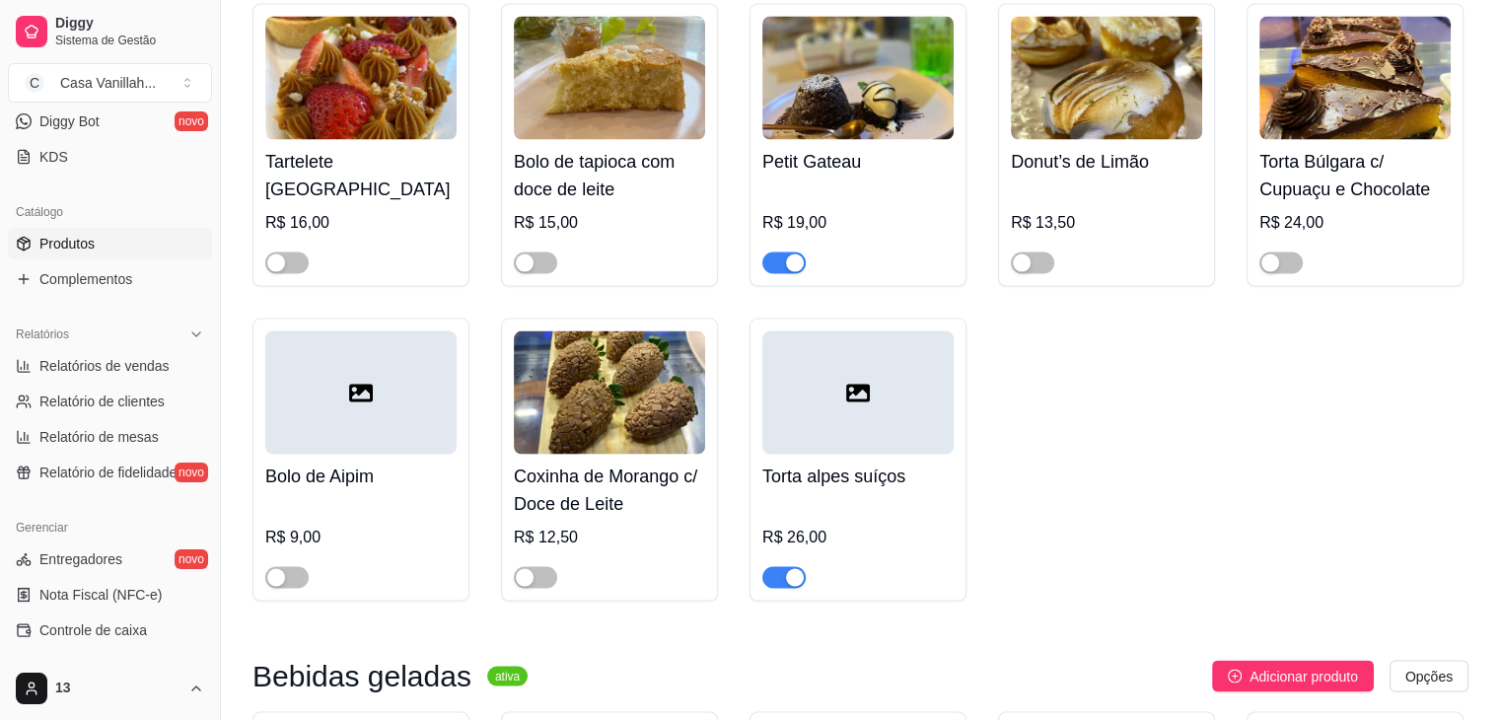
click at [825, 330] on div at bounding box center [857, 391] width 191 height 123
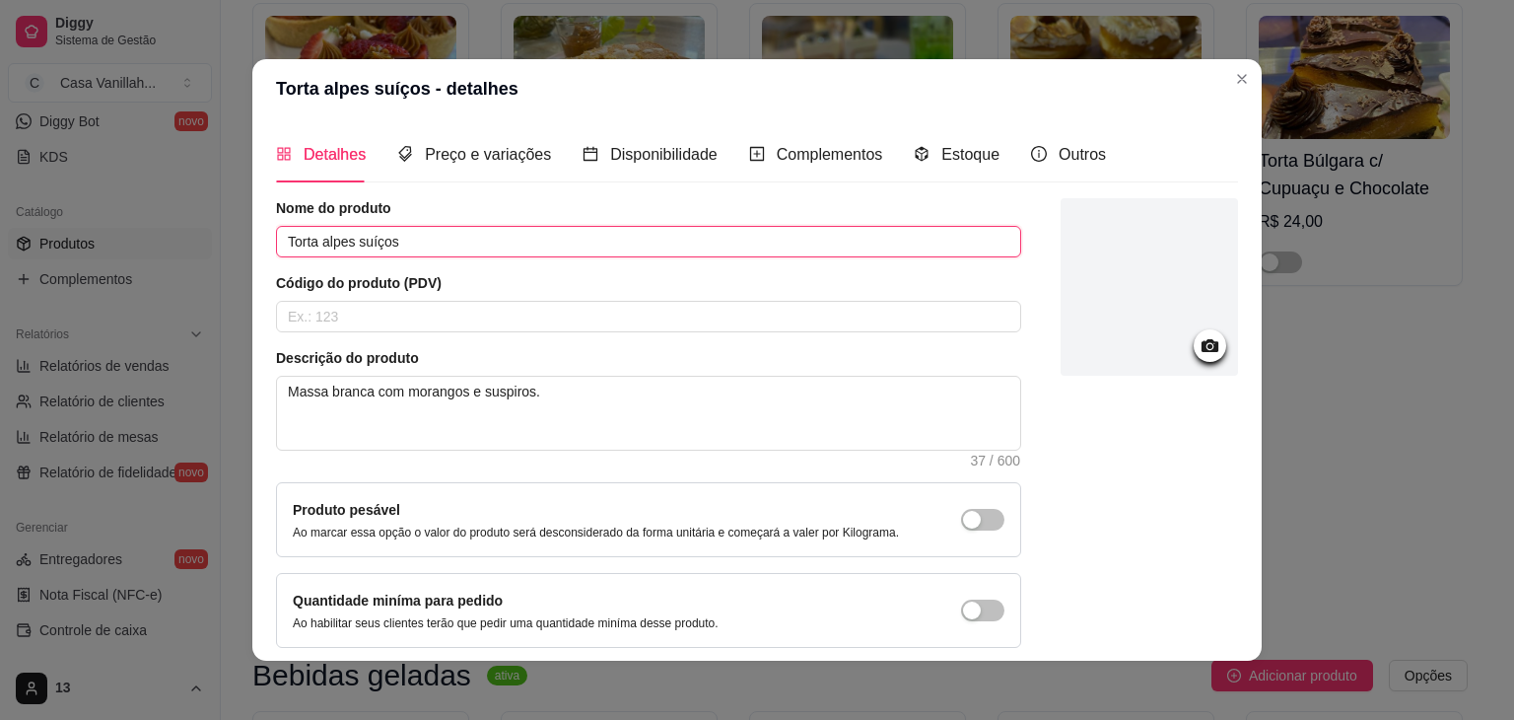
click at [318, 250] on input "Torta alpes suíços" at bounding box center [648, 242] width 745 height 32
click at [358, 246] on input "Torta Alpes suíços" at bounding box center [648, 242] width 745 height 32
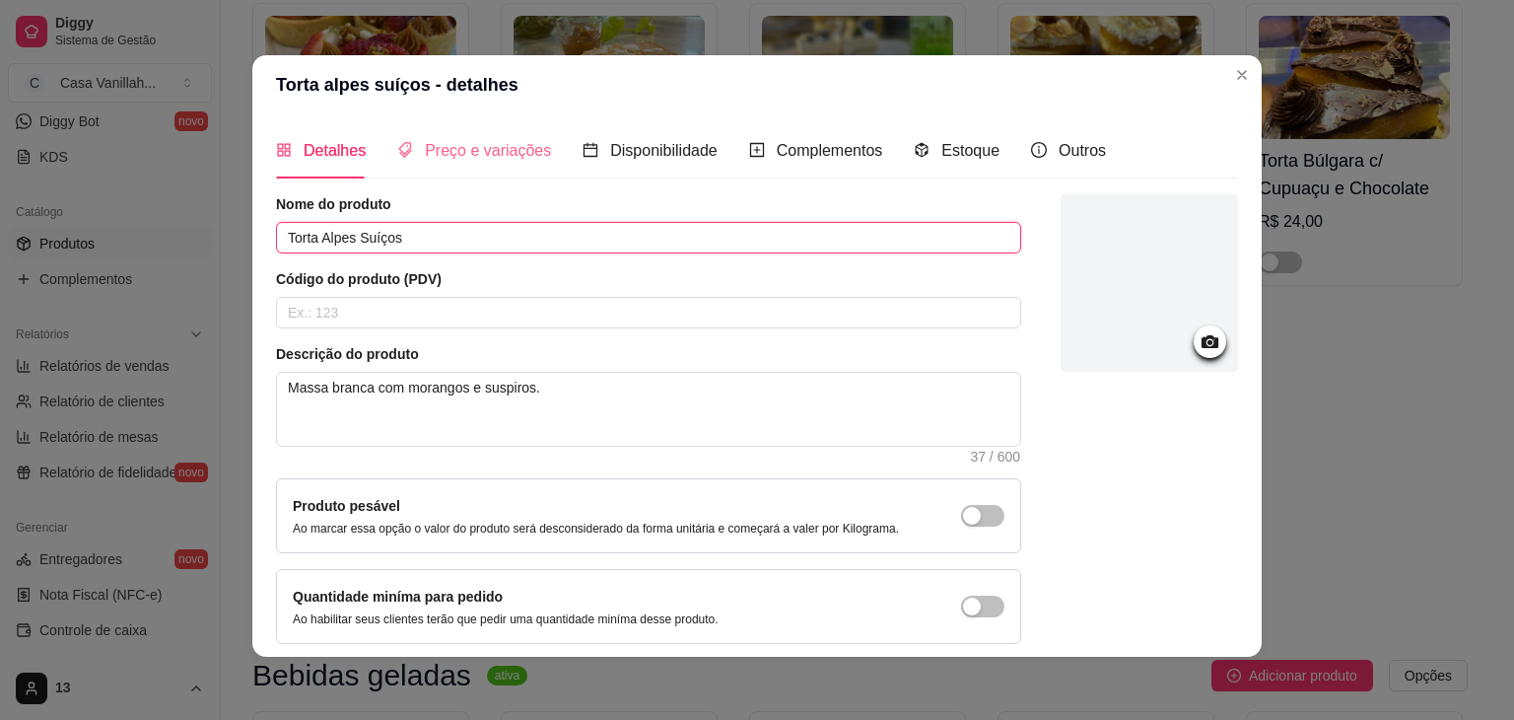
type input "Torta Alpes Suíços"
click at [481, 156] on div "Preço e variações" at bounding box center [474, 150] width 154 height 25
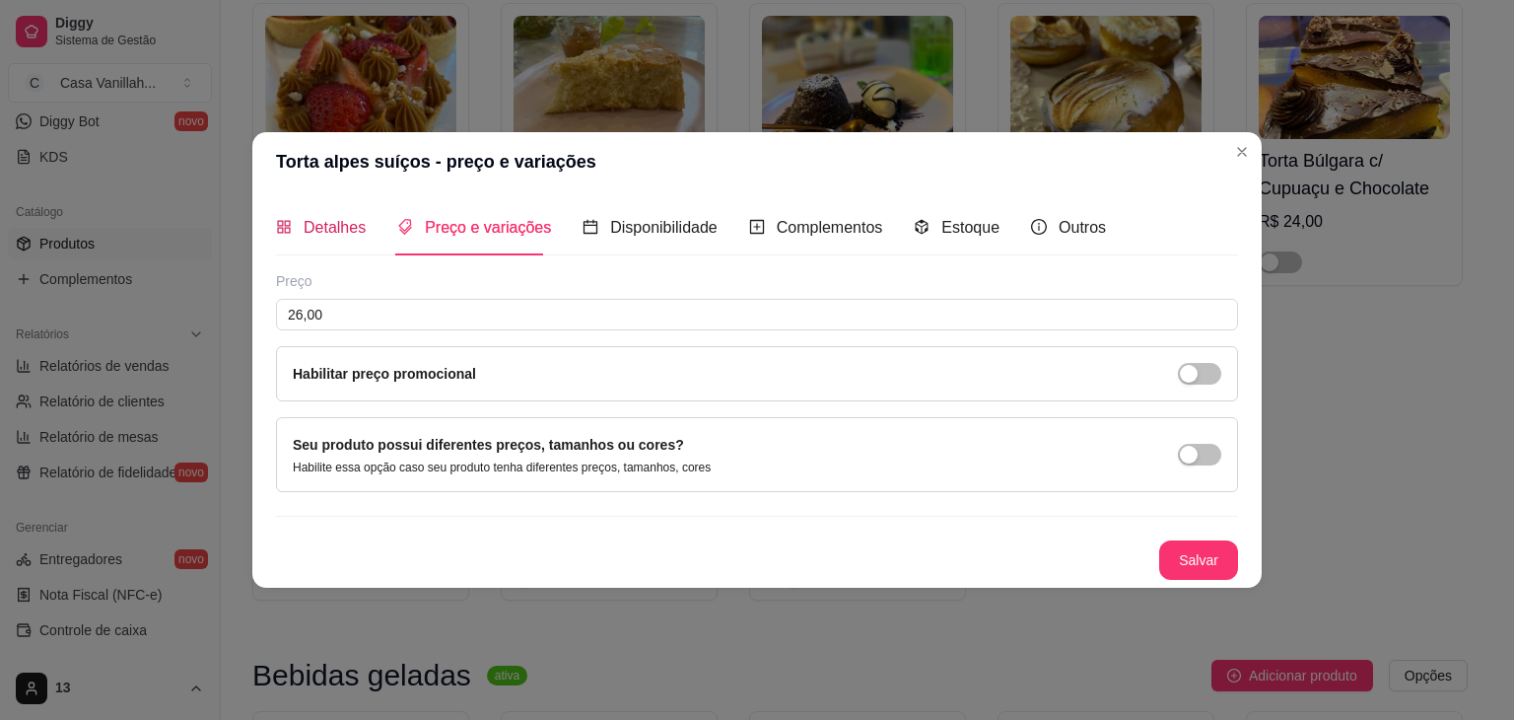
click at [331, 222] on span "Detalhes" at bounding box center [335, 227] width 62 height 17
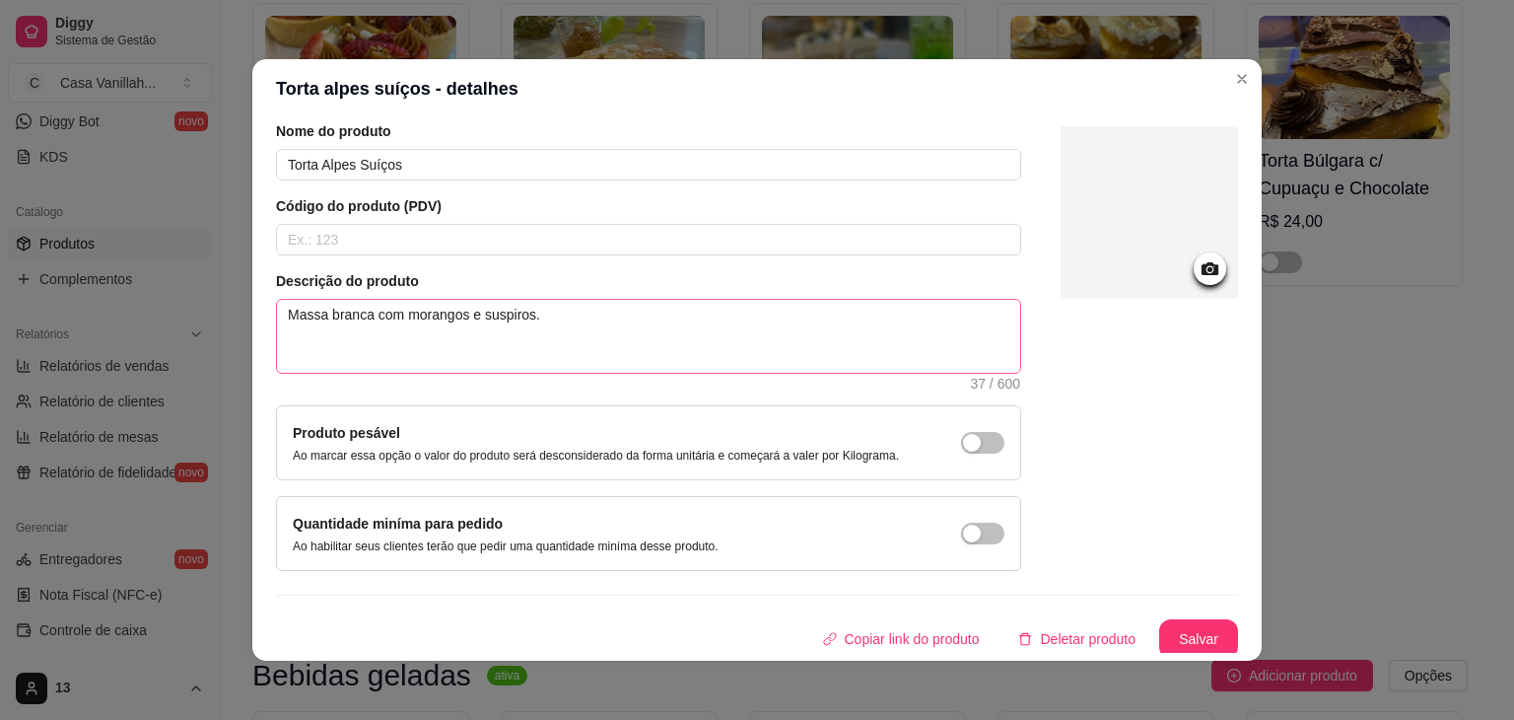
scroll to position [81, 0]
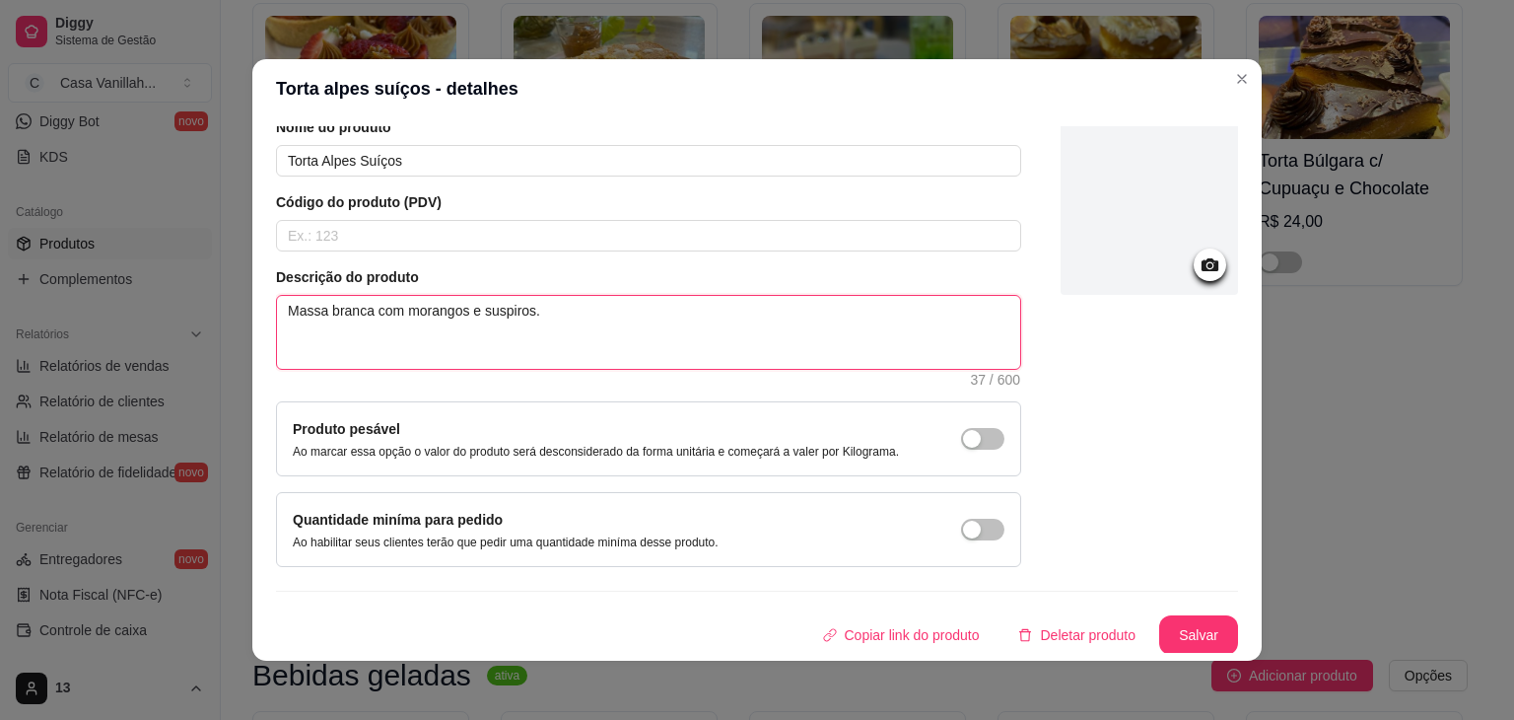
click at [548, 313] on textarea "Massa branca com morangos e suspiros." at bounding box center [648, 332] width 743 height 73
type textarea "Massa branca 0com morangos e suspiros."
type textarea "Massa branca com morangos e suspiros."
type textarea "Massa branca com r morangos e suspiros."
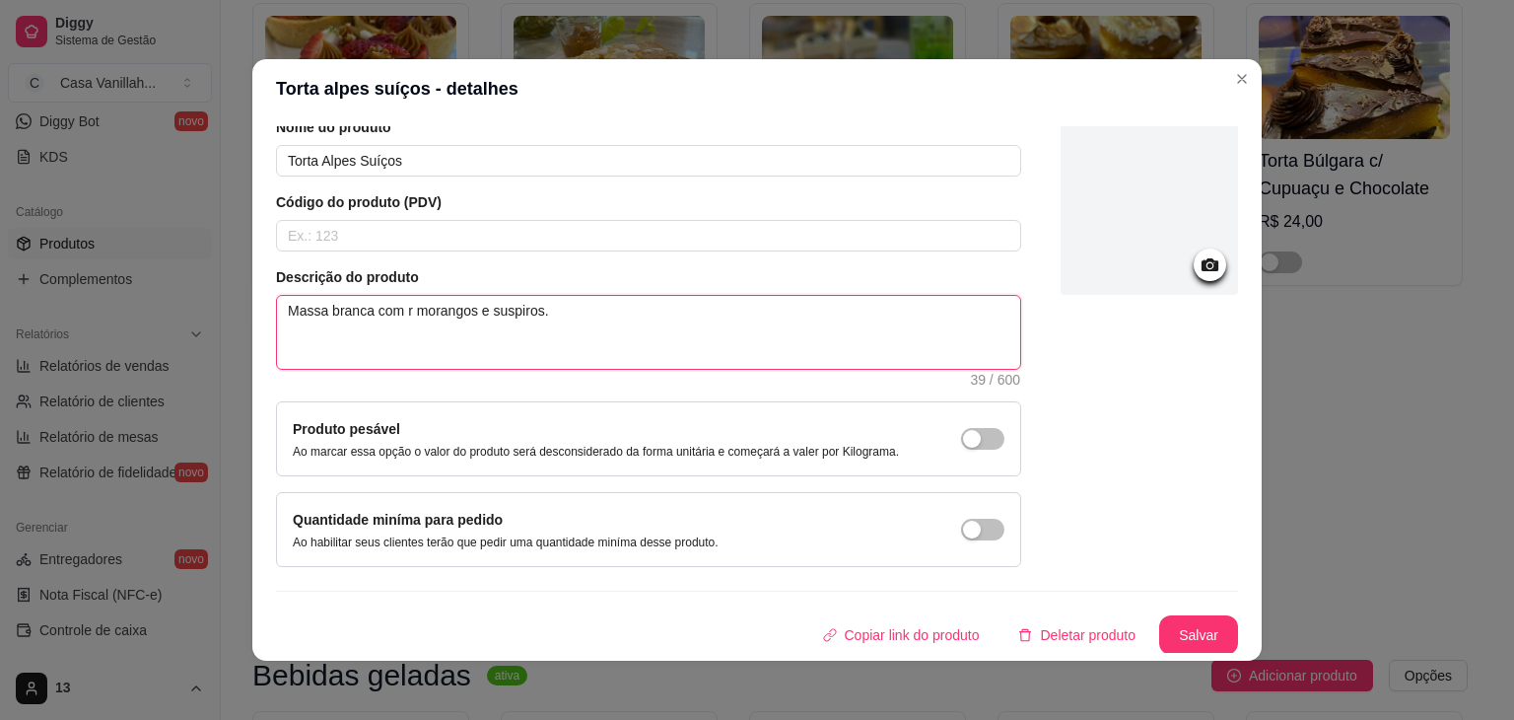
type textarea "Massa branca com re morangos e suspiros."
type textarea "Massa branca com rehd morangos e suspiros."
type textarea "Massa branca com reh morangos e suspiros."
type textarea "Massa branca com re morangos e suspiros."
type textarea "Massa branca com rec morangos e suspiros."
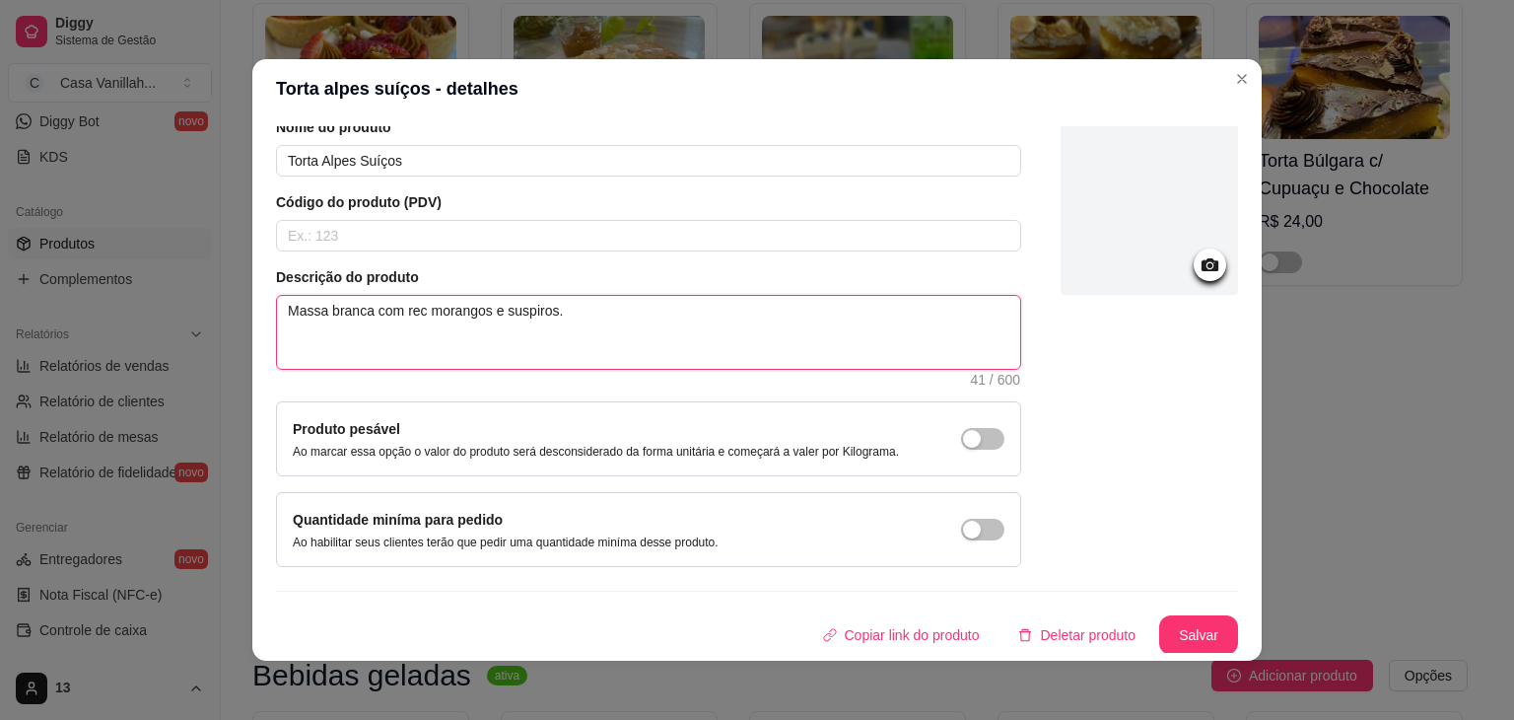
type textarea "Massa branca com rech morangos e suspiros."
type textarea "Massa branca com reche morangos e suspiros."
type textarea "Massa branca com [PERSON_NAME] e suspiros."
type textarea "Massa branca com recheio morangos e suspiros."
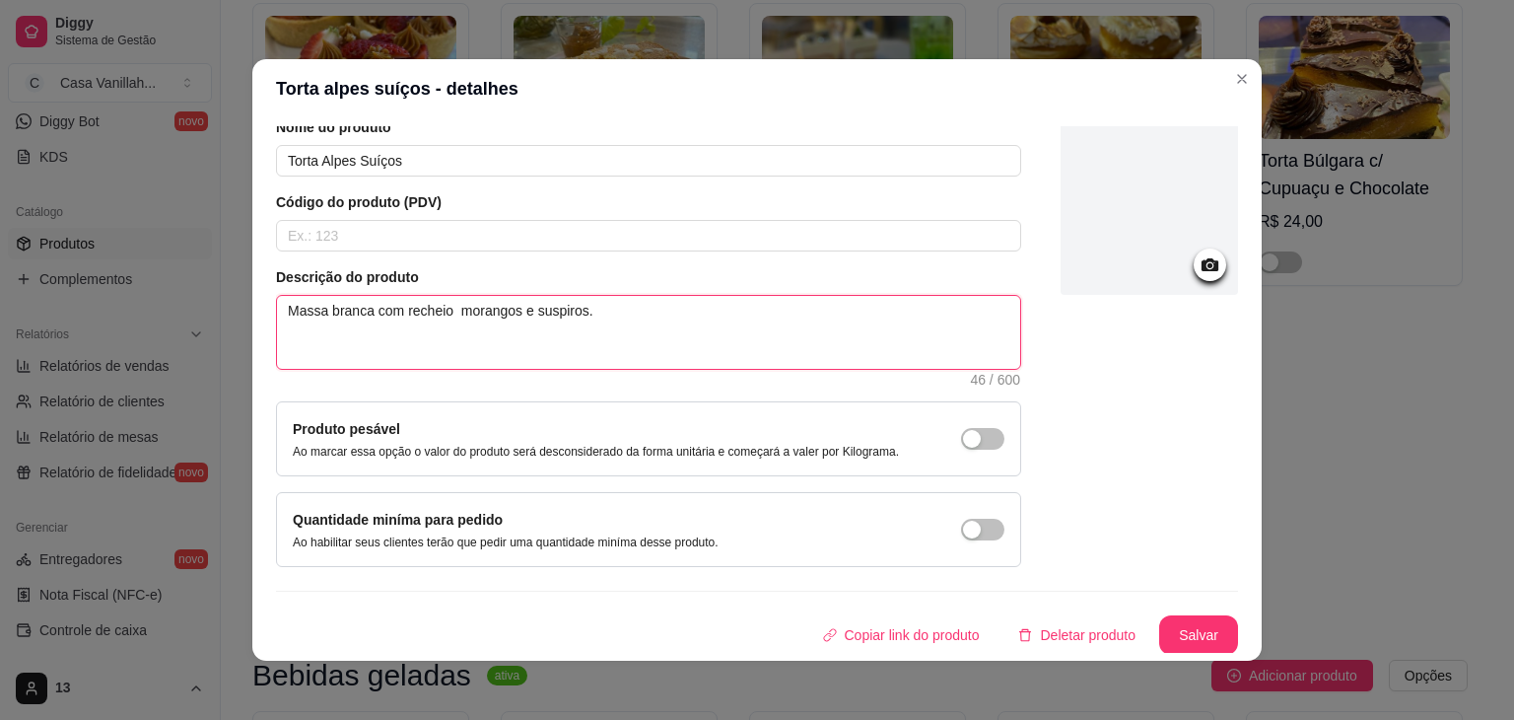
type textarea "Massa branca com recheio morangos e suspiros."
type textarea "Massa branca dcom recheio morangos e suspiros."
type textarea "Massa branca decom recheio morangos e suspiros."
type textarea "Massa branca de com recheio morangos e suspiros."
type textarea "Massa branca de bcom [PERSON_NAME] e suspiros."
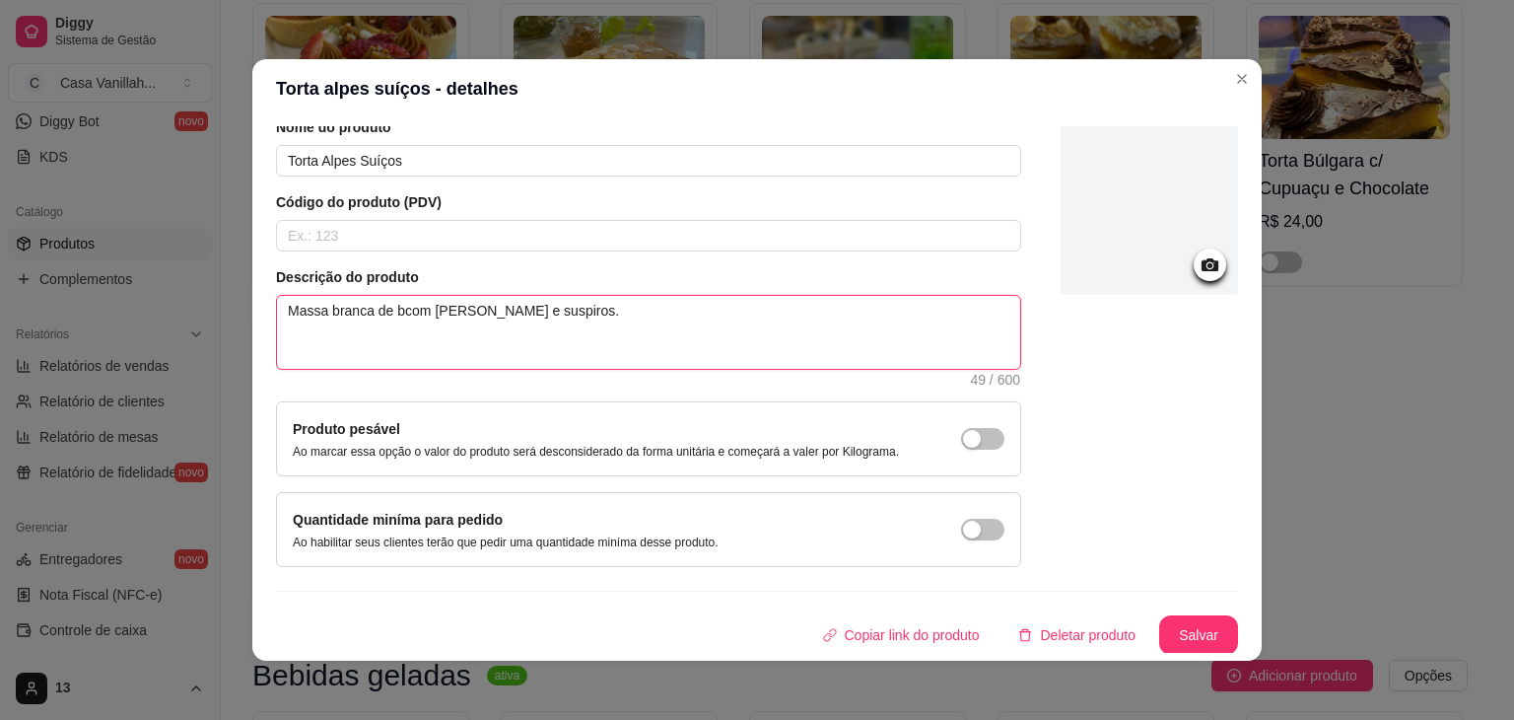
type textarea "Massa branca de bacom recheio morangos e suspiros."
type textarea "Massa branca de baucom recheio morangos e suspiros."
type textarea "Massa branca de baunicom recheio morangos e suspiros."
type textarea "Massa branca de baunilcom recheio morangos e suspiros."
type textarea "Massa branca de baunilhcom recheio morangos e suspiros."
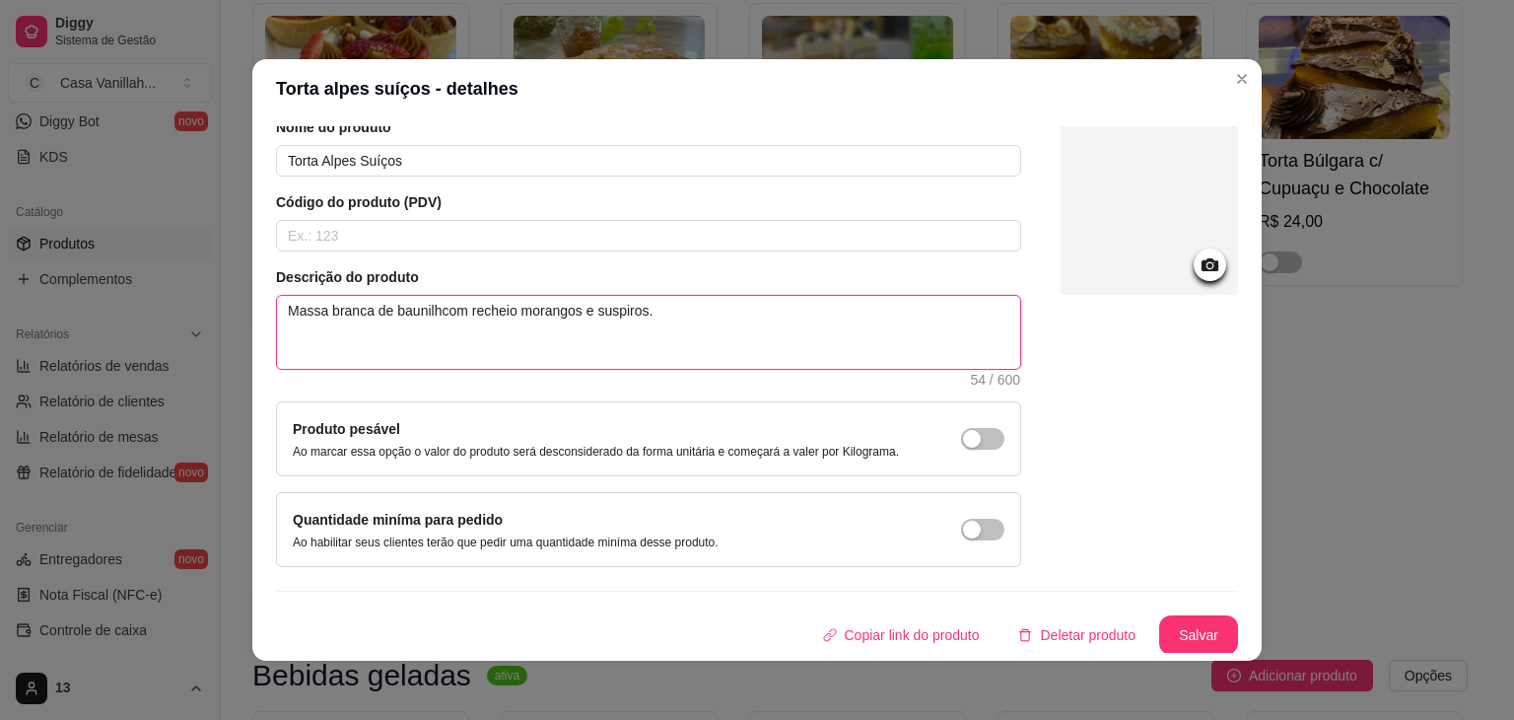
type textarea "Massa branca de baunilhacom recheio morangos e suspiros."
type textarea "Massa branca de baunilha com recheio morangos e suspiros."
type textarea "Massa branca de baunilha com [PERSON_NAME] e suspiros."
type textarea "Massa branca de baunilha com reche morangos e suspiros."
type textarea "Massa branca de baunilha com rech morangos e suspiros."
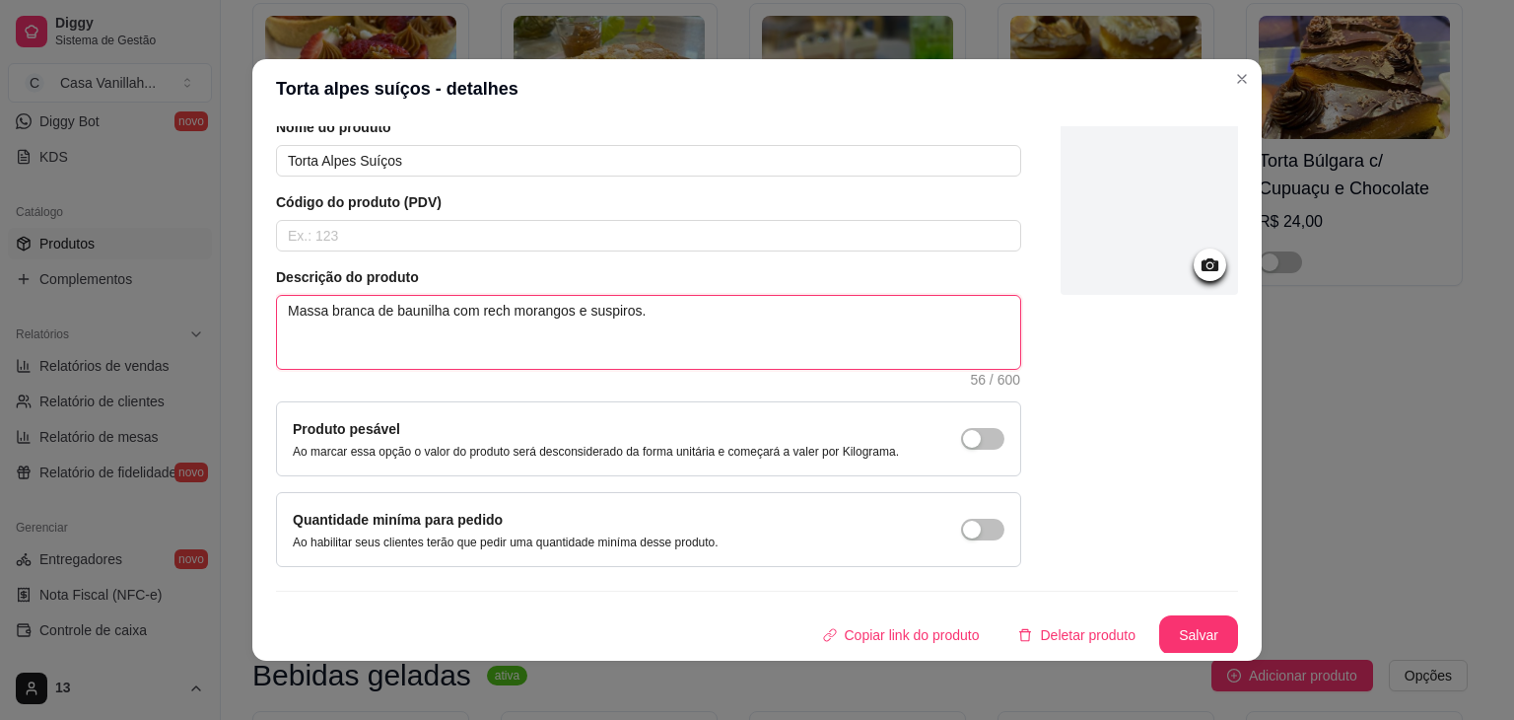
type textarea "Massa branca de baunilha com rec morangos e suspiros."
type textarea "Massa branca de baunilha com re morangos e suspiros."
type textarea "Massa branca de baunilha com r morangos e suspiros."
type textarea "Massa branca de baunilha com [PERSON_NAME] e suspiros."
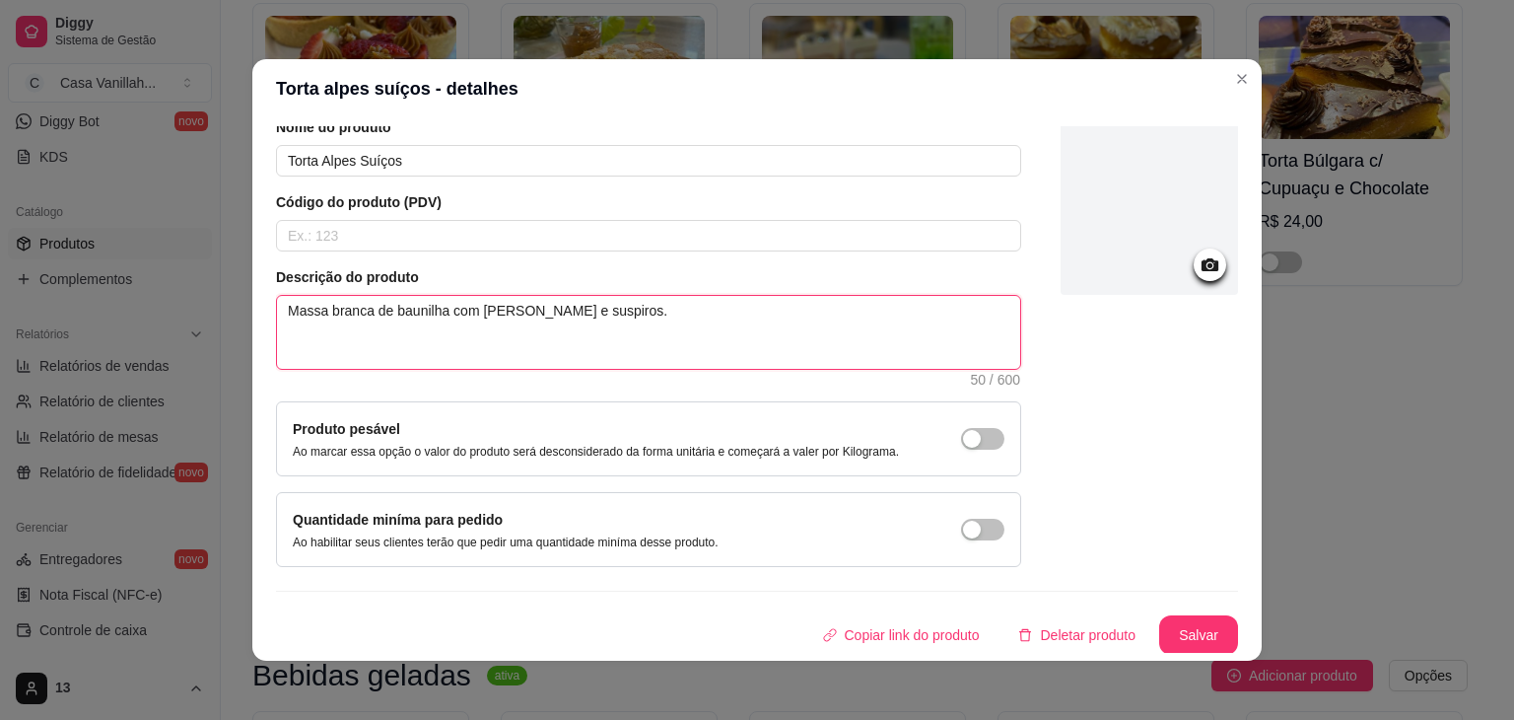
type textarea "Massa branca de baunilha co morangos e suspiros."
type textarea "Massa branca de [PERSON_NAME] e suspiros."
type textarea "Massa branca de baunilha, morangos e suspiros."
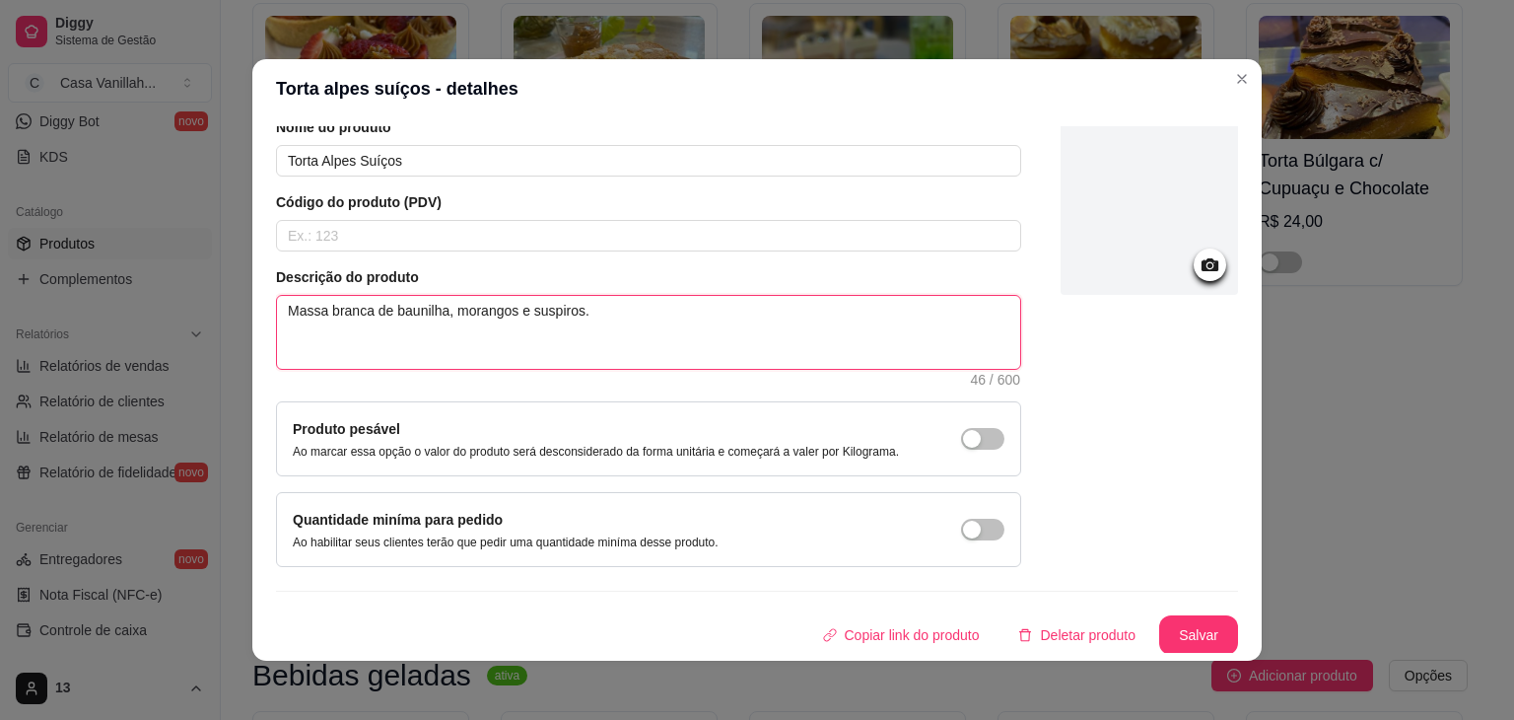
type textarea "Massa branca de baunilha, morangos e suspiros."
type textarea "Massa branca de baunilha, c morangos e suspiros."
type textarea "Massa branca de baunilha, cr morangos e suspiros."
type textarea "Massa branca de baunilha, cre morangos e suspiros."
type textarea "Massa branca de baunilha, crem morangos e suspiros."
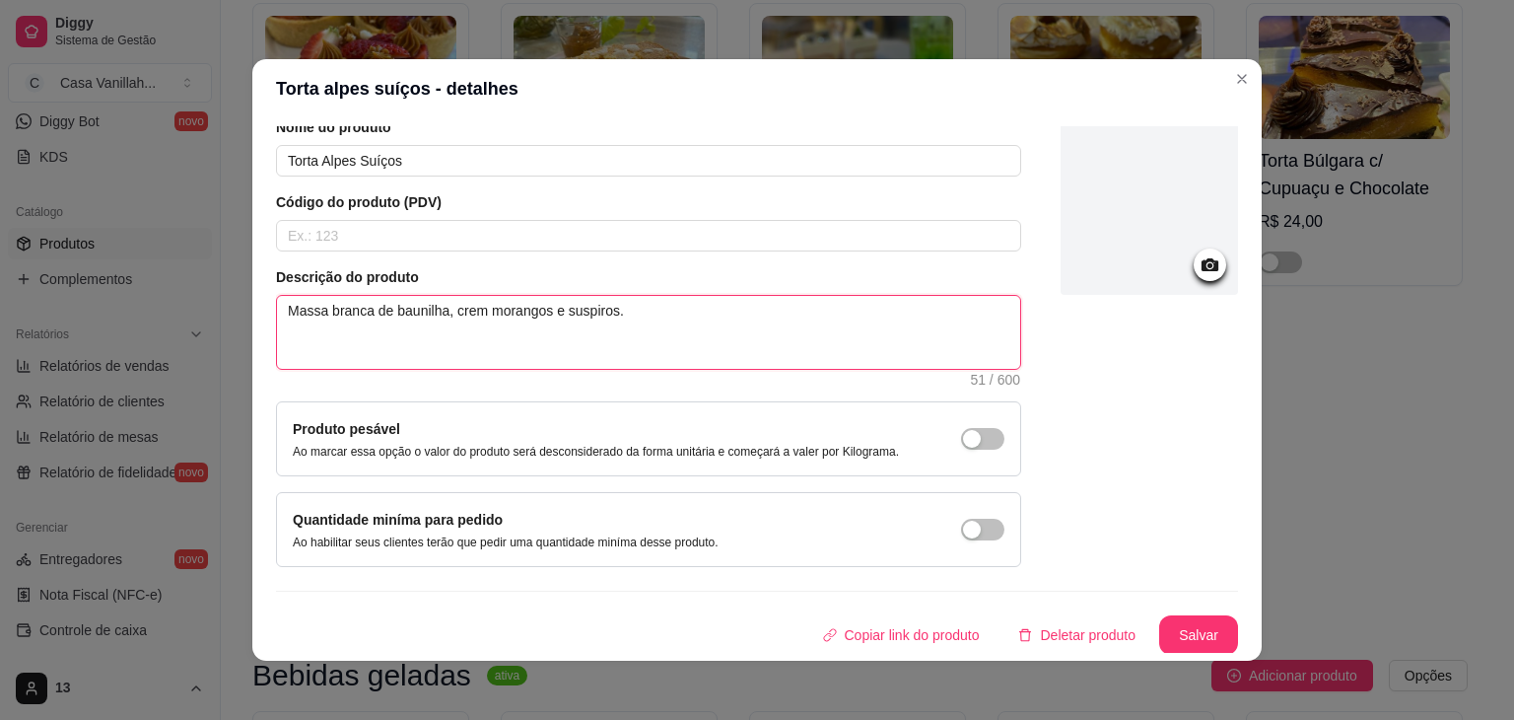
type textarea "Massa branca de baunilha, [PERSON_NAME] e suspiros."
type textarea "Massa branca de baunilha, creme d morangos e suspiros."
type textarea "Massa branca de baunilha, creme de morangos e suspiros."
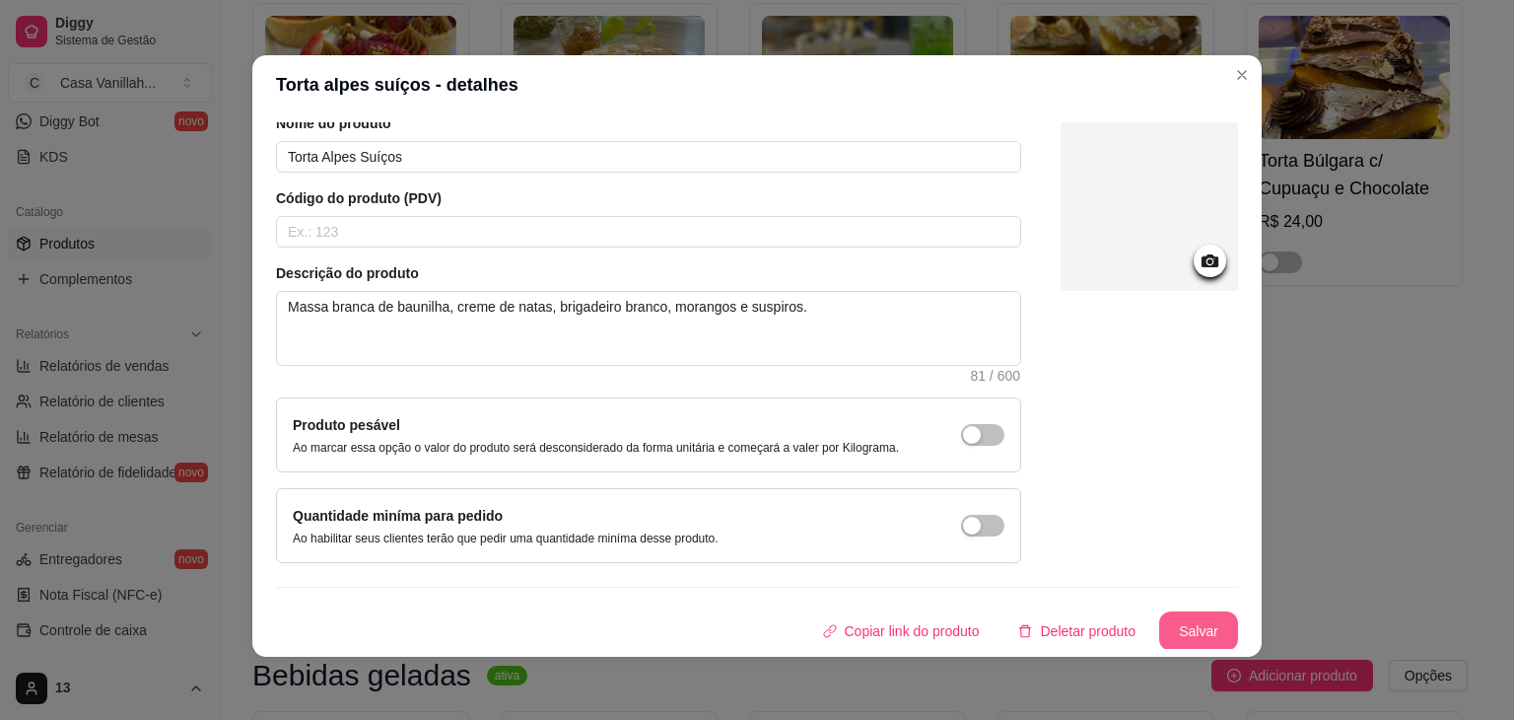
click at [1208, 632] on button "Salvar" at bounding box center [1198, 630] width 79 height 39
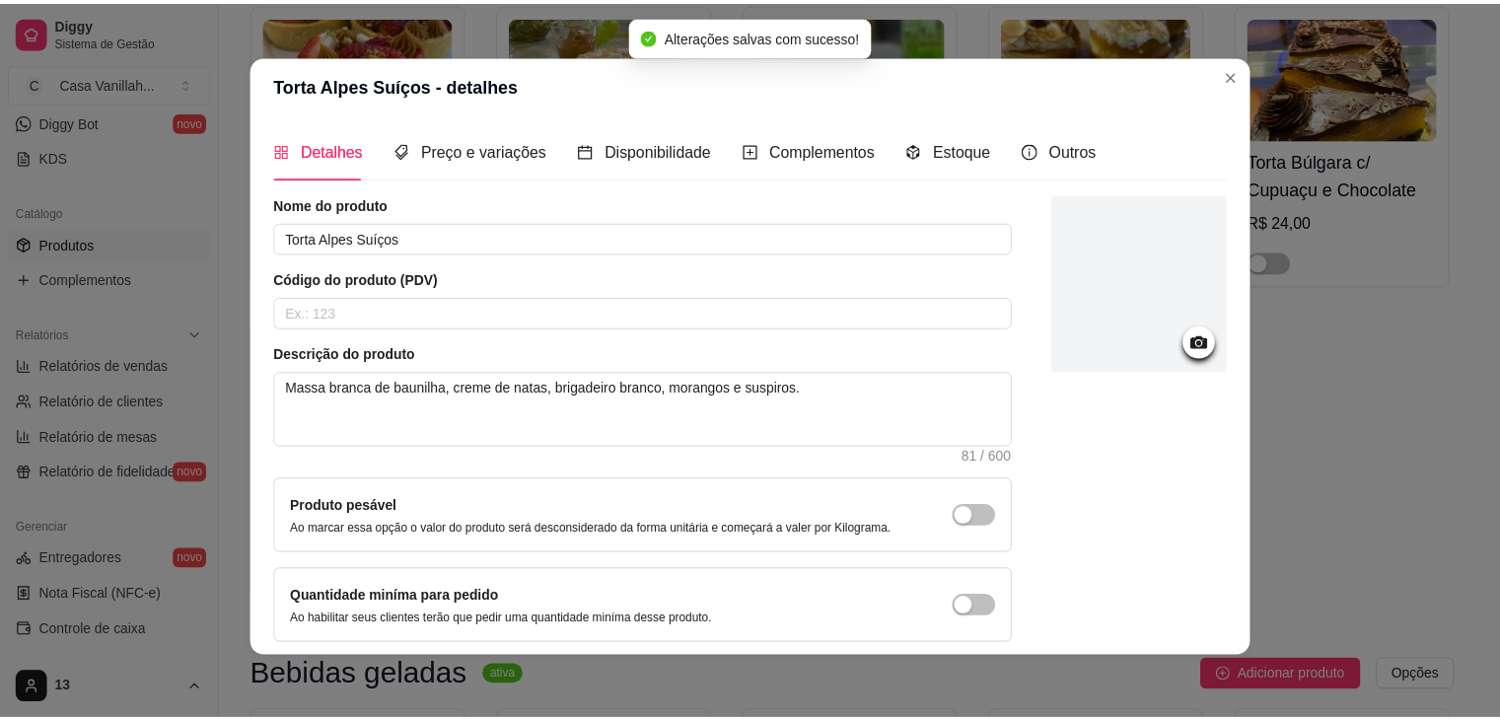
scroll to position [0, 0]
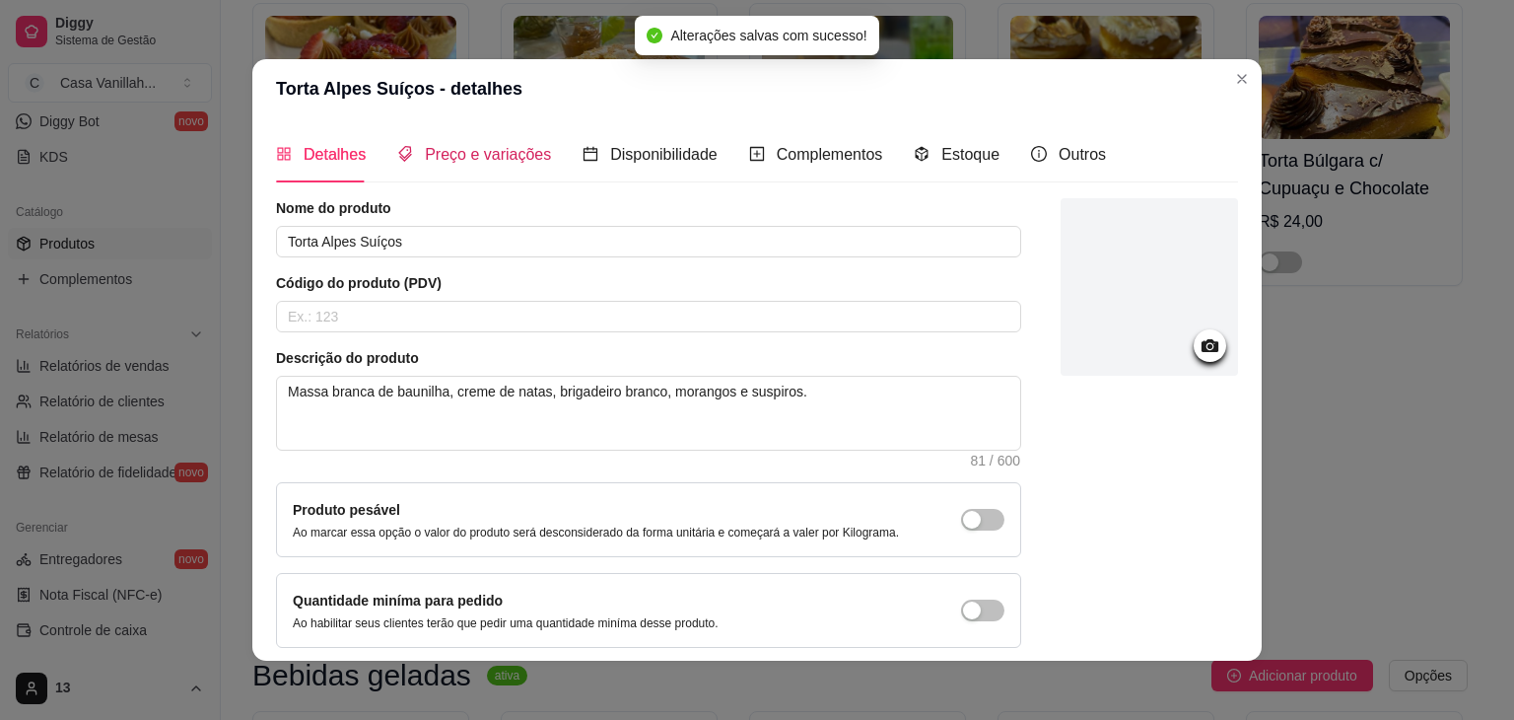
click at [474, 163] on span "Preço e variações" at bounding box center [488, 154] width 126 height 17
